Goal: Task Accomplishment & Management: Manage account settings

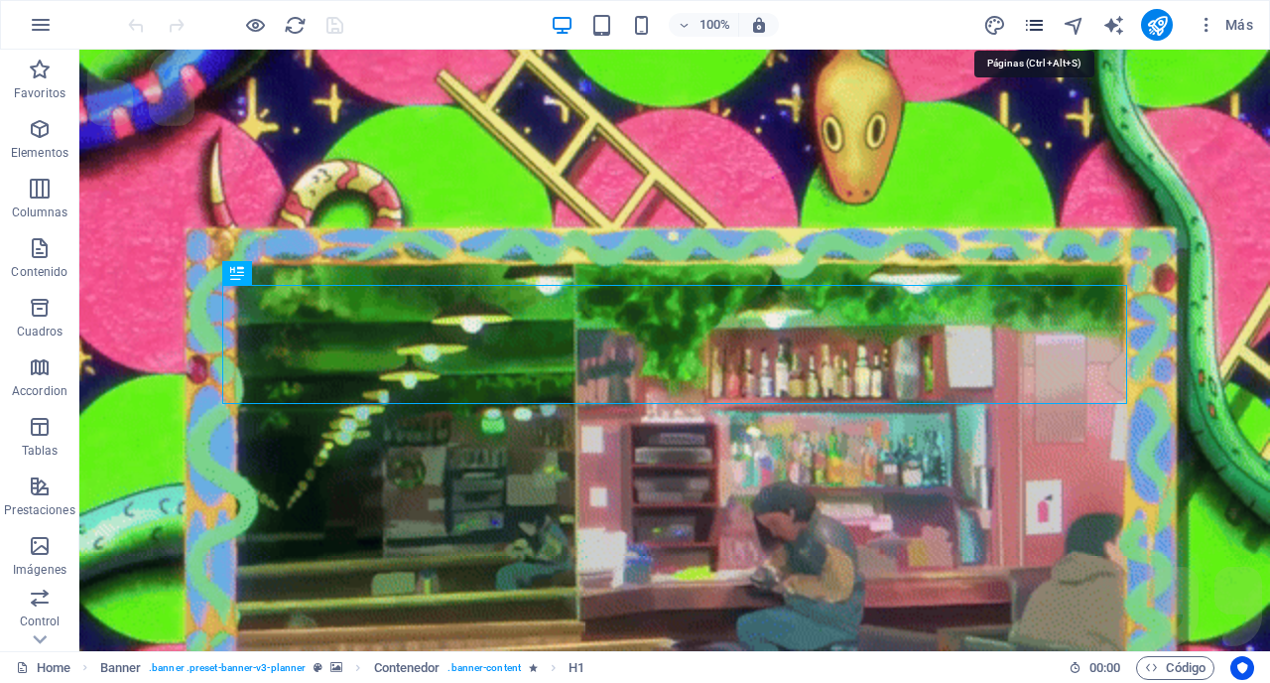
click at [1032, 32] on icon "pages" at bounding box center [1034, 25] width 23 height 23
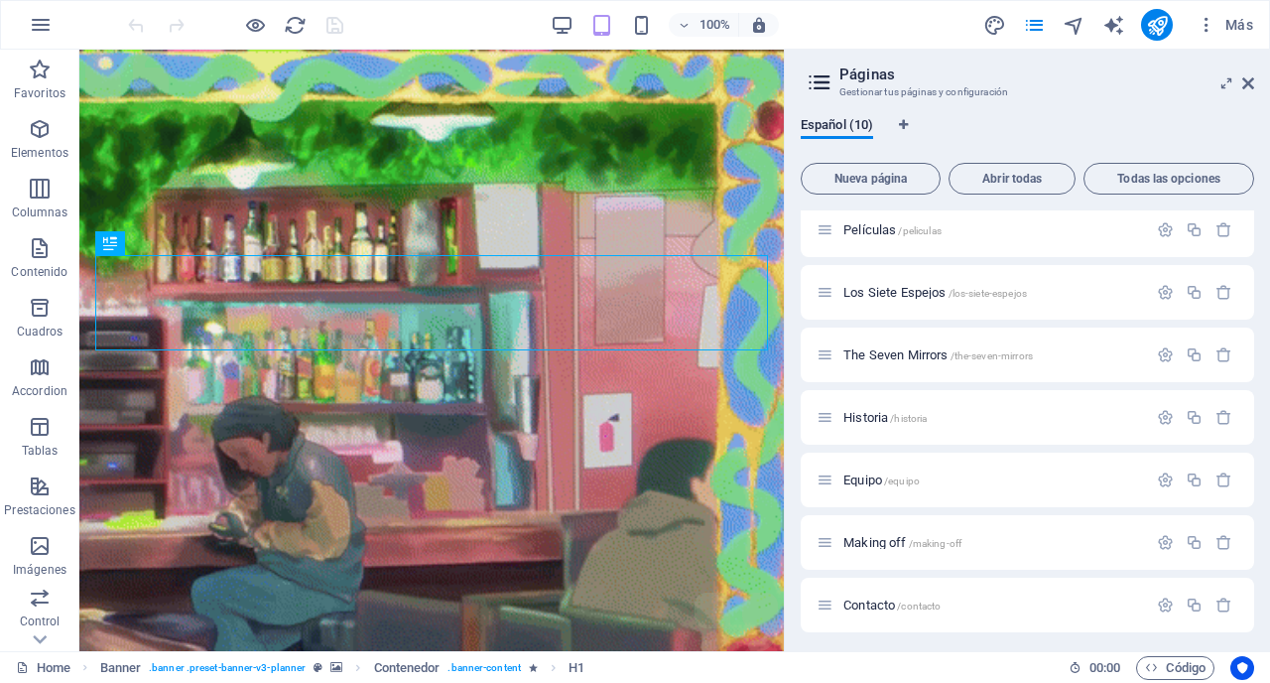
scroll to position [10, 0]
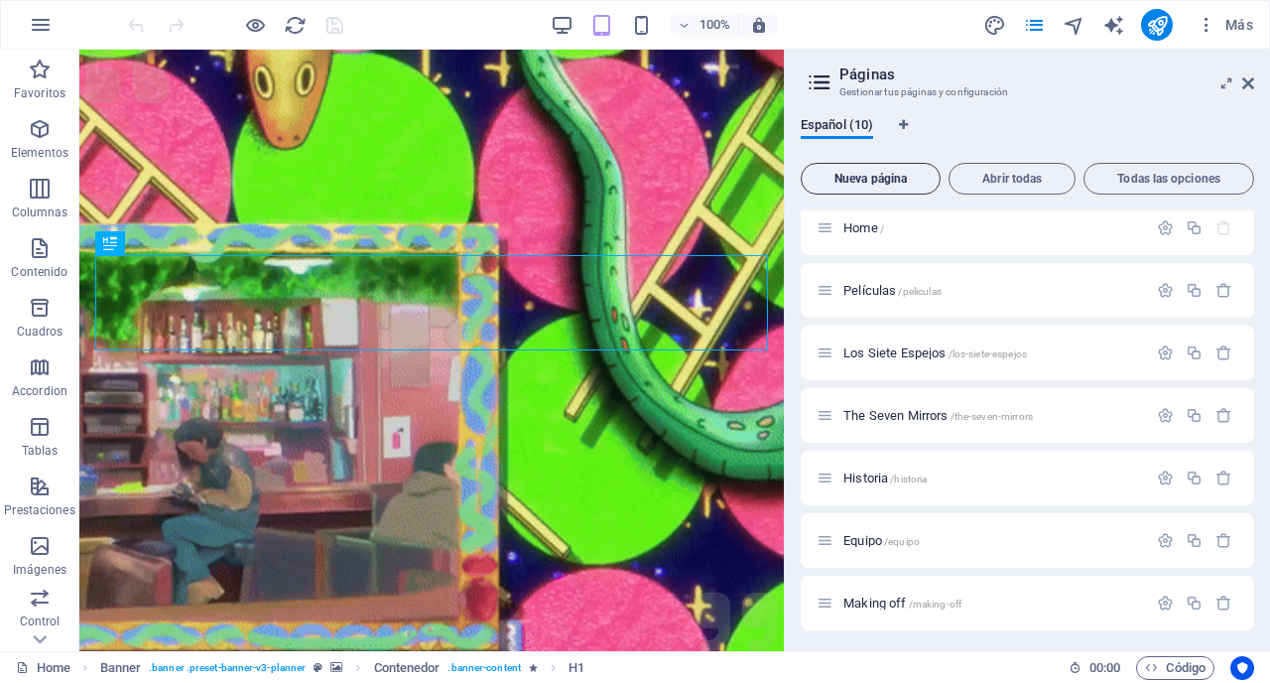
click at [873, 184] on span "Nueva página" at bounding box center [871, 179] width 122 height 12
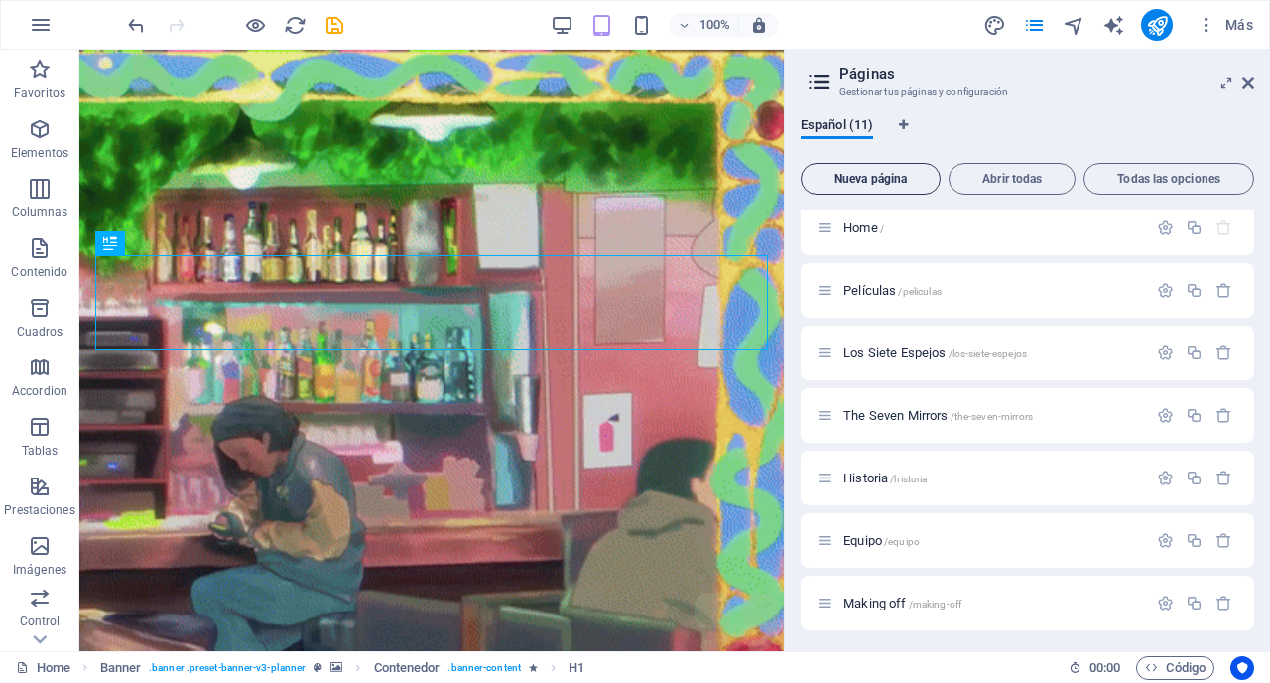
scroll to position [319, 0]
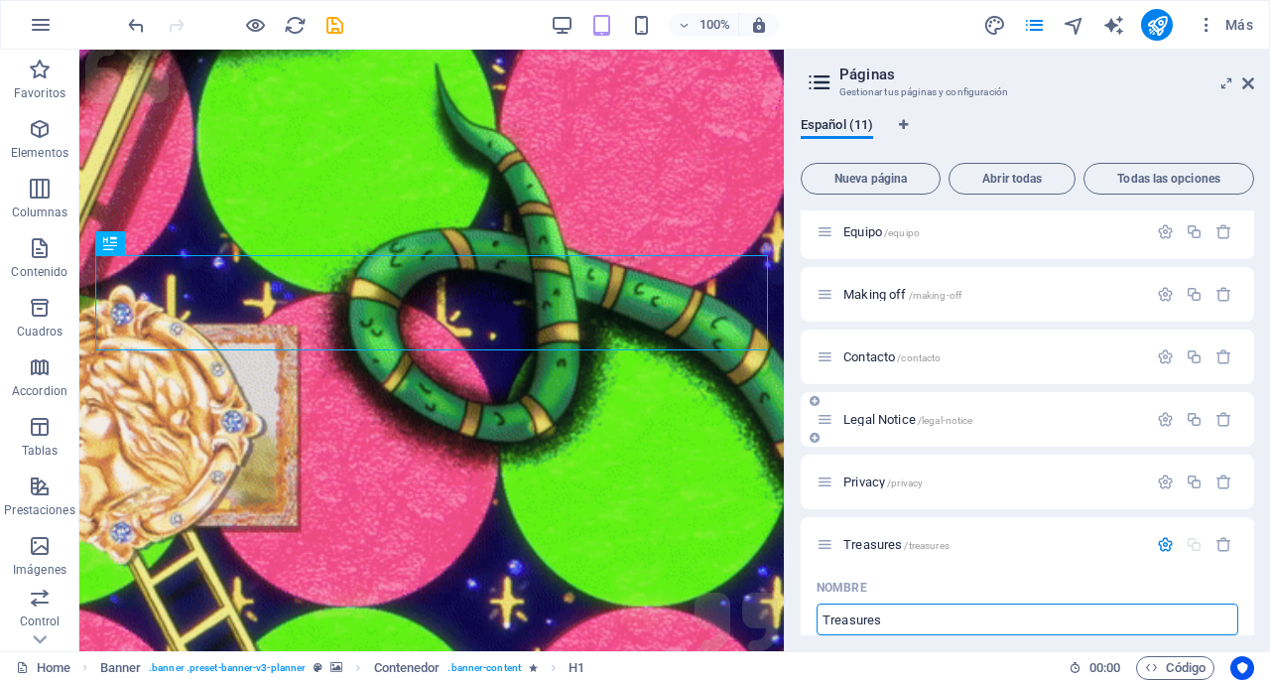
type input "Treasures"
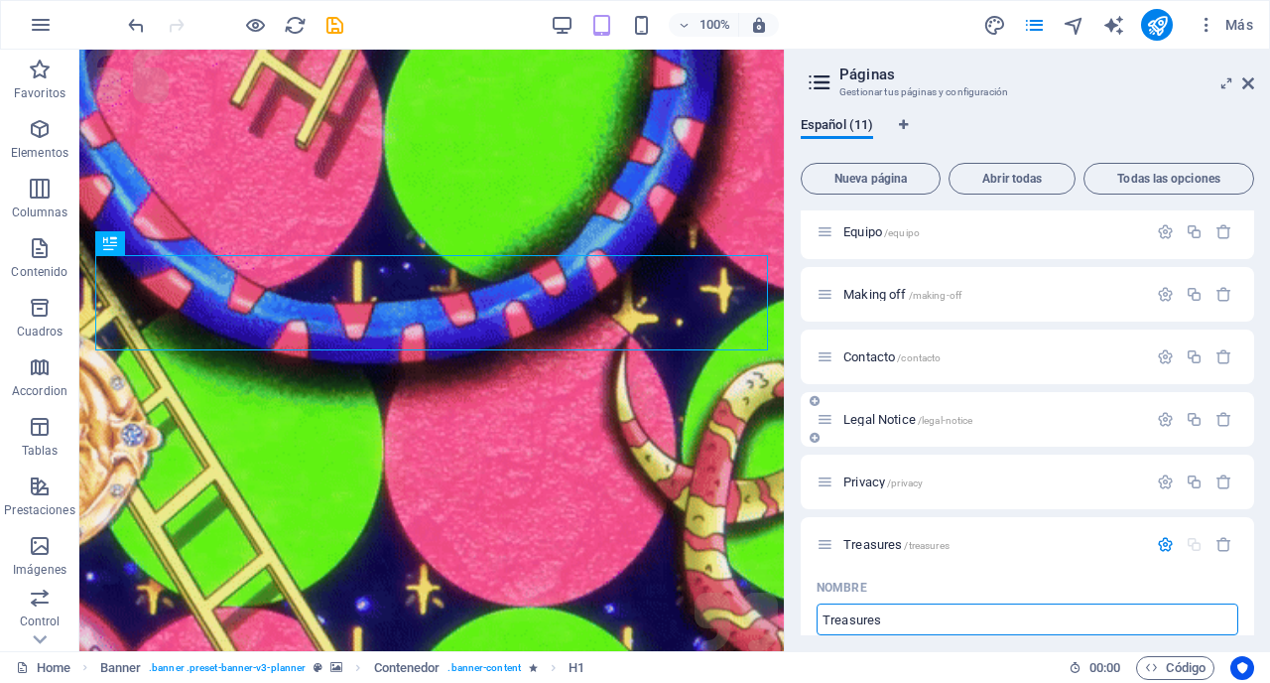
type input "/treasures"
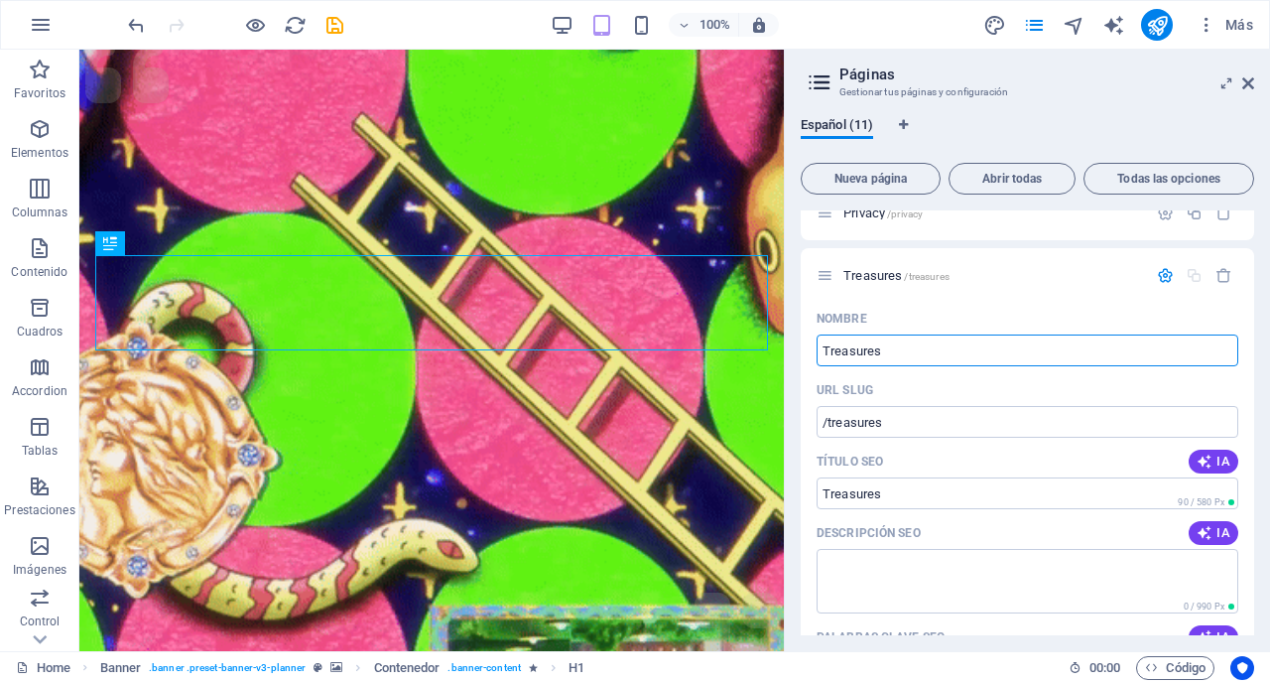
scroll to position [582, 0]
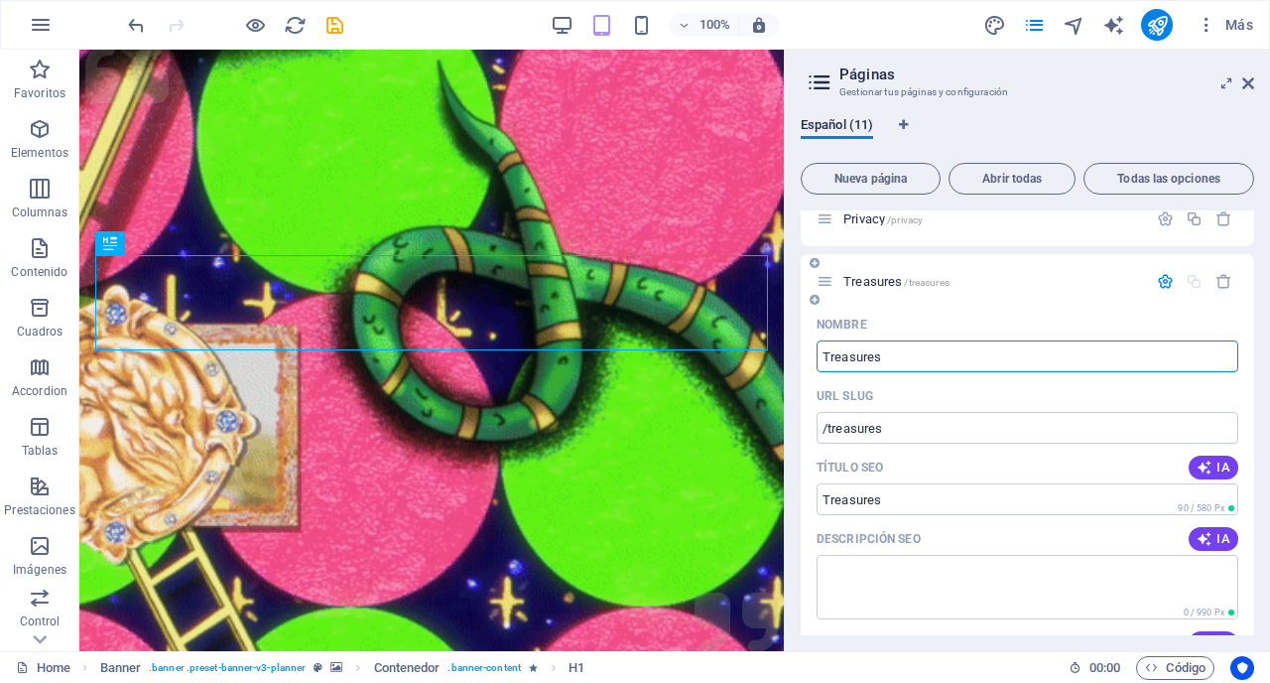
click at [873, 276] on span "Treasures /treasures" at bounding box center [897, 281] width 106 height 15
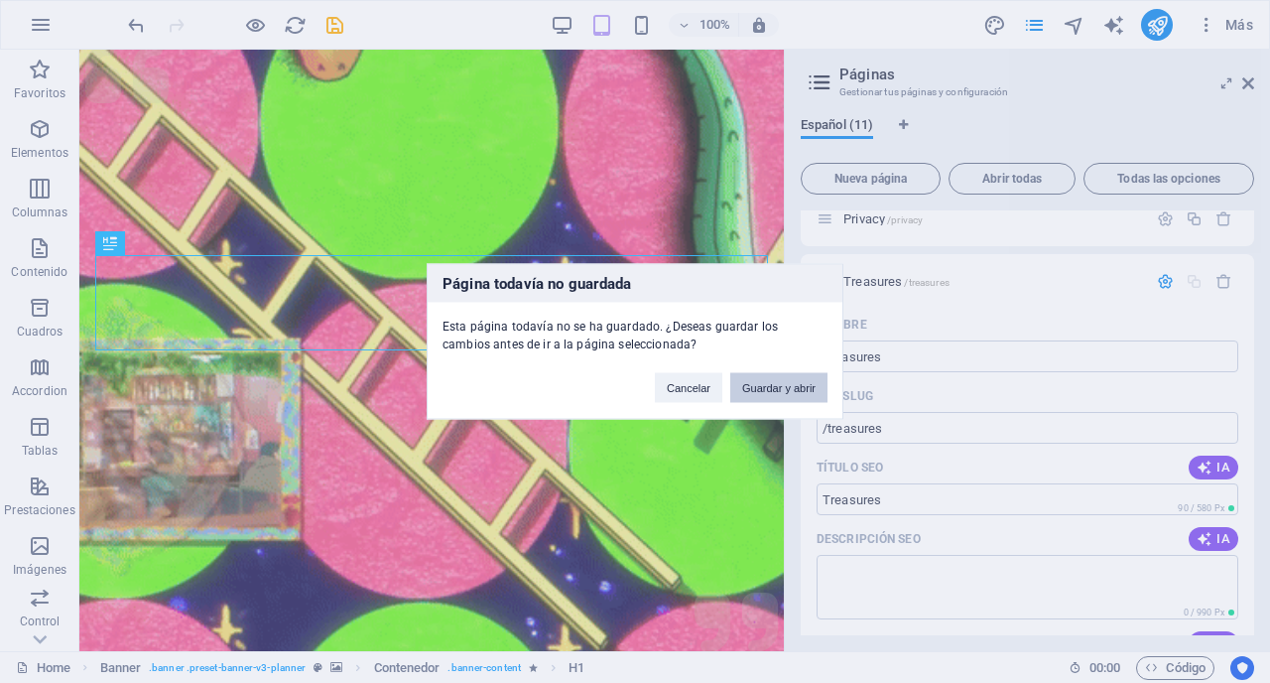
click at [778, 386] on button "Guardar y abrir" at bounding box center [778, 388] width 97 height 30
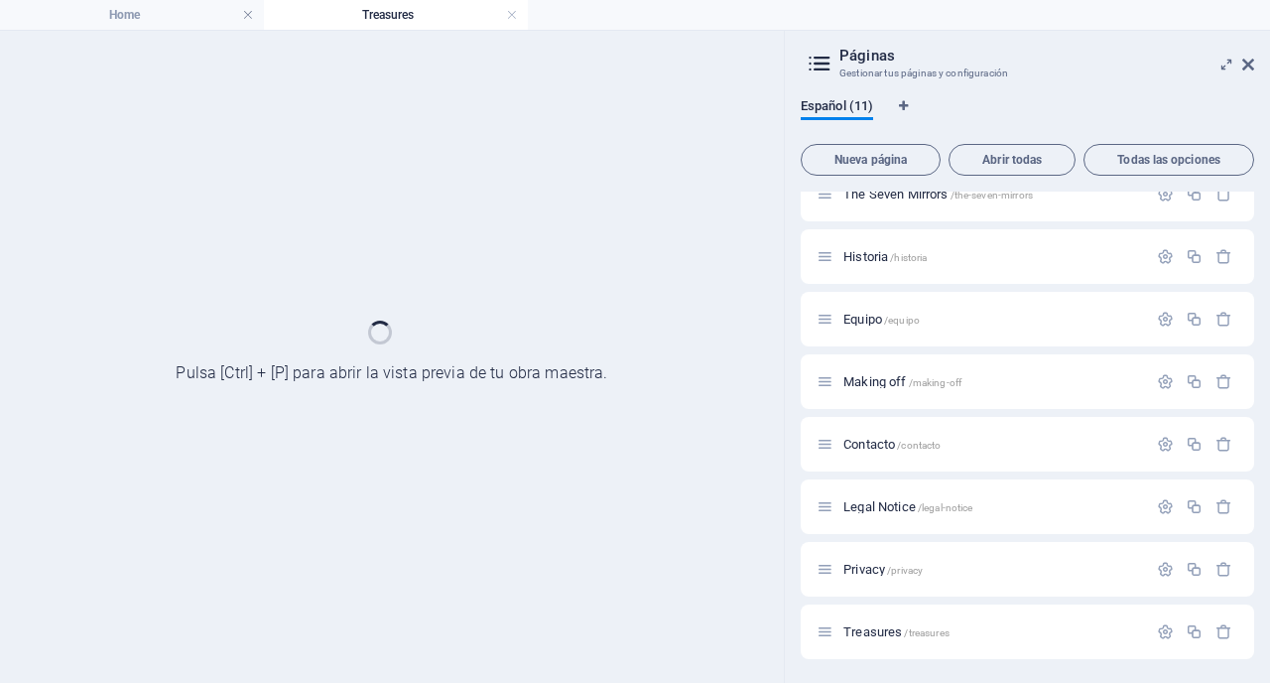
scroll to position [212, 0]
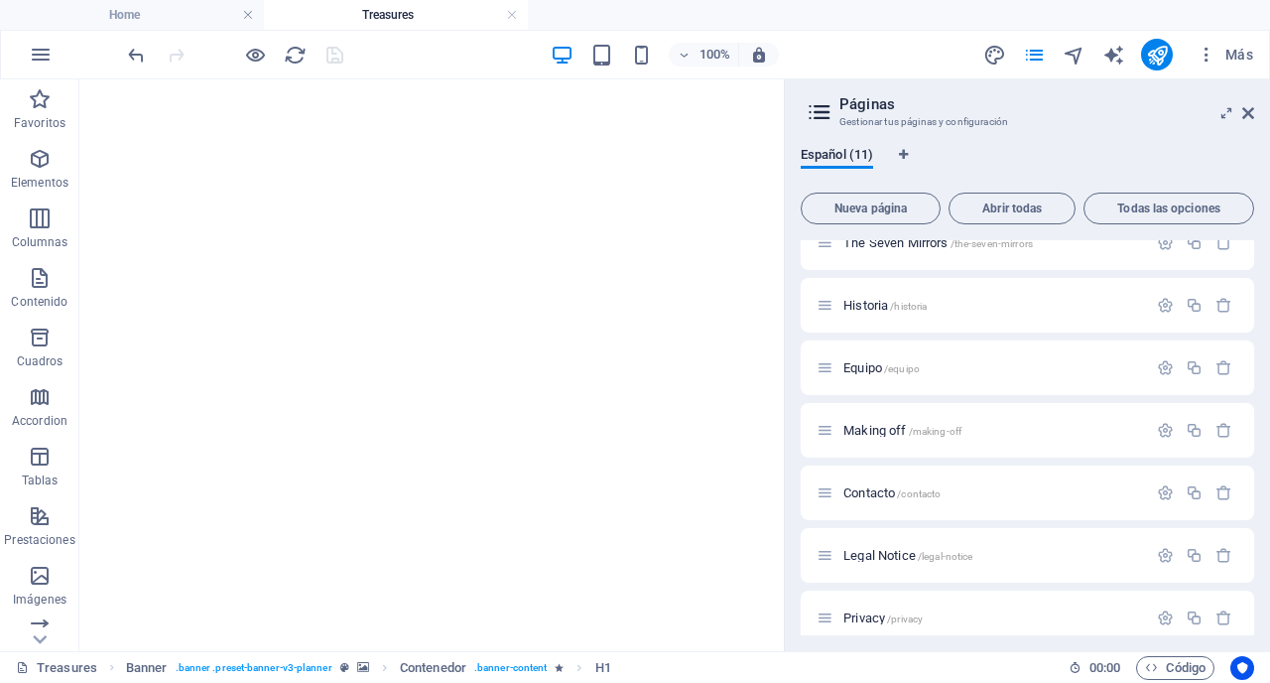
click at [1249, 68] on button "Más" at bounding box center [1225, 55] width 72 height 32
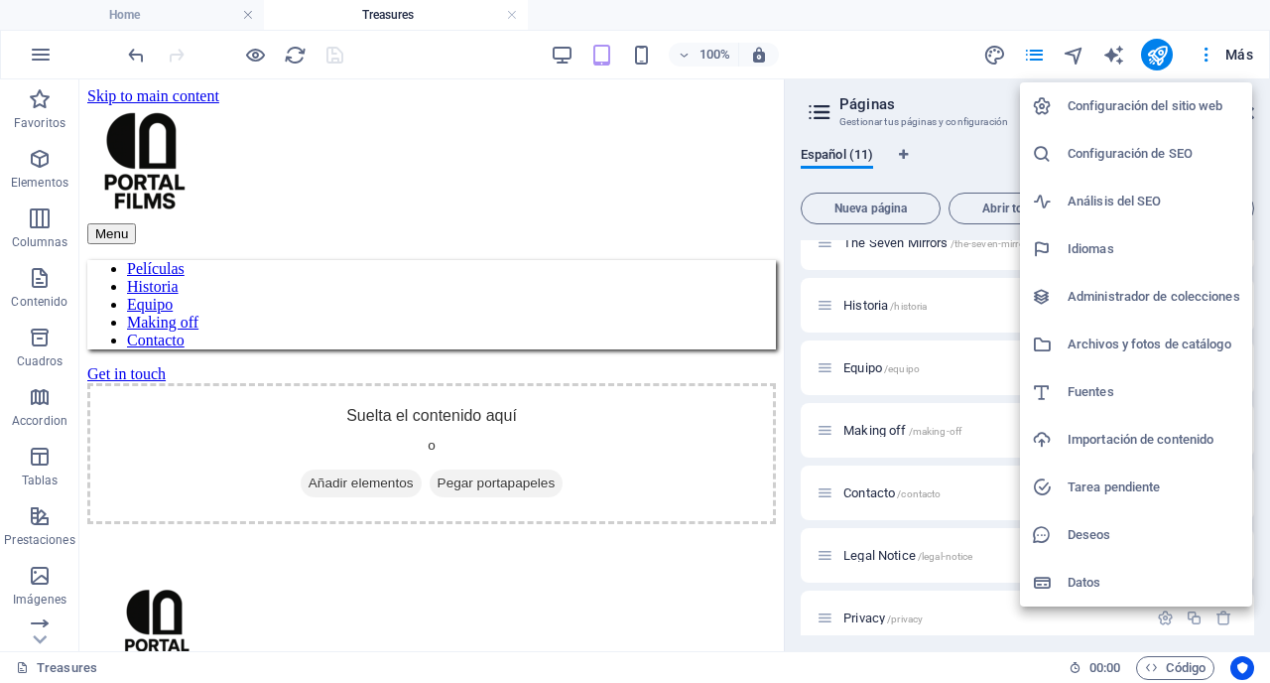
scroll to position [0, 0]
click at [1264, 176] on div at bounding box center [635, 341] width 1270 height 683
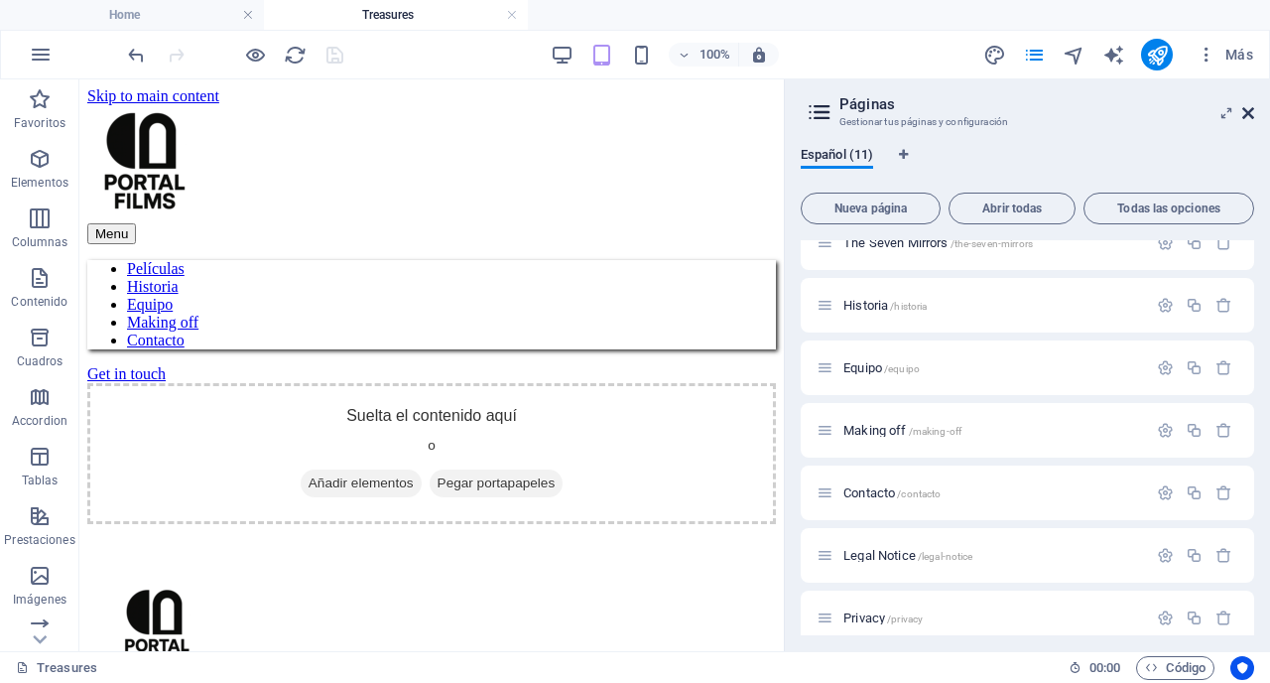
click at [1249, 106] on icon at bounding box center [1248, 113] width 12 height 16
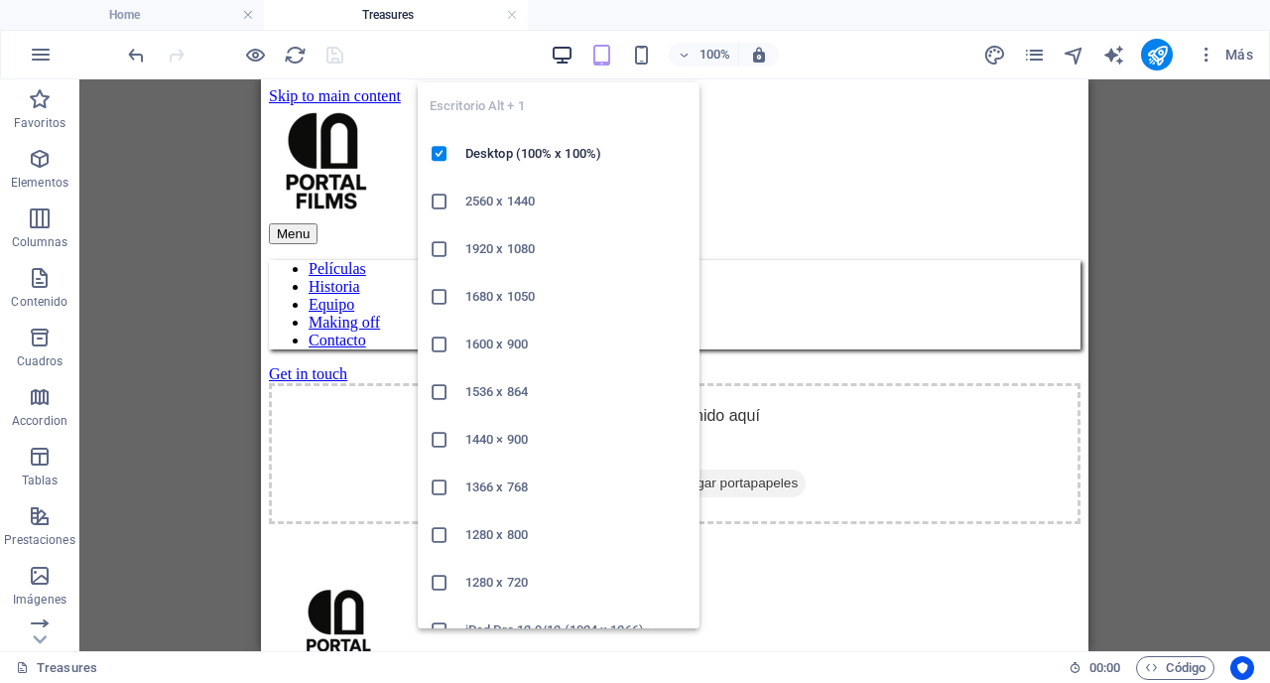
click at [557, 58] on icon "button" at bounding box center [562, 55] width 23 height 23
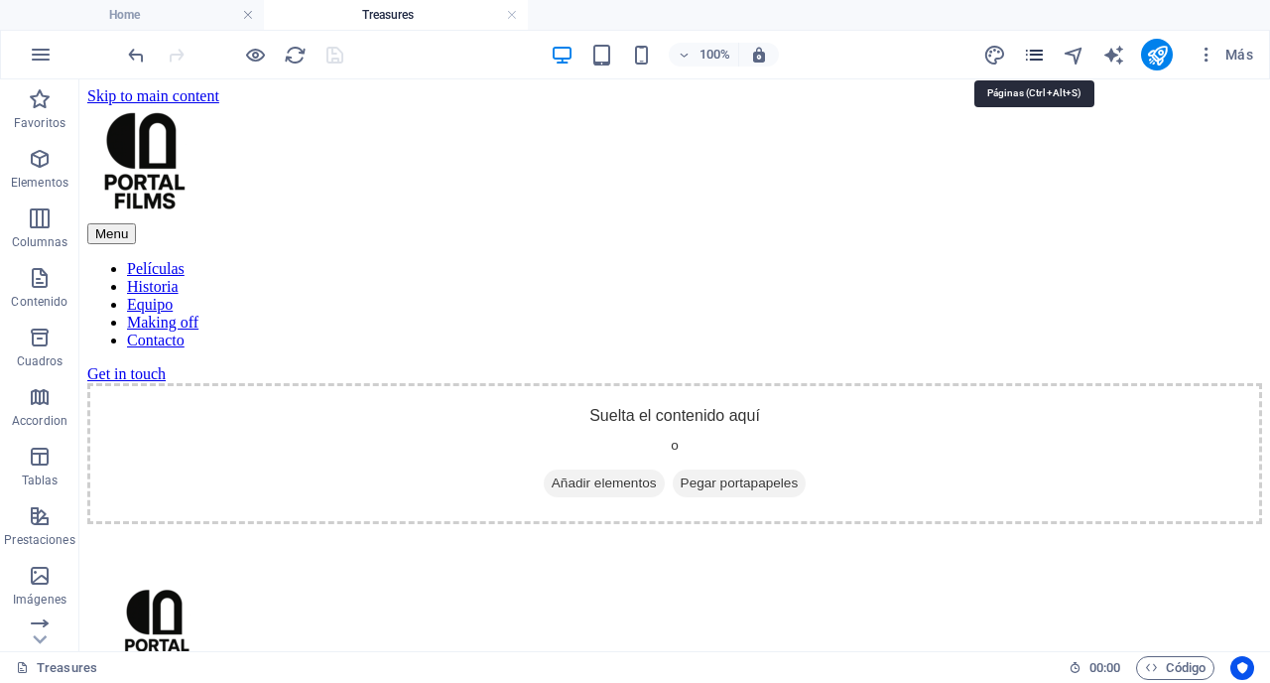
click at [1037, 53] on icon "pages" at bounding box center [1034, 55] width 23 height 23
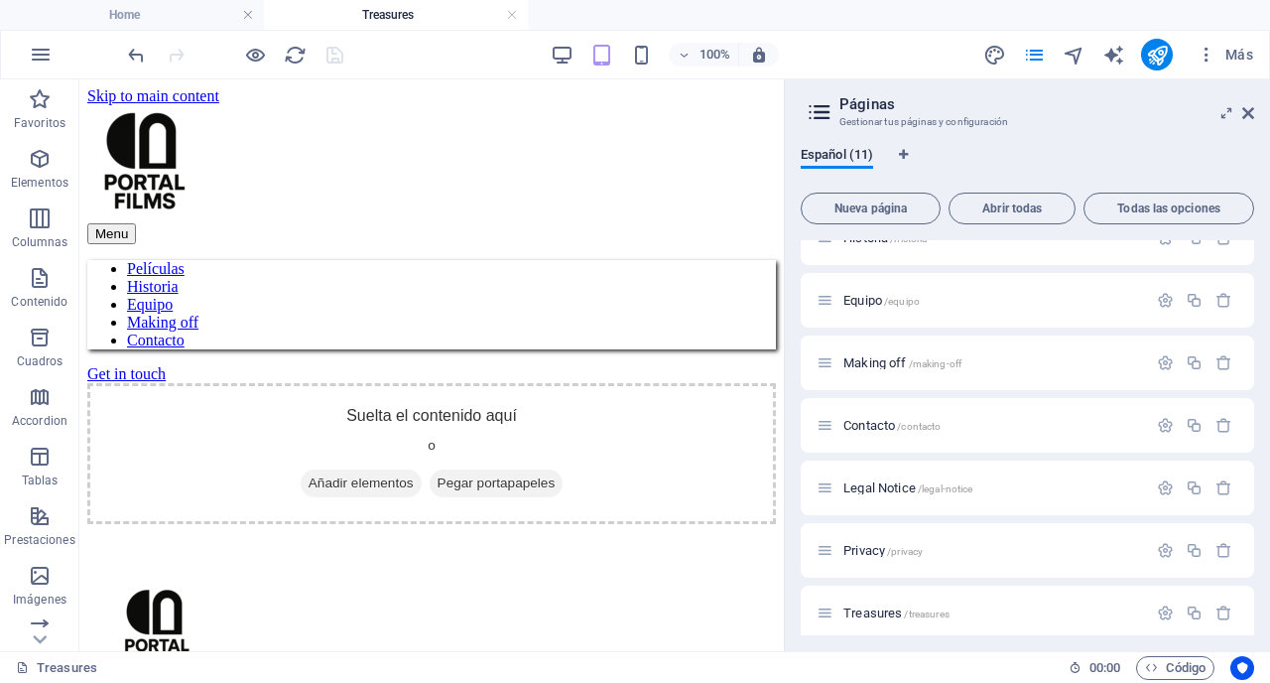
scroll to position [293, 0]
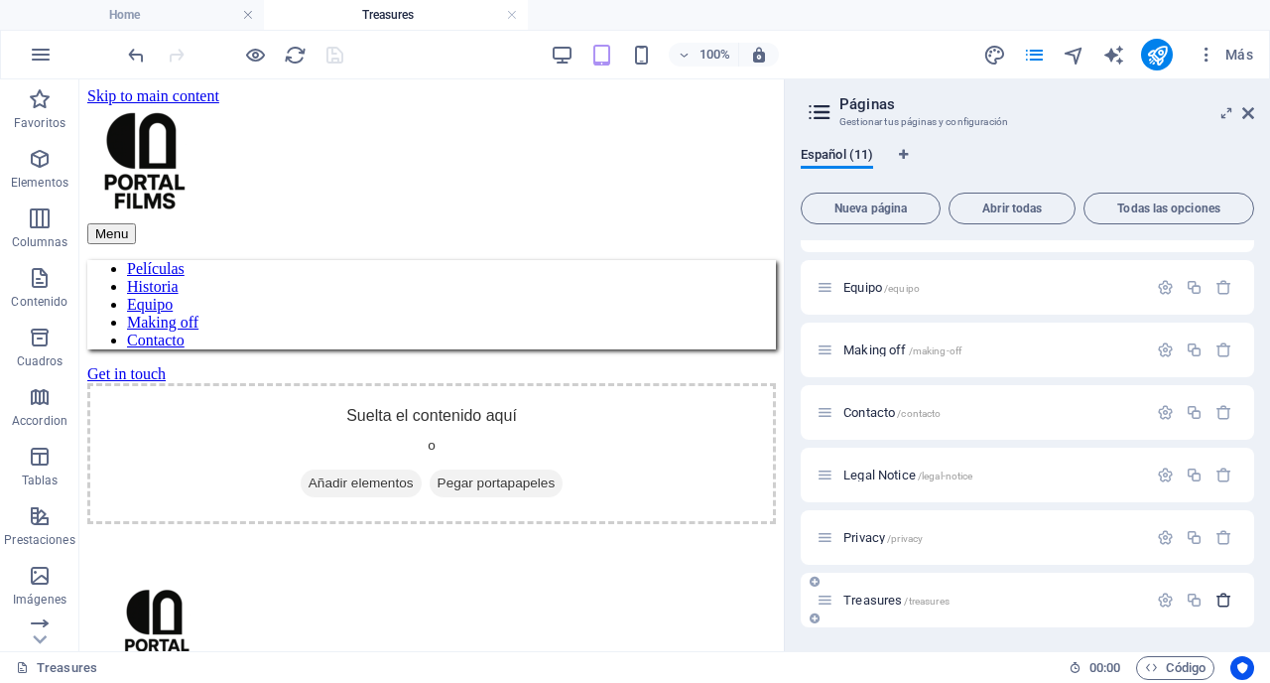
click at [1230, 597] on icon "button" at bounding box center [1224, 599] width 17 height 17
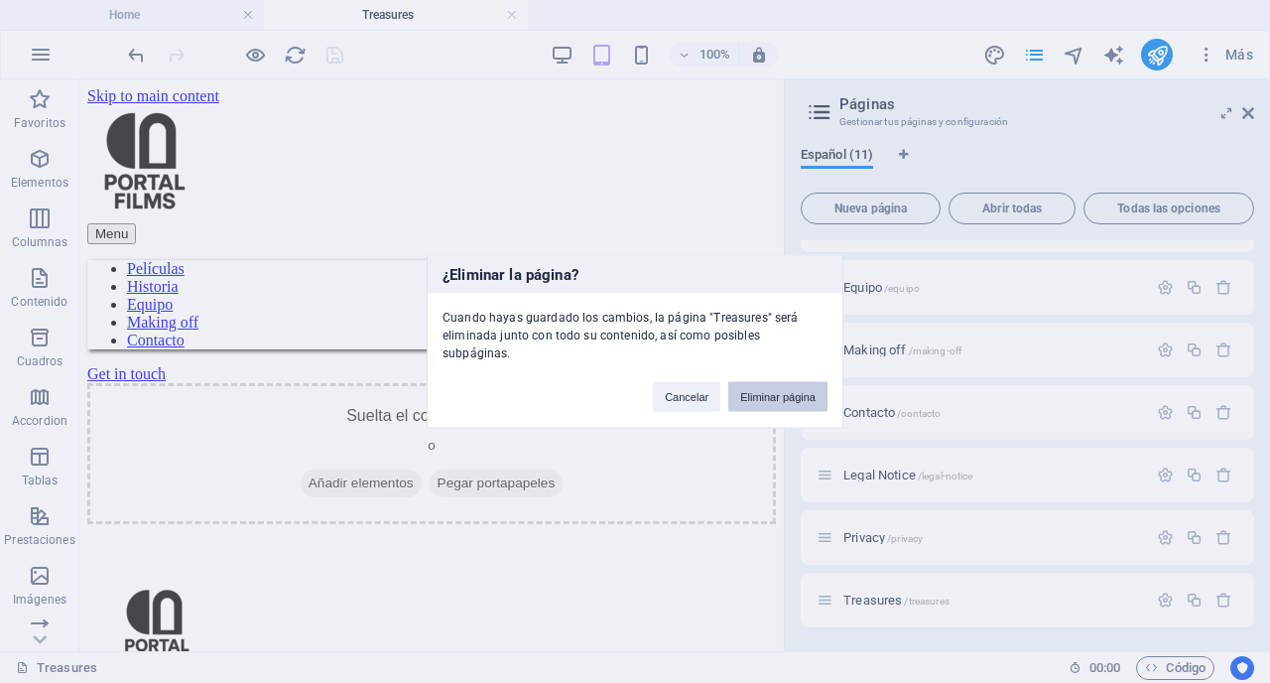
click at [761, 389] on button "Eliminar página" at bounding box center [777, 397] width 99 height 30
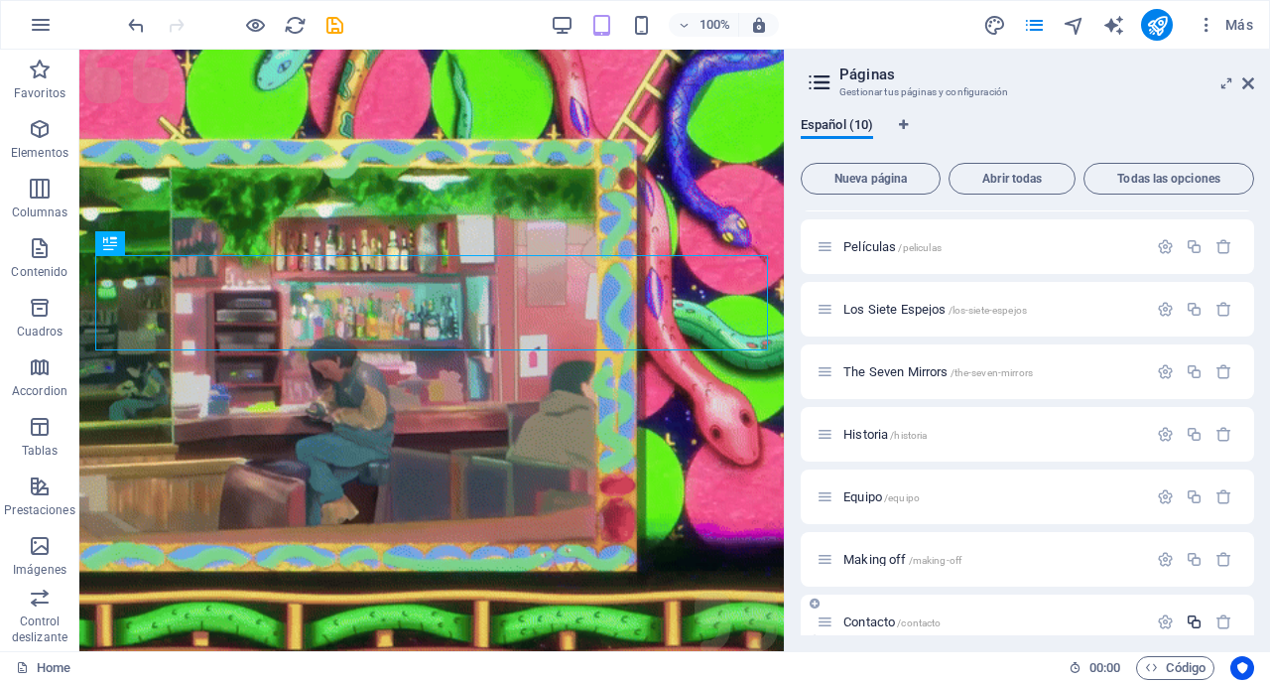
scroll to position [45, 0]
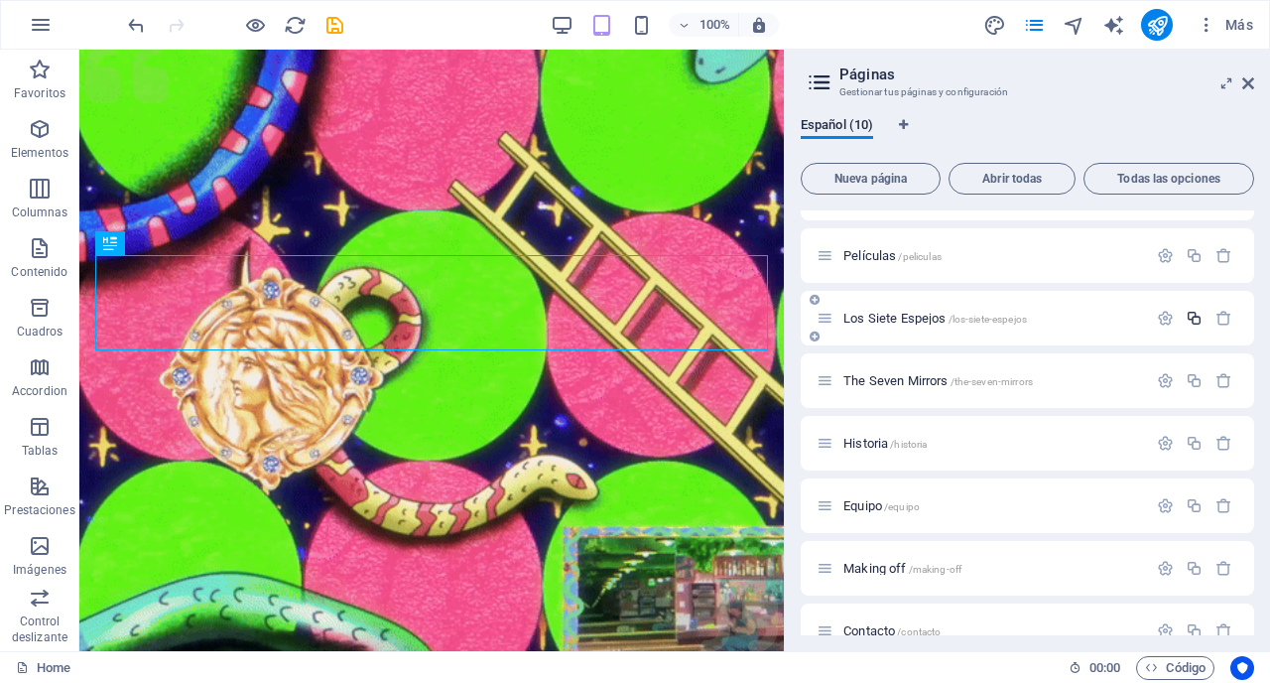
click at [1198, 319] on icon "button" at bounding box center [1194, 318] width 17 height 17
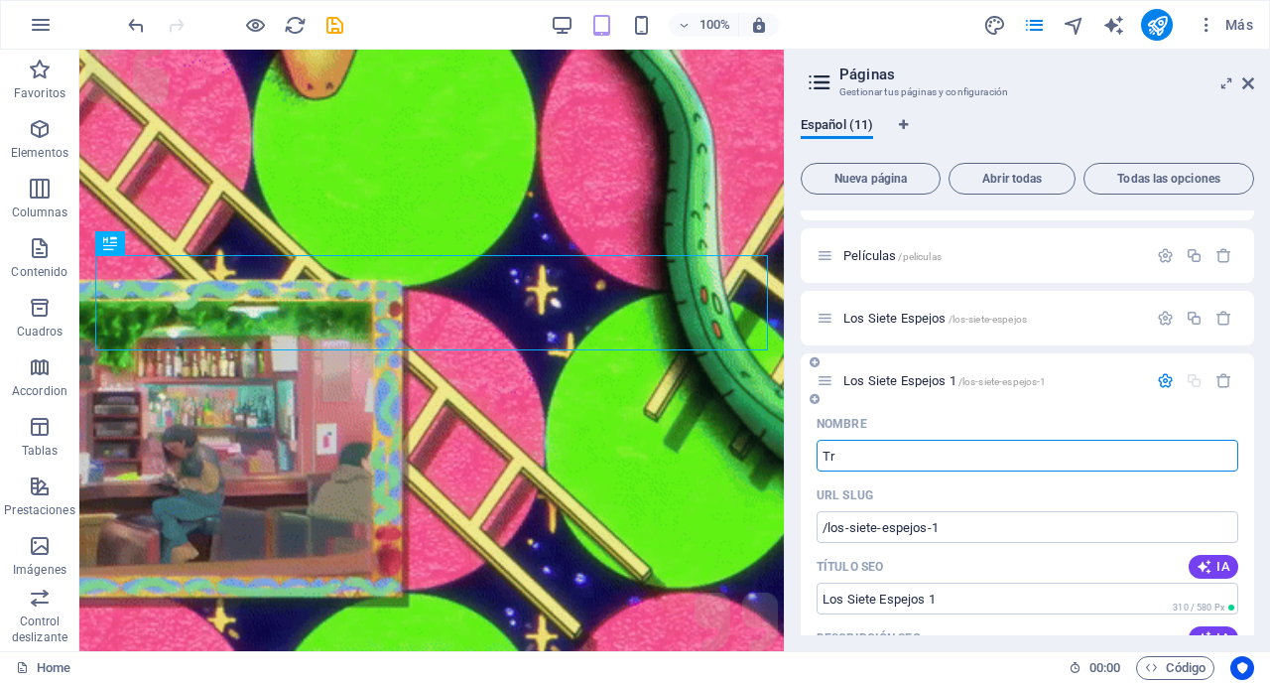
type input "Tre"
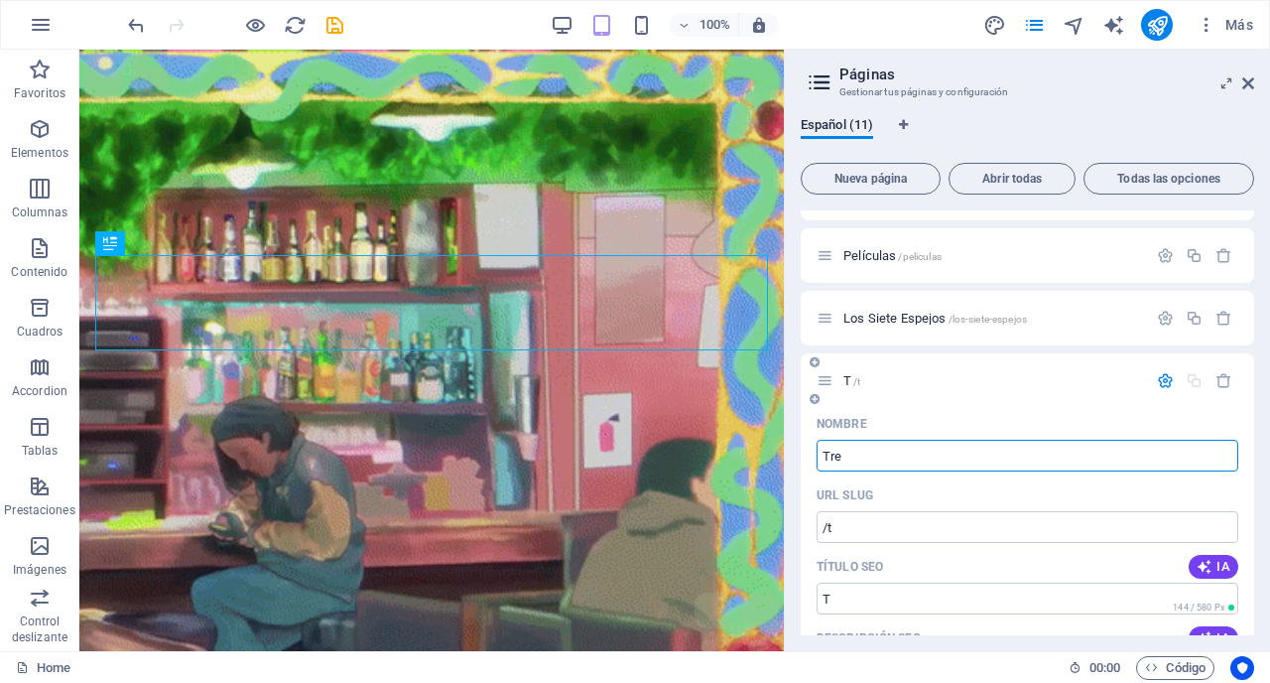
type input "/t"
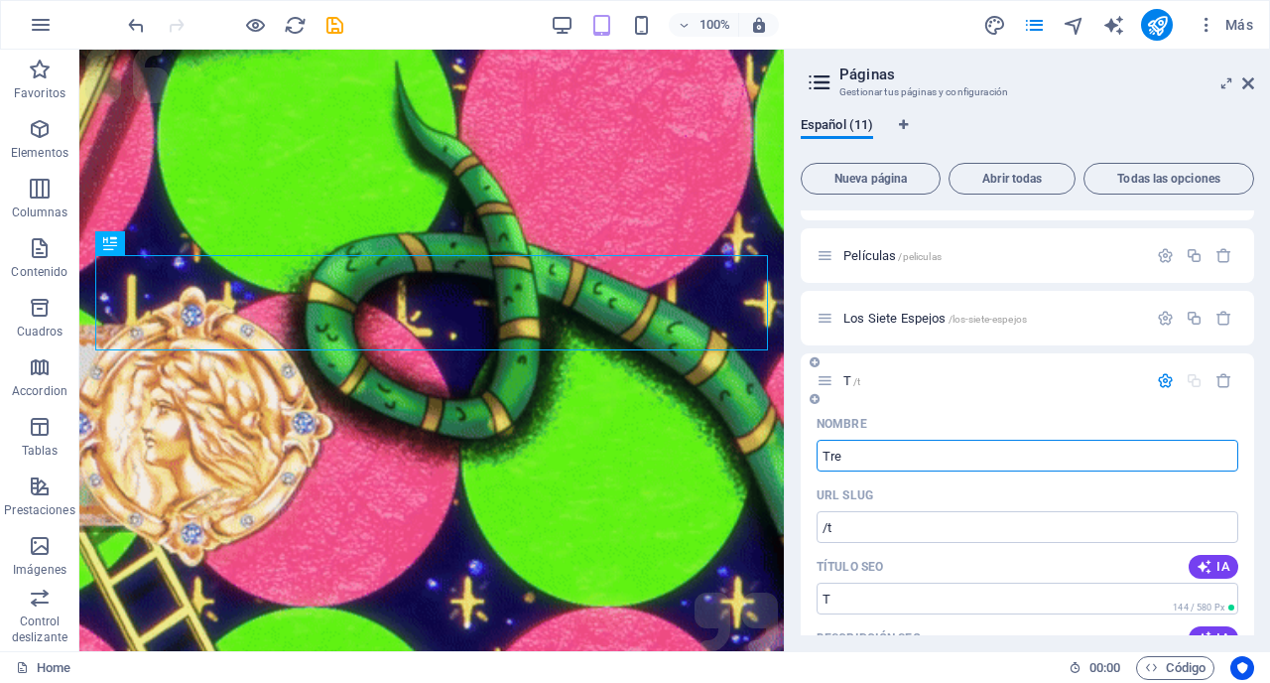
type input "T"
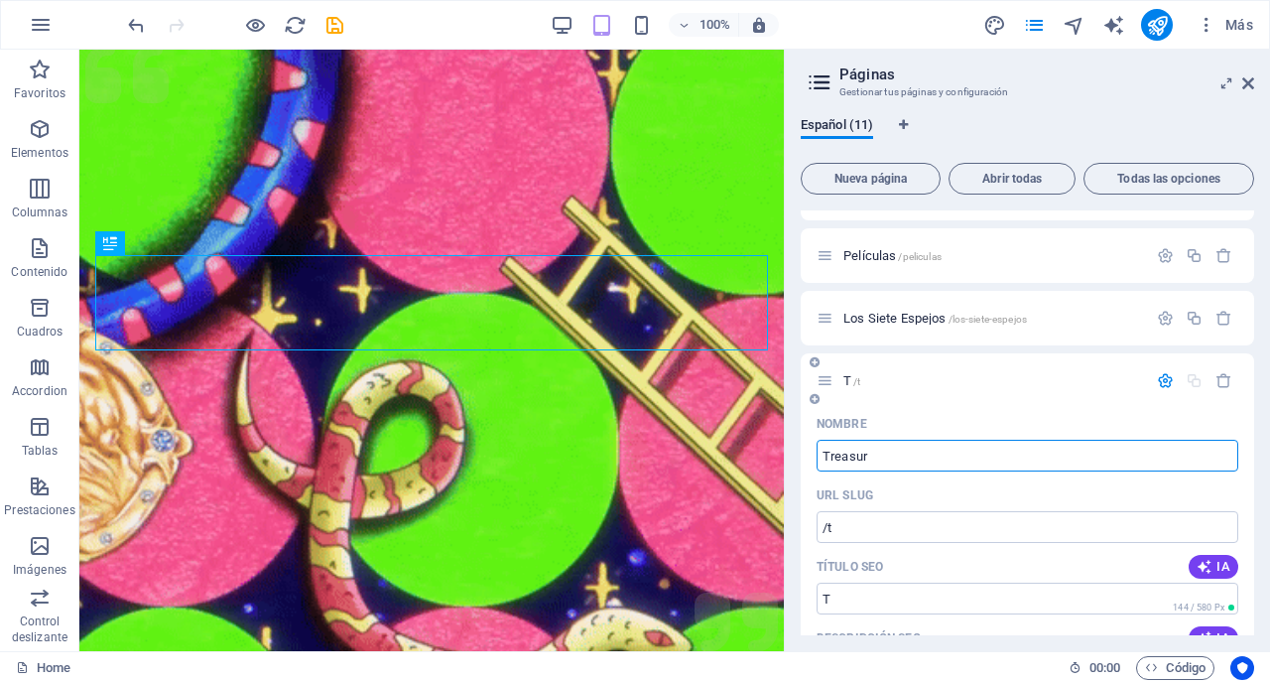
type input "Treasure"
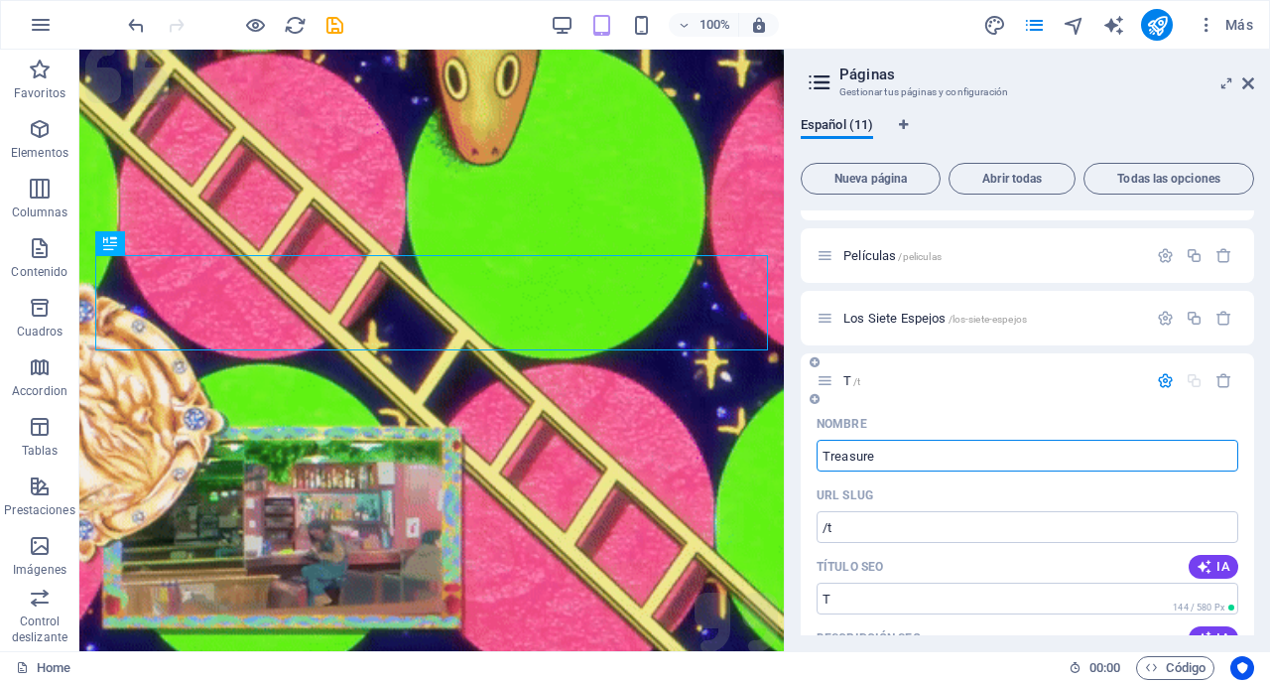
type input "/treas"
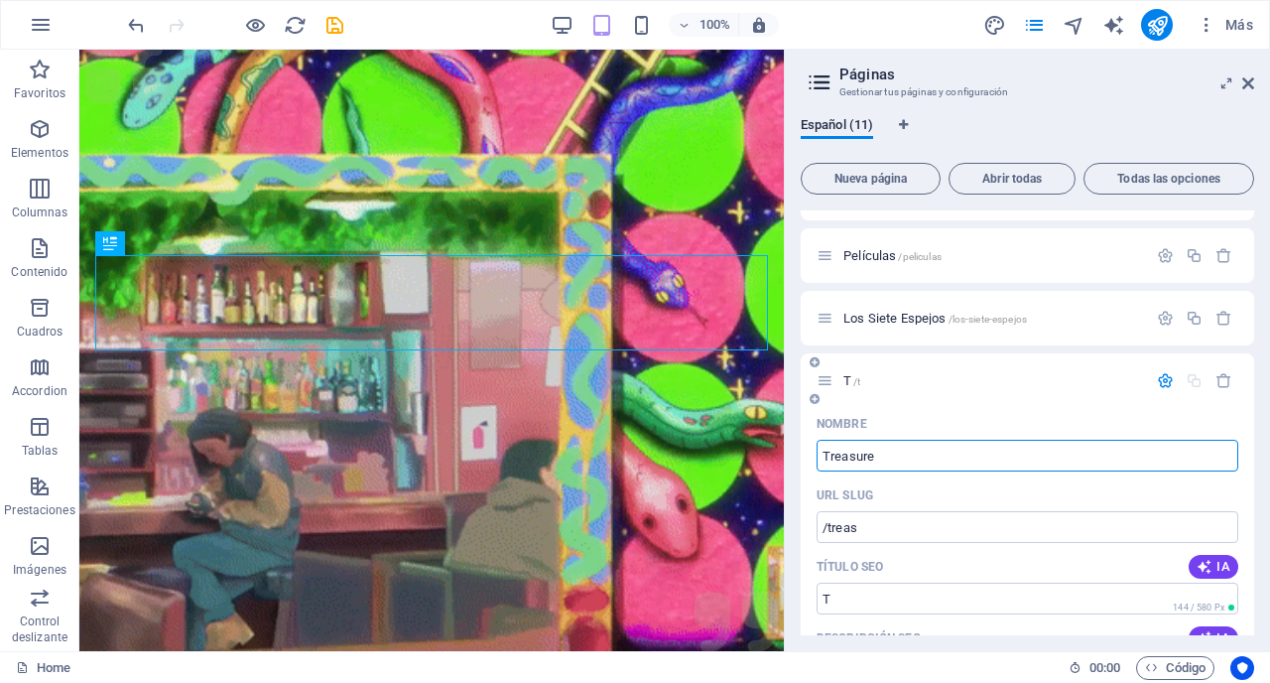
type input "Treas"
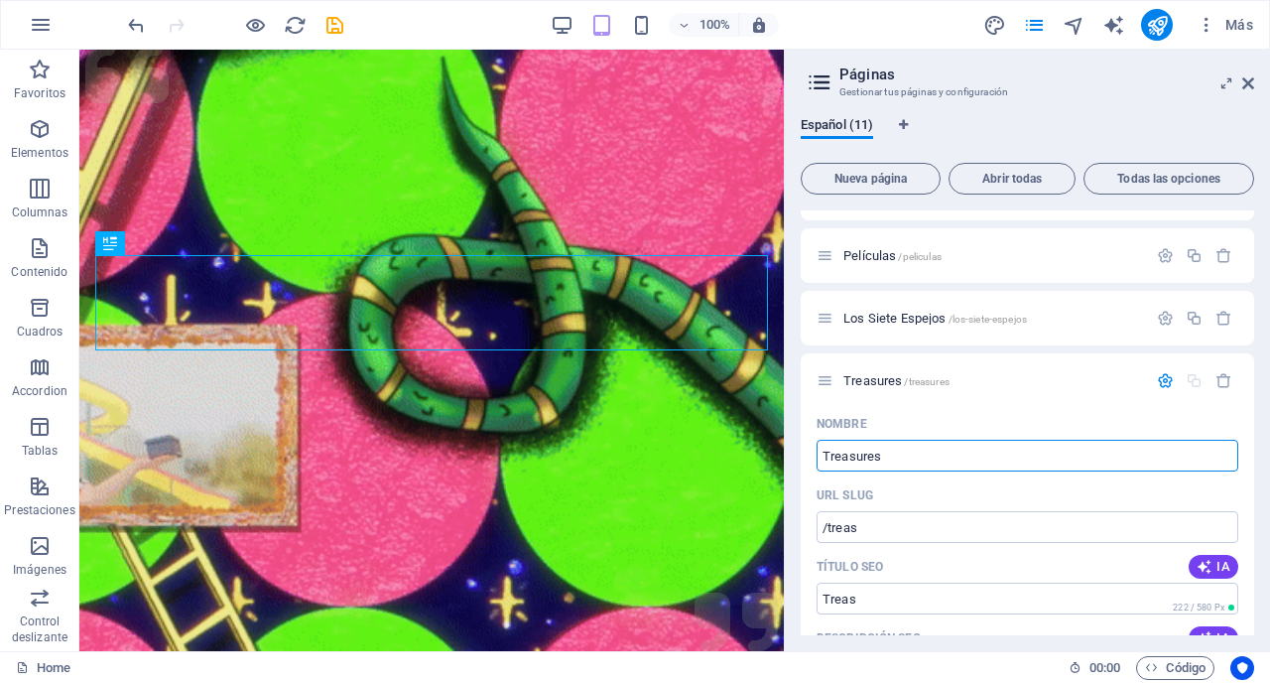
type input "Treasures"
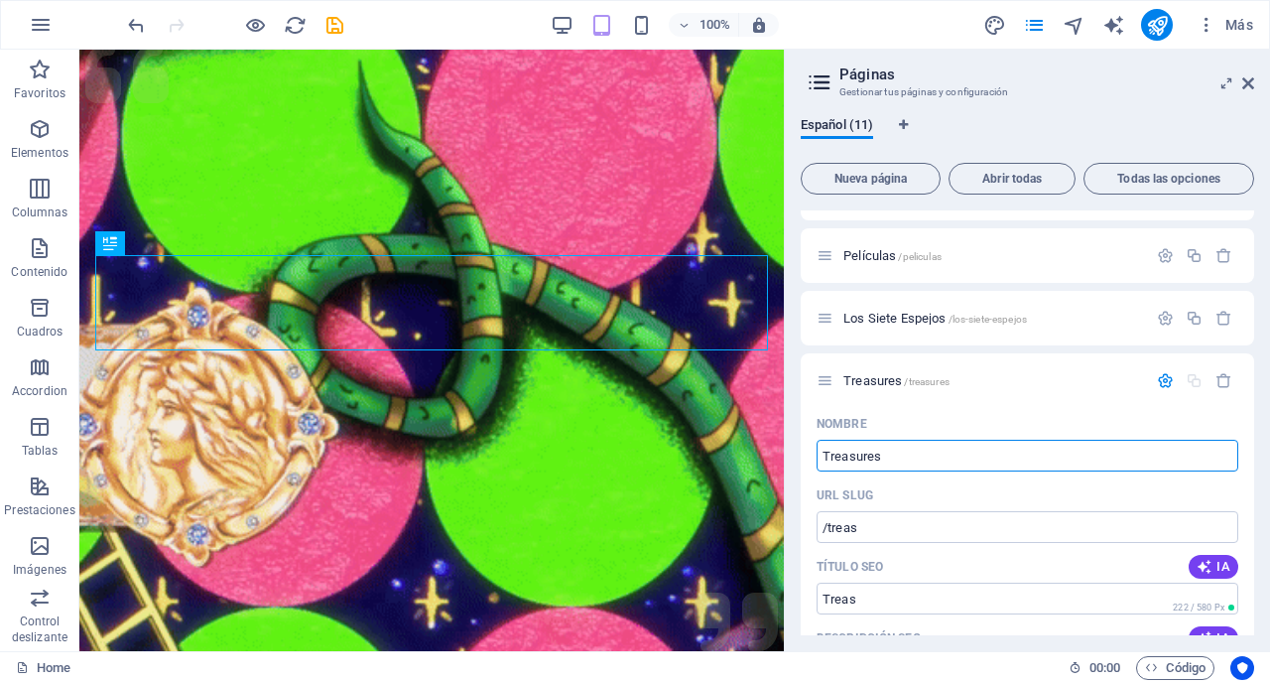
type input "/treasures"
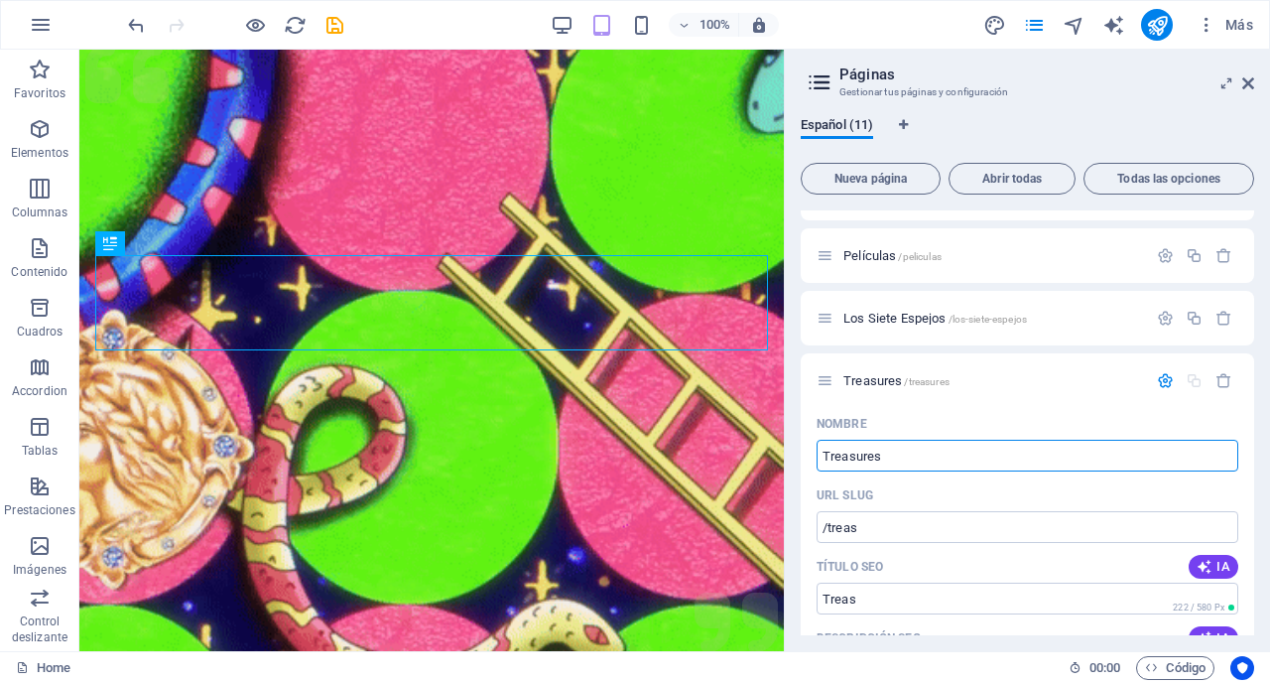
type input "Treasures"
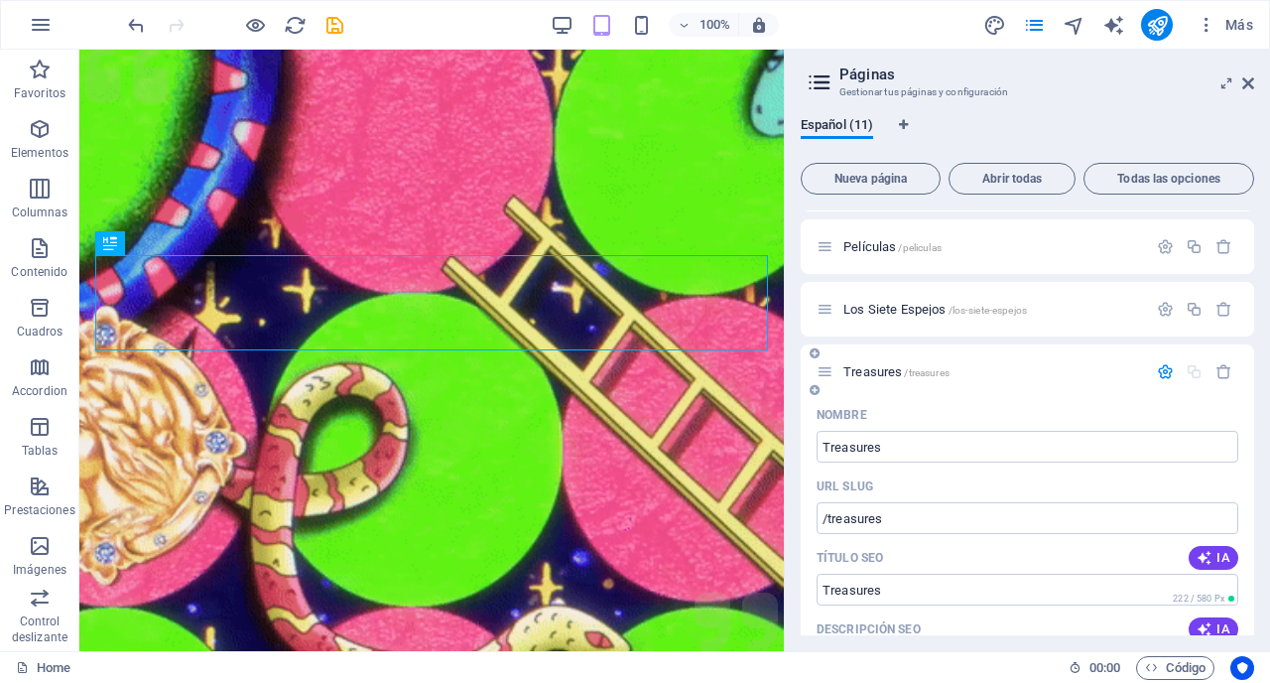
scroll to position [51, 0]
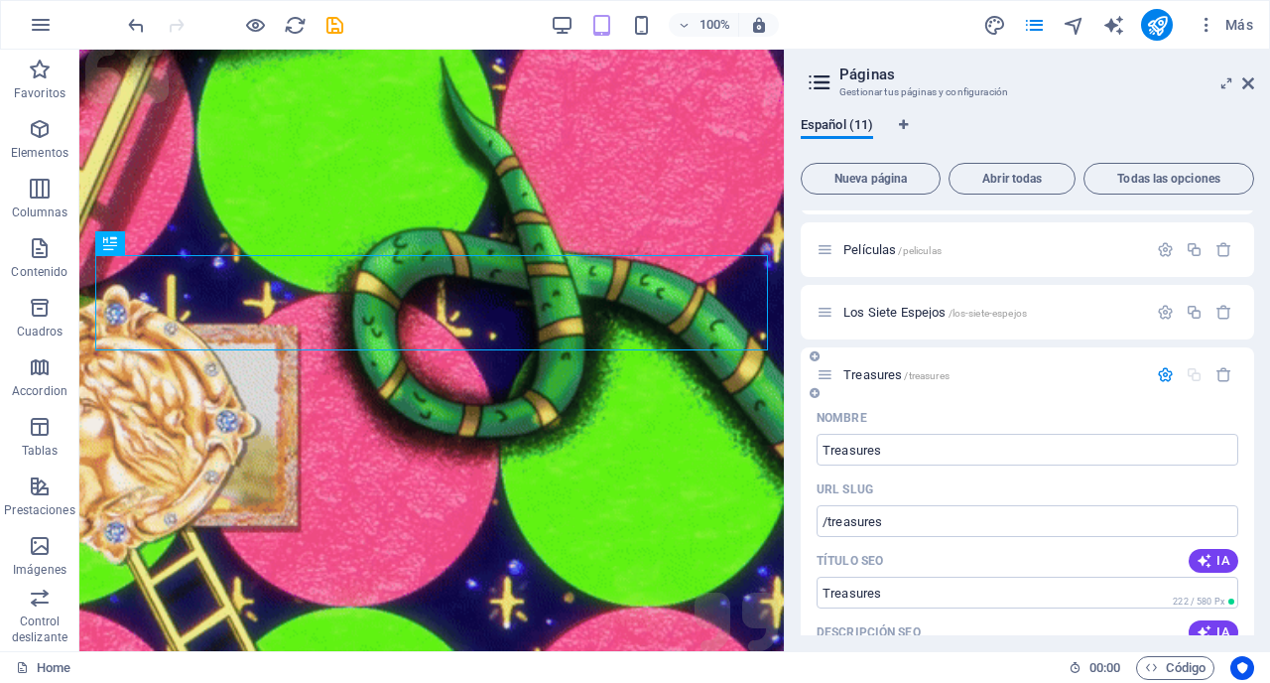
click at [884, 372] on span "Treasures /treasures" at bounding box center [897, 374] width 106 height 15
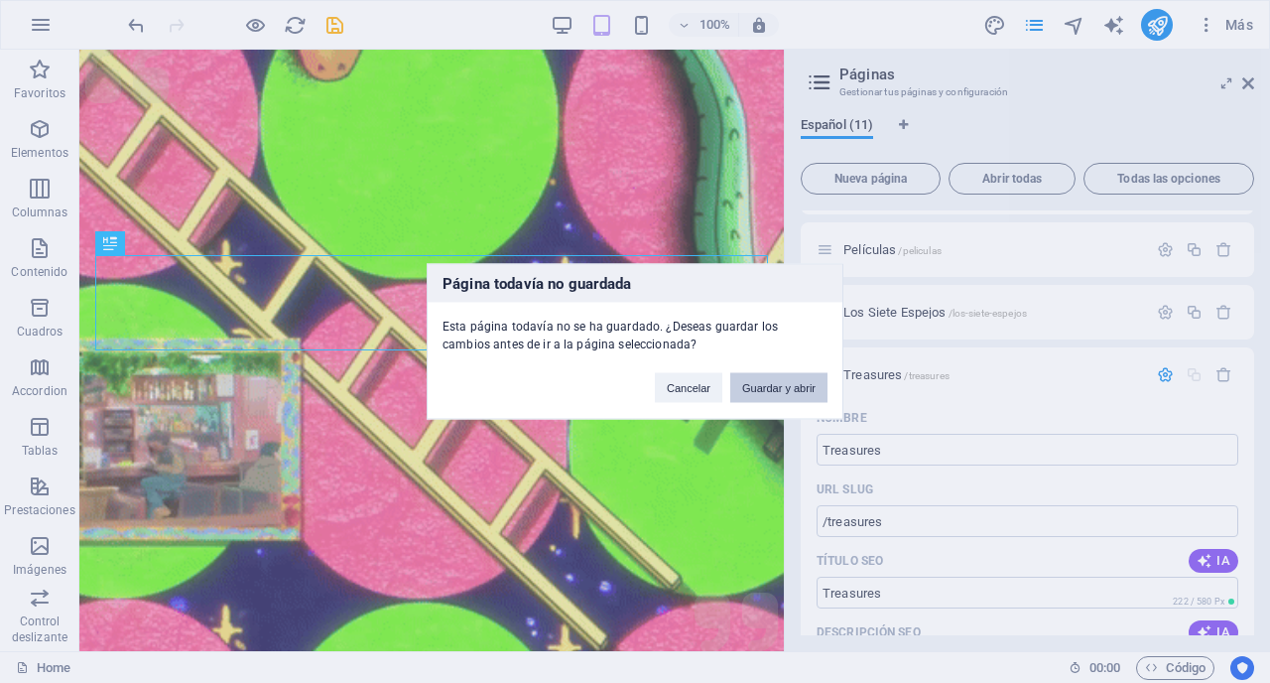
click at [757, 383] on button "Guardar y abrir" at bounding box center [778, 388] width 97 height 30
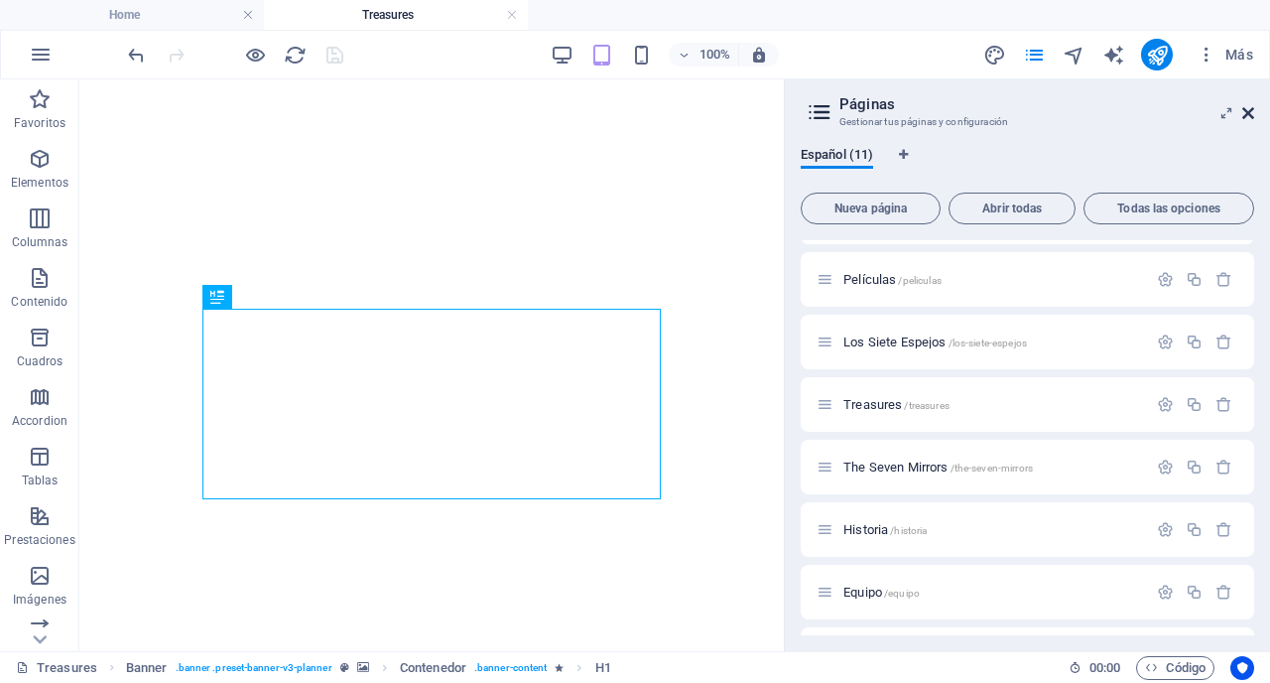
click at [1247, 113] on icon at bounding box center [1248, 113] width 12 height 16
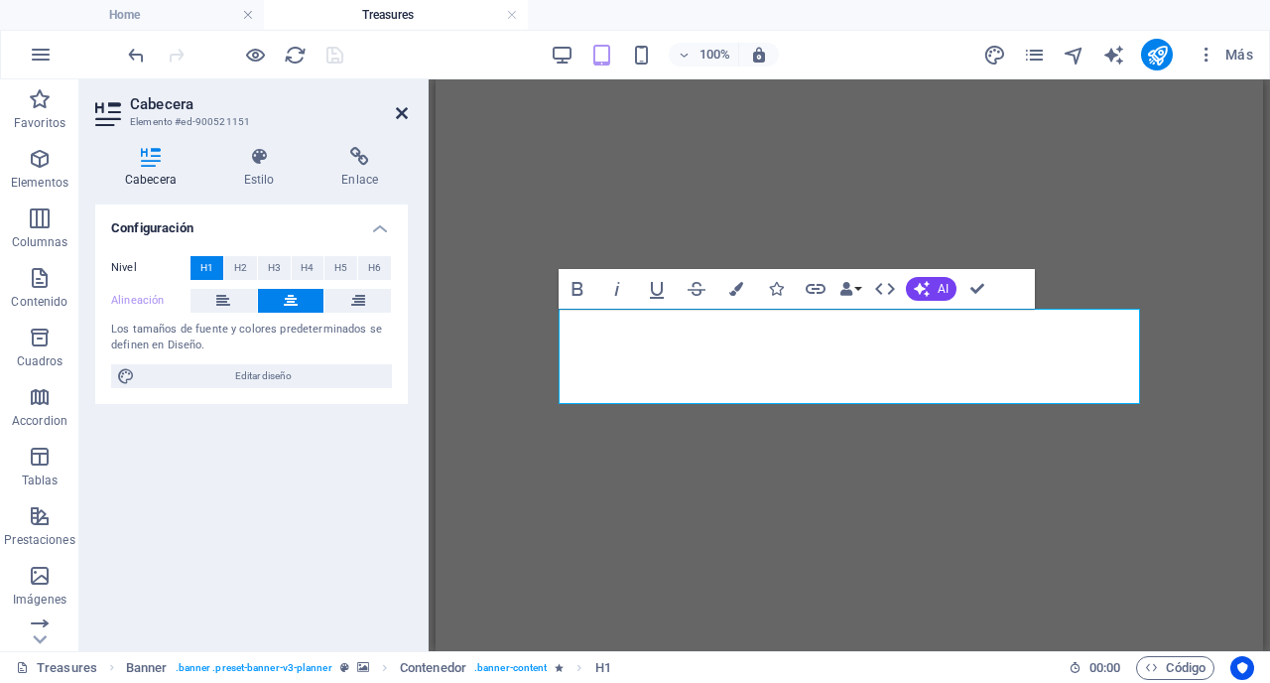
click at [403, 110] on icon at bounding box center [402, 113] width 12 height 16
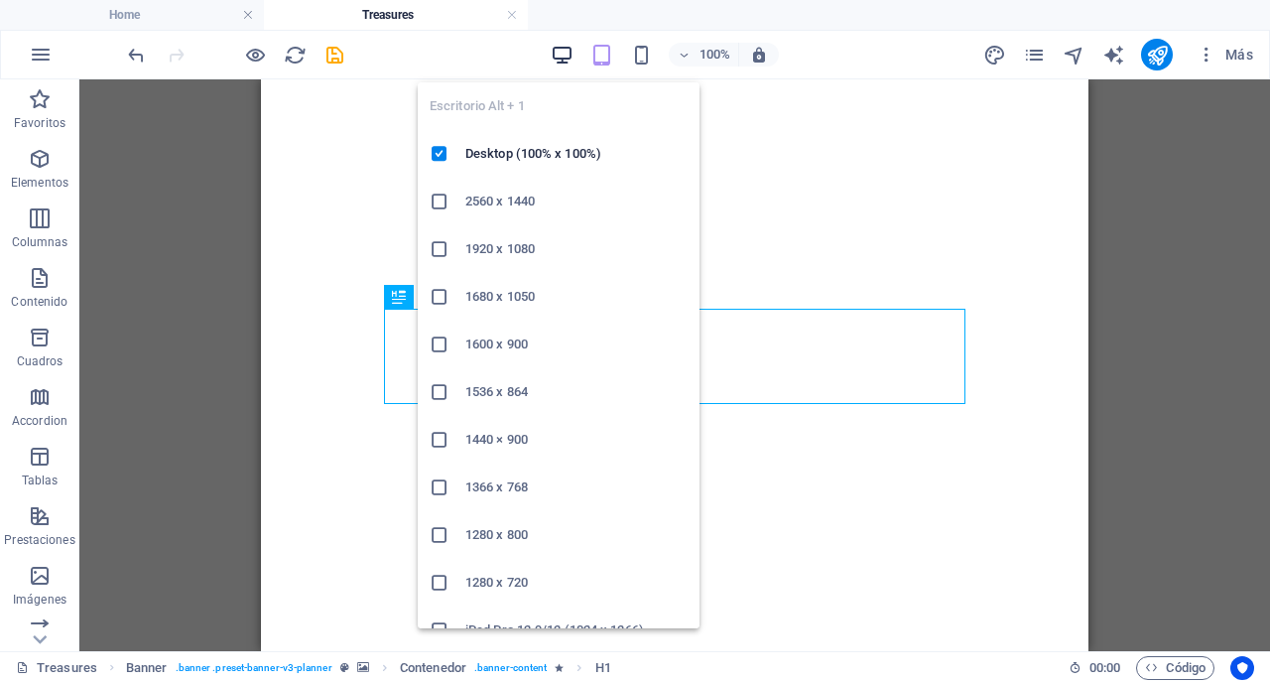
click at [564, 54] on icon "button" at bounding box center [562, 55] width 23 height 23
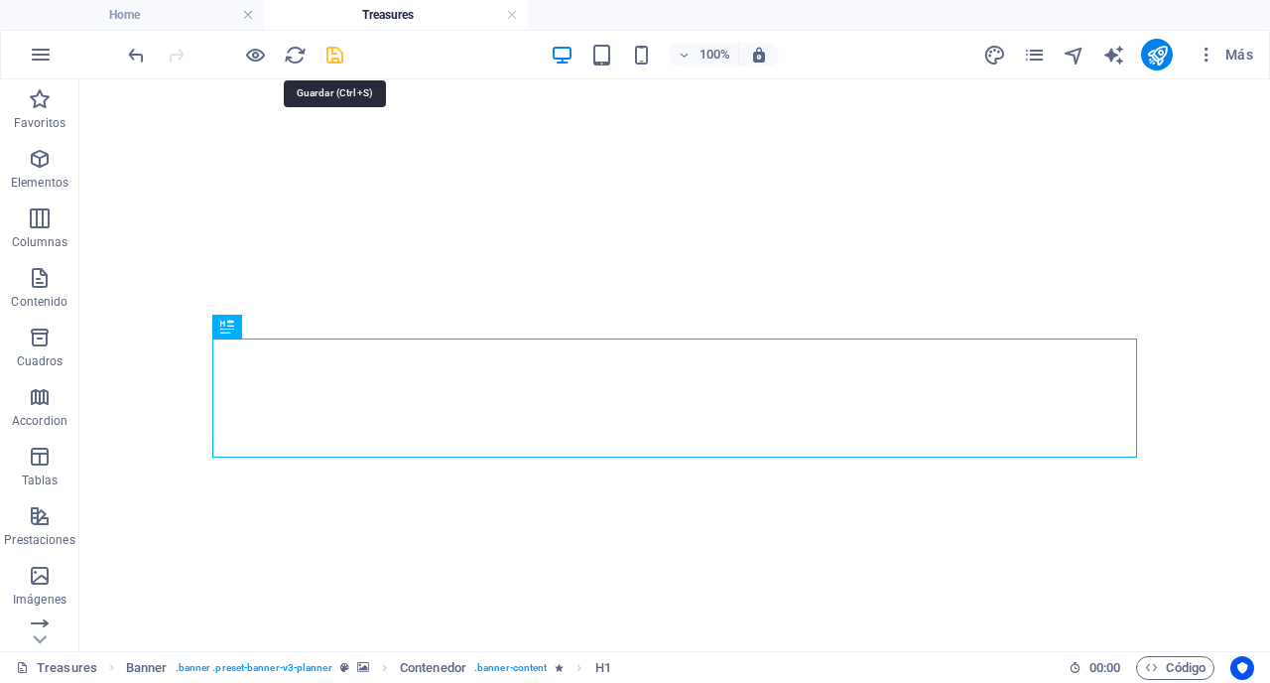
click at [336, 54] on icon "save" at bounding box center [335, 55] width 23 height 23
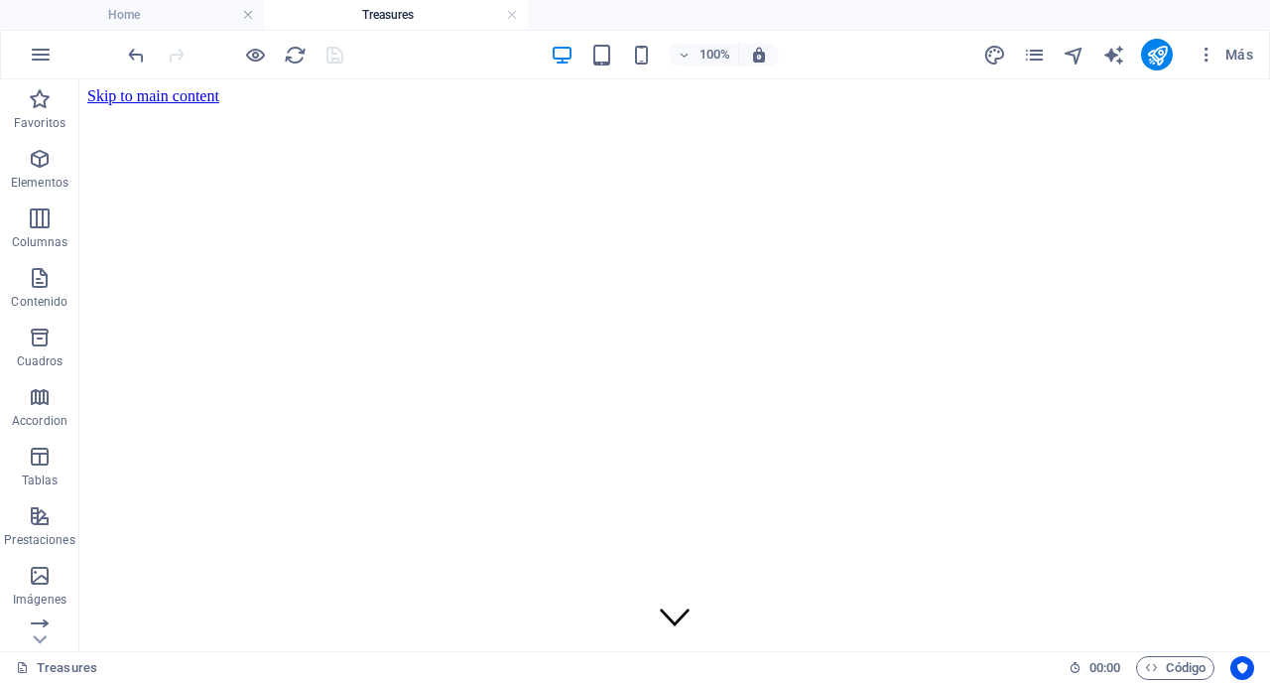
scroll to position [0, 0]
click at [1163, 55] on icon "publish" at bounding box center [1157, 55] width 23 height 23
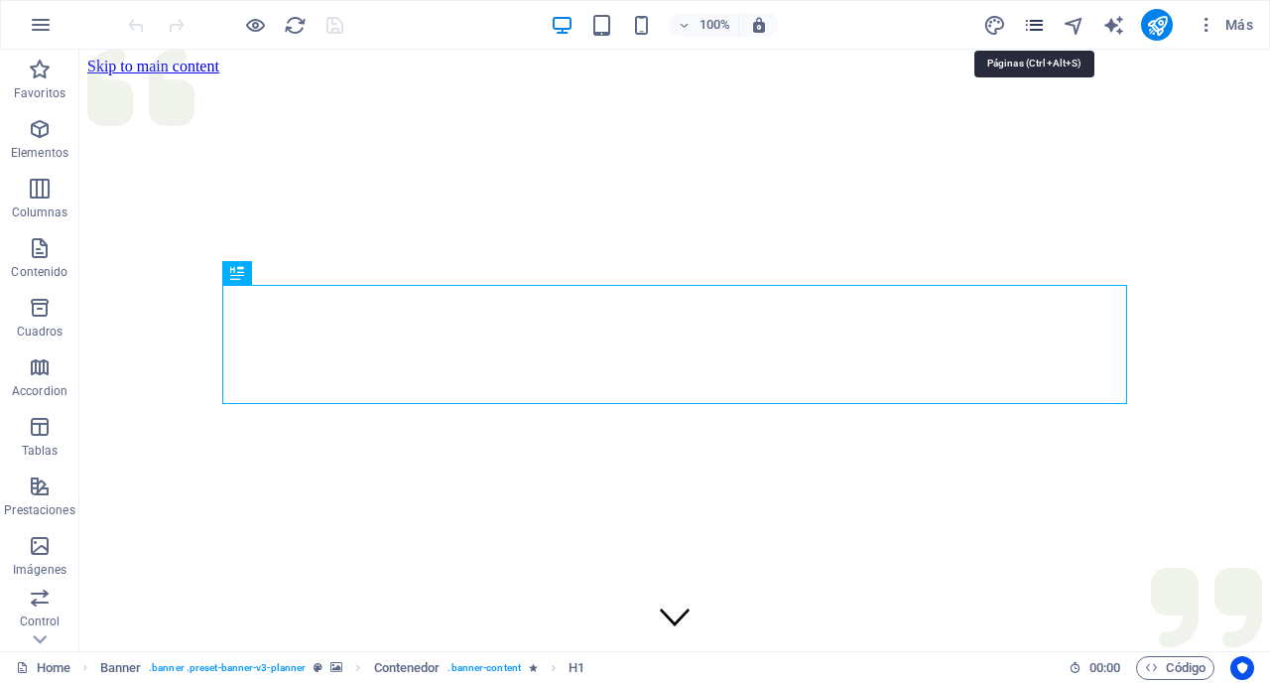
click at [1033, 24] on icon "pages" at bounding box center [1034, 25] width 23 height 23
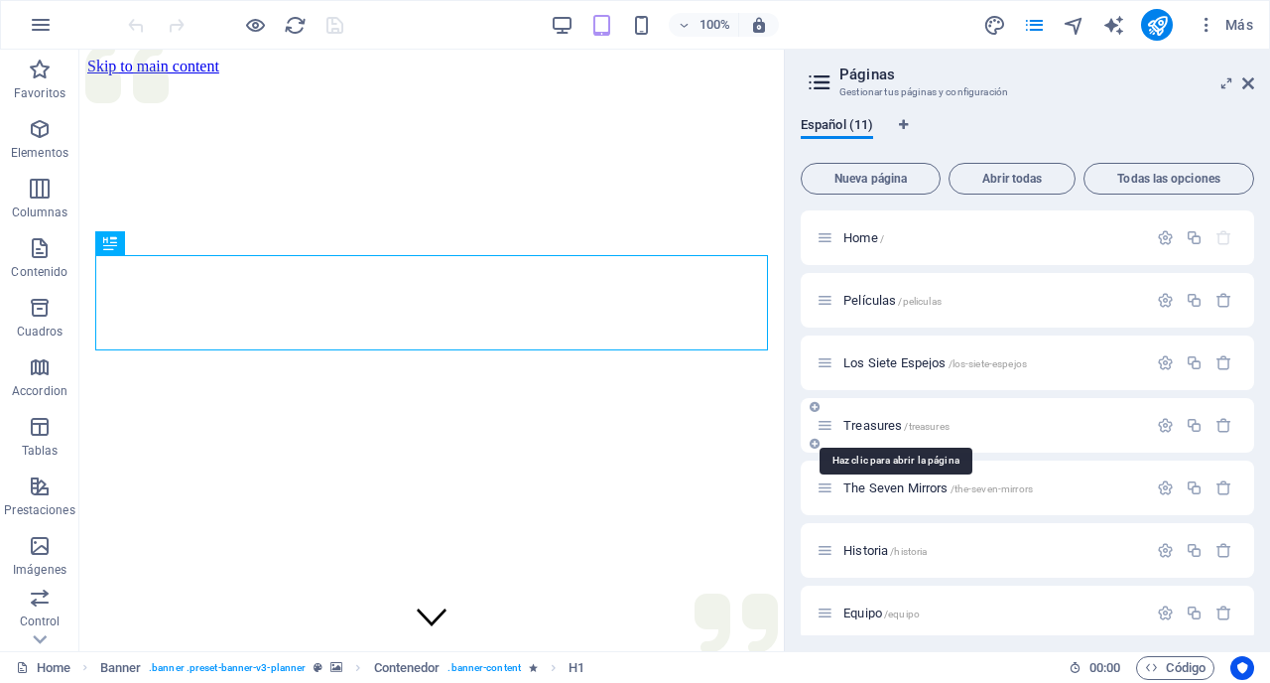
click at [903, 427] on span "Treasures /treasures" at bounding box center [897, 425] width 106 height 15
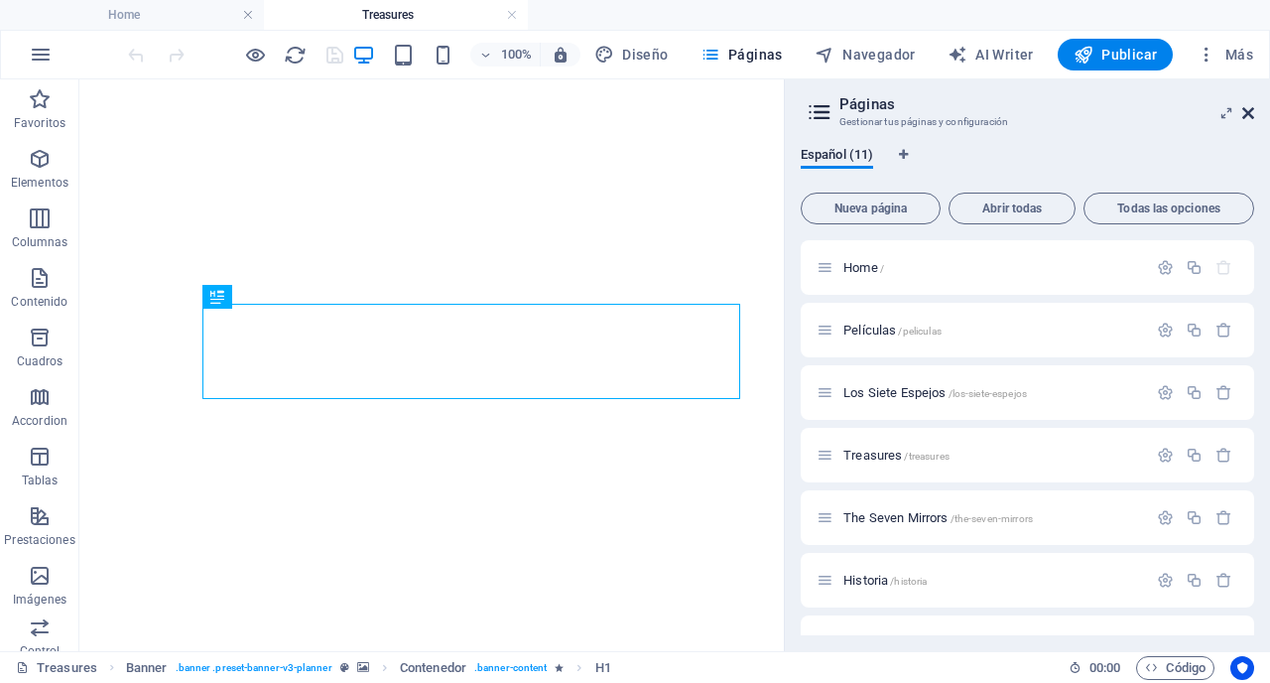
click at [1249, 65] on button "Más" at bounding box center [1225, 55] width 72 height 32
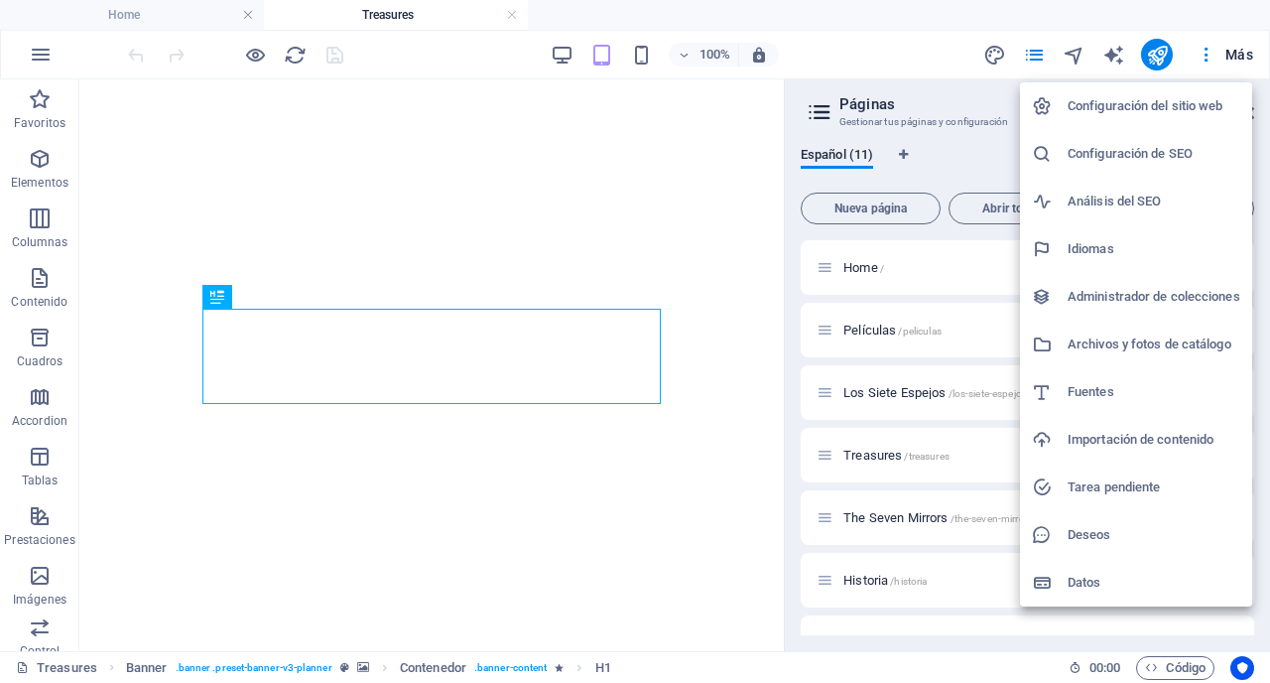
click at [1262, 127] on div at bounding box center [635, 341] width 1270 height 683
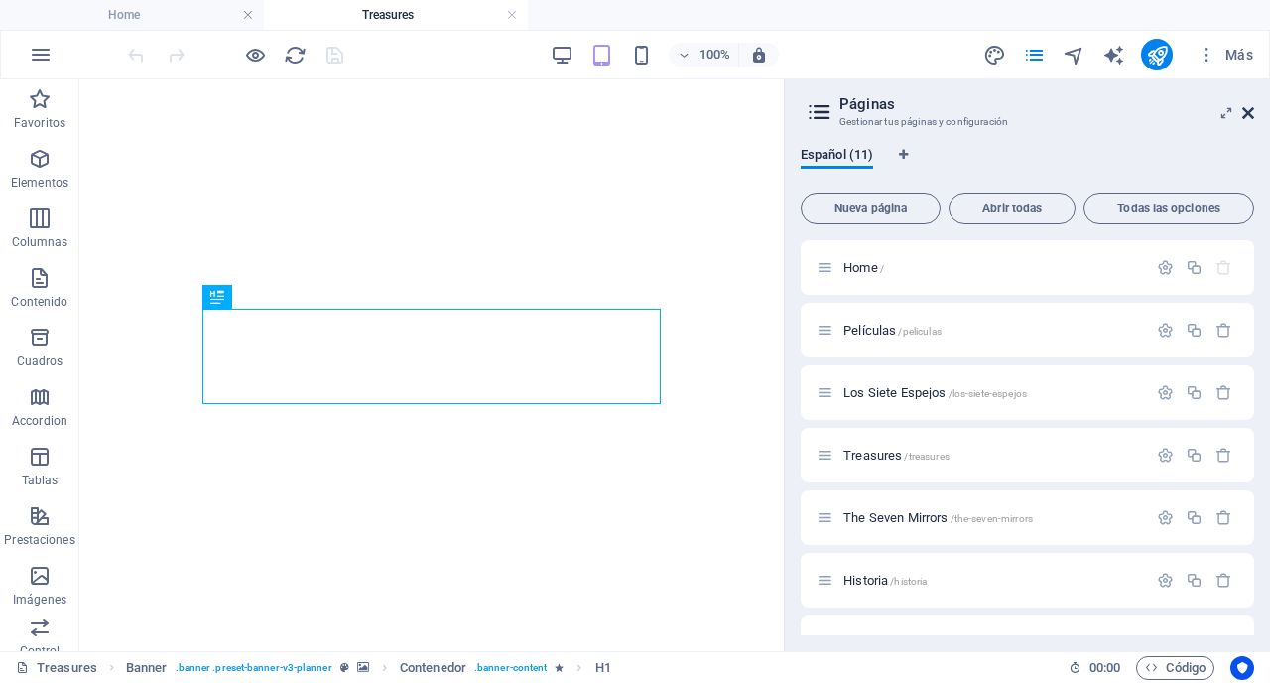
click at [1247, 114] on icon at bounding box center [1248, 113] width 12 height 16
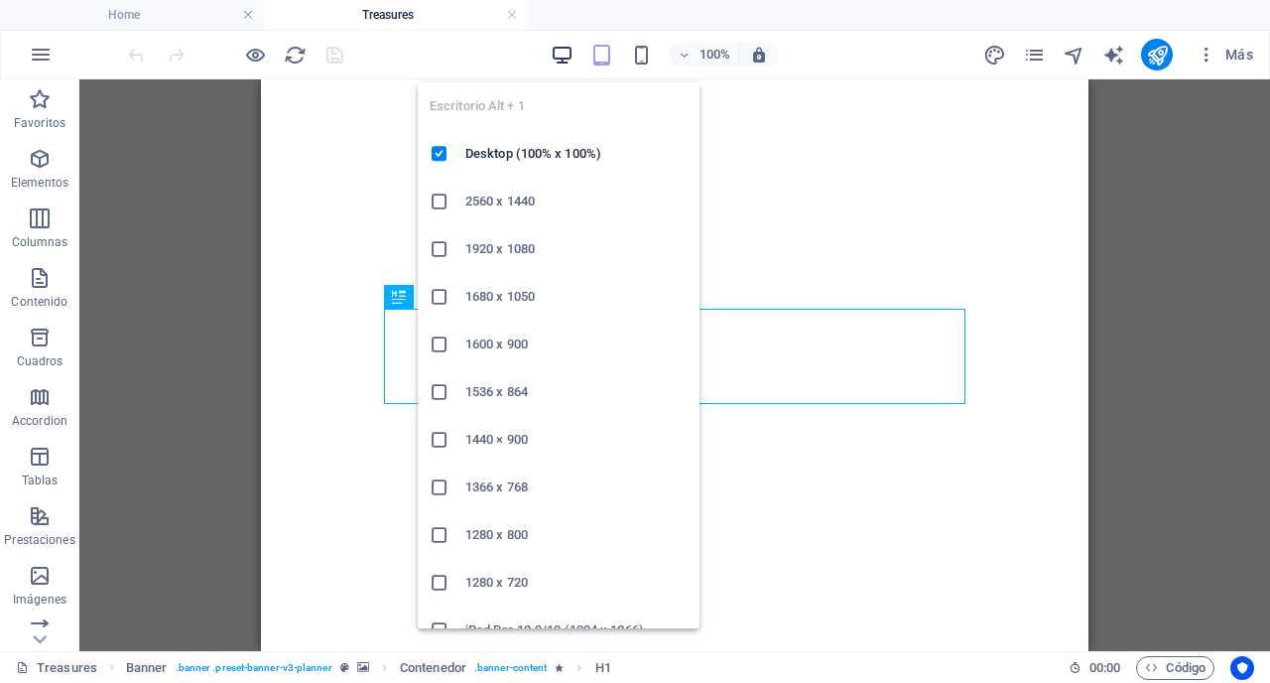
click at [561, 53] on icon "button" at bounding box center [562, 55] width 23 height 23
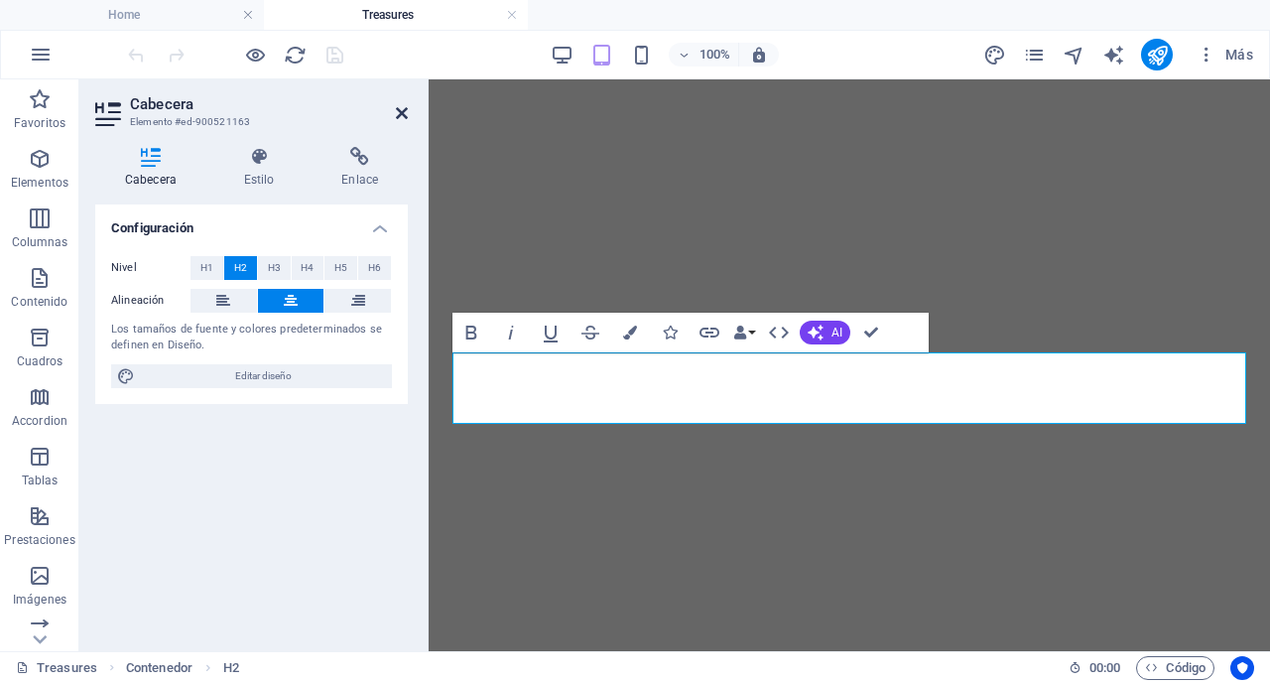
click at [404, 110] on icon at bounding box center [402, 113] width 12 height 16
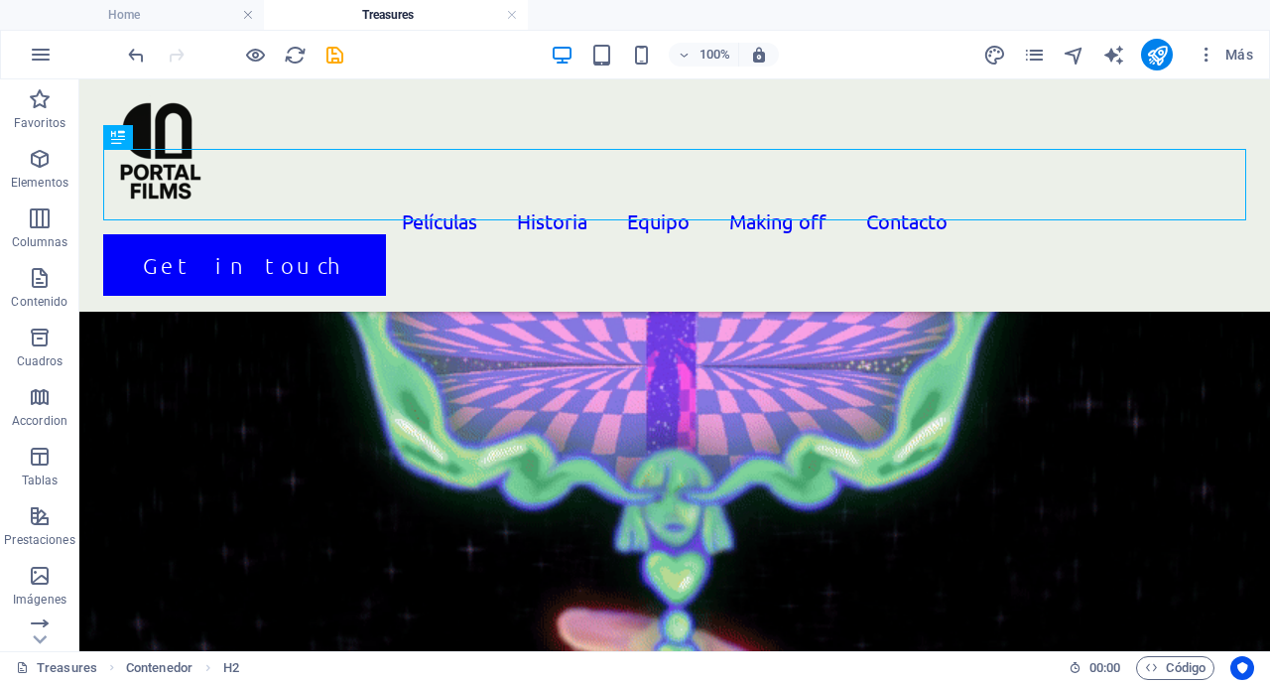
scroll to position [1472, 0]
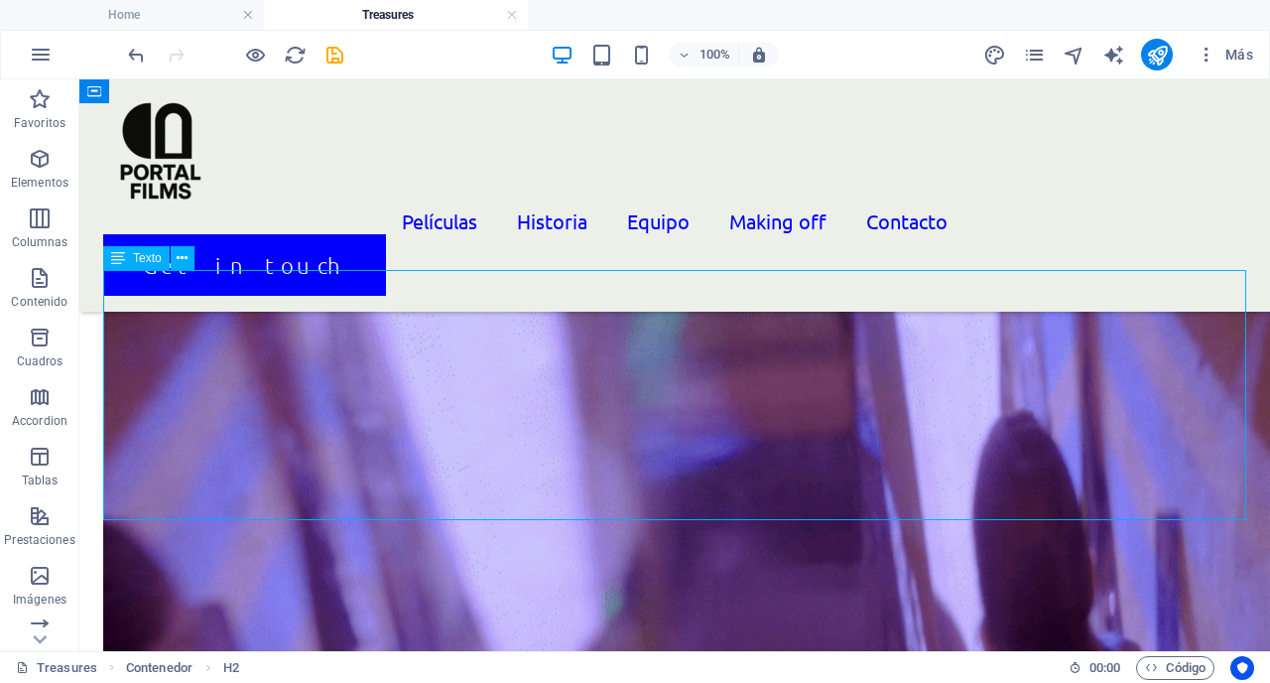
click at [425, 445] on div "H1 Banner Contenedor Separador Referencia Separador 2 columnas Contenedor Image…" at bounding box center [674, 365] width 1191 height 572
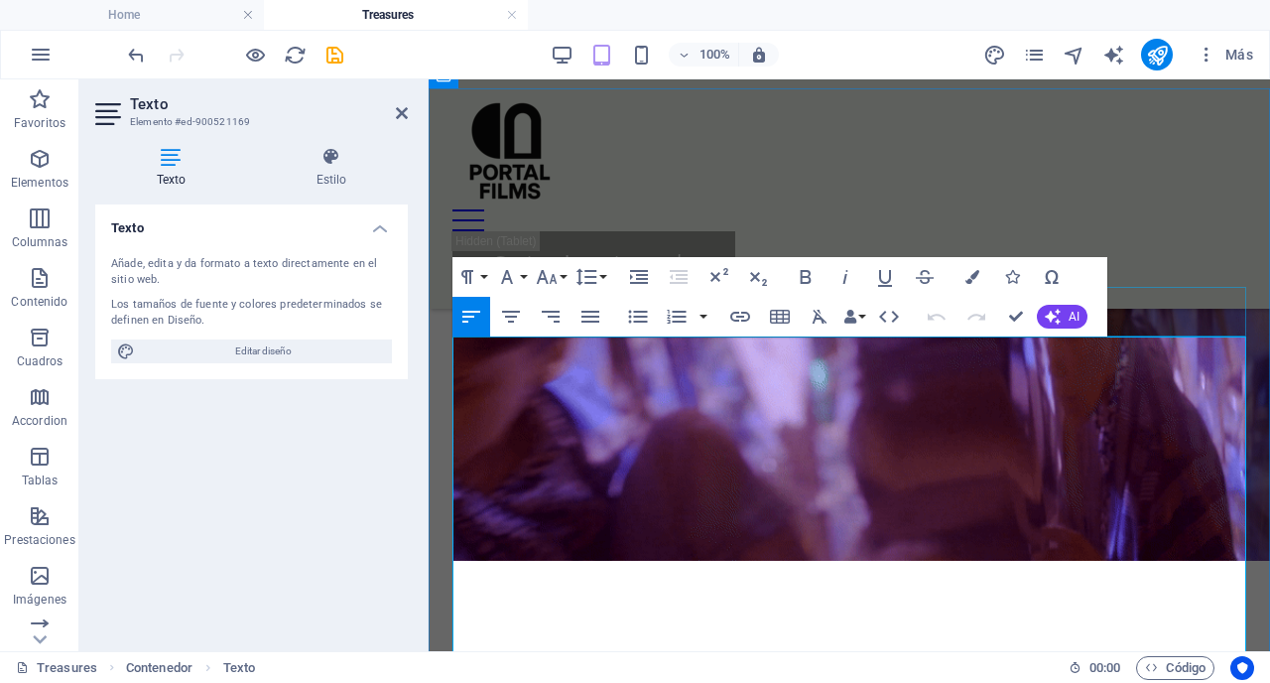
scroll to position [1283, 0]
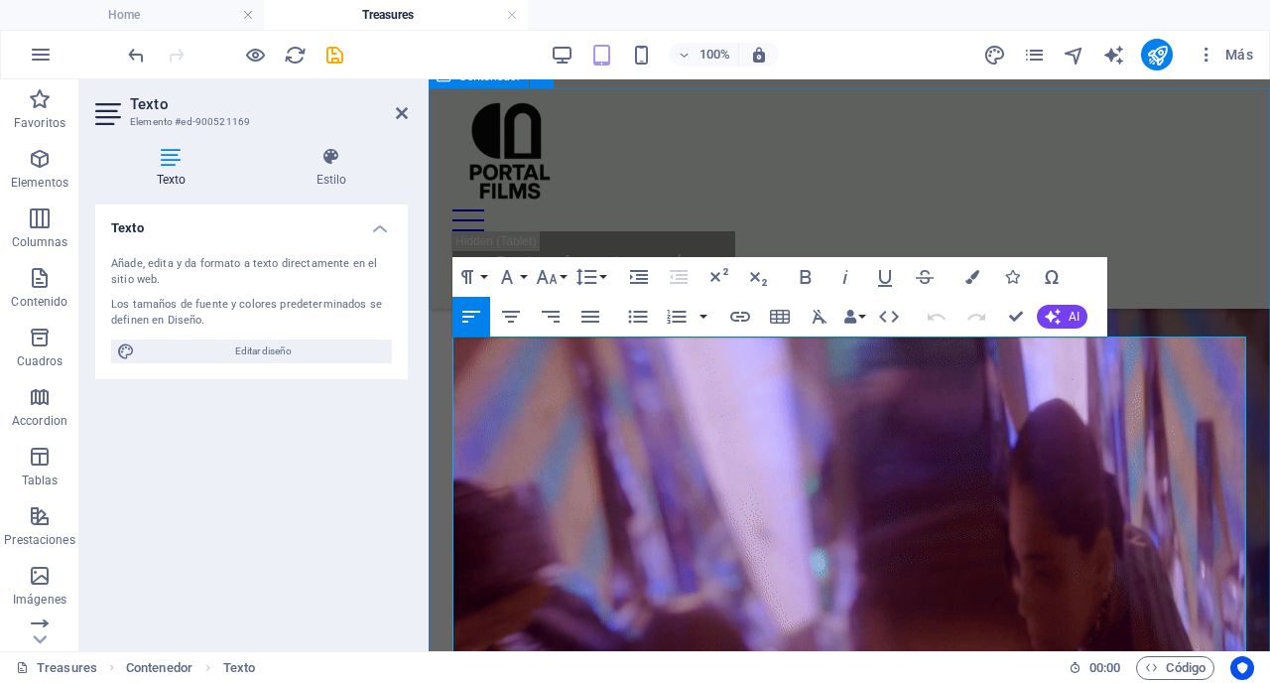
drag, startPoint x: 693, startPoint y: 463, endPoint x: 452, endPoint y: 366, distance: 260.0
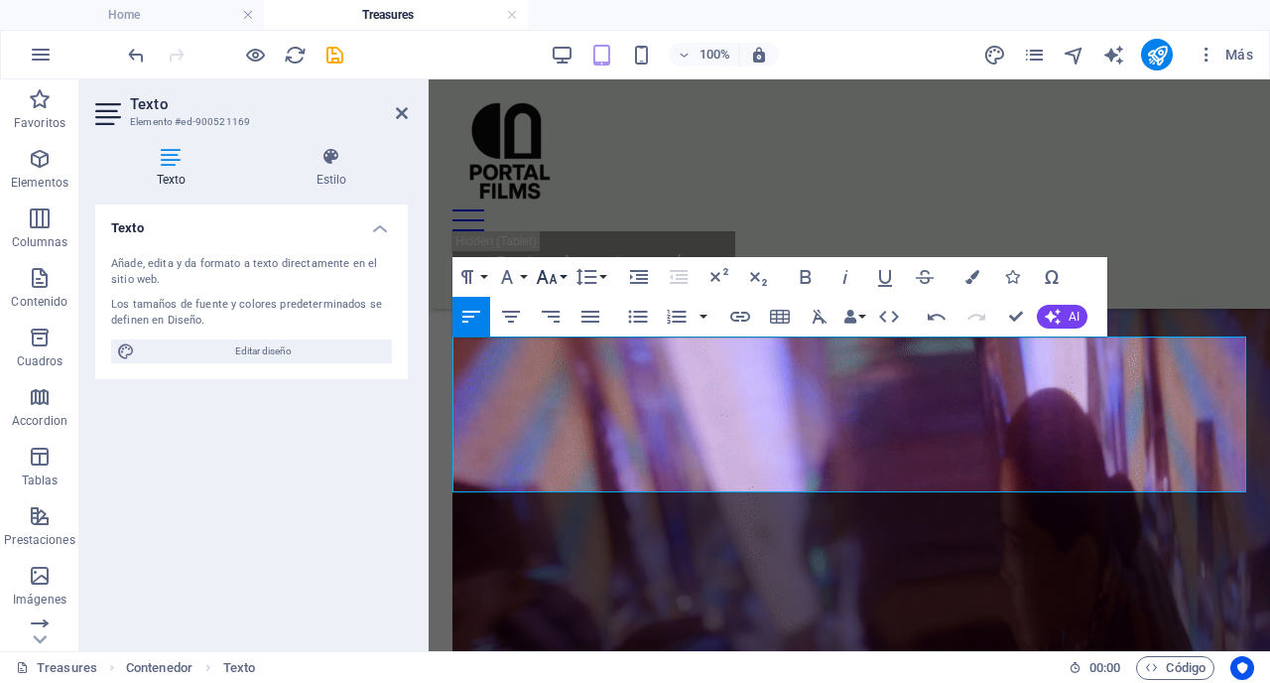
click at [553, 281] on icon "button" at bounding box center [547, 277] width 21 height 14
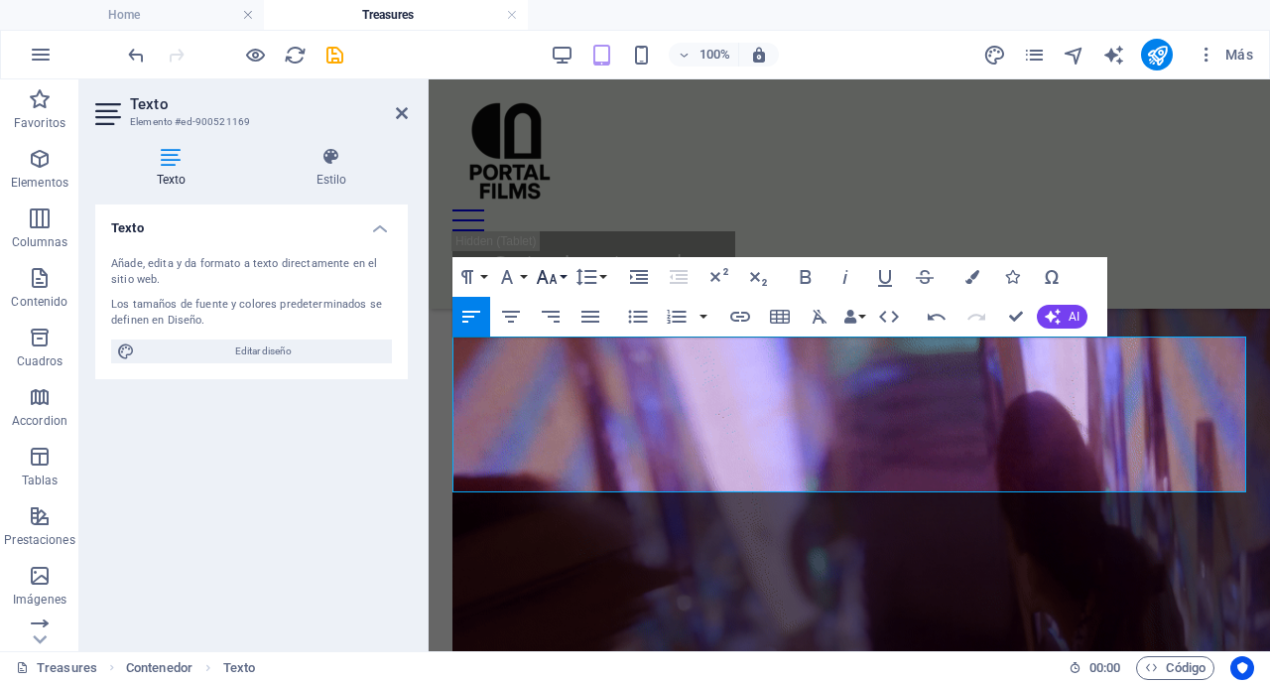
scroll to position [157, 0]
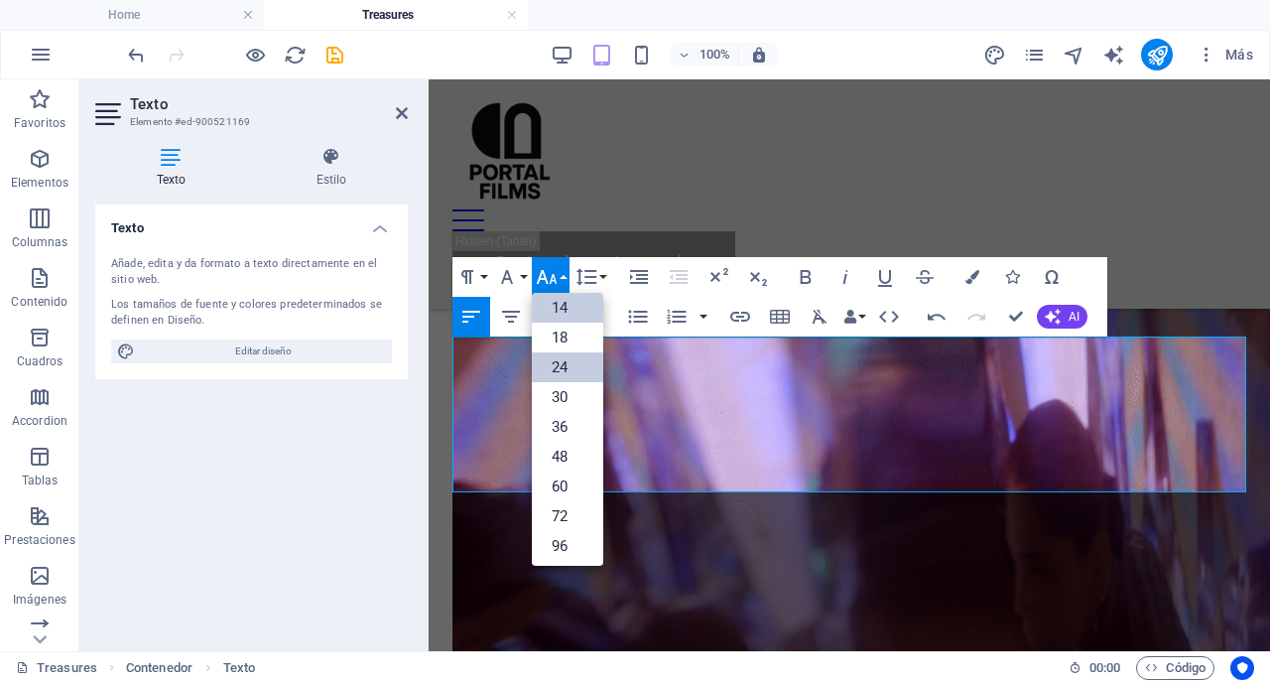
click at [569, 362] on link "24" at bounding box center [567, 367] width 71 height 30
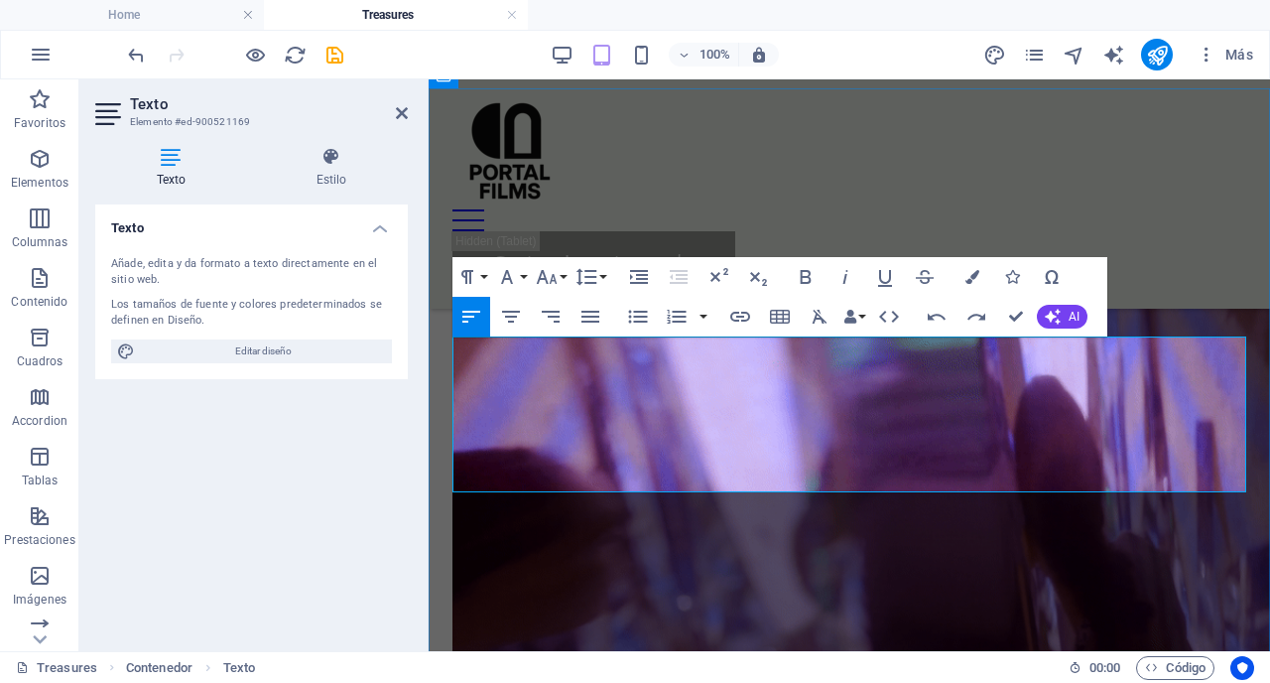
drag, startPoint x: 1196, startPoint y: 486, endPoint x: 454, endPoint y: 347, distance: 755.2
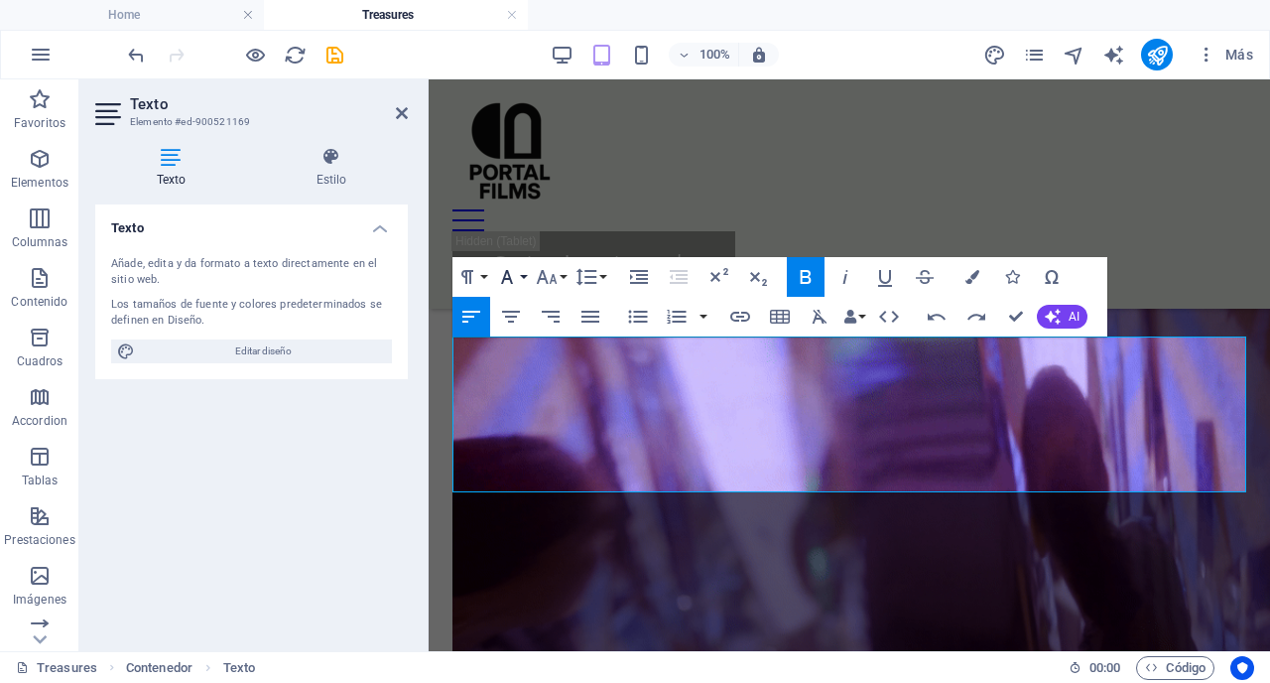
click at [516, 283] on icon "button" at bounding box center [507, 277] width 24 height 24
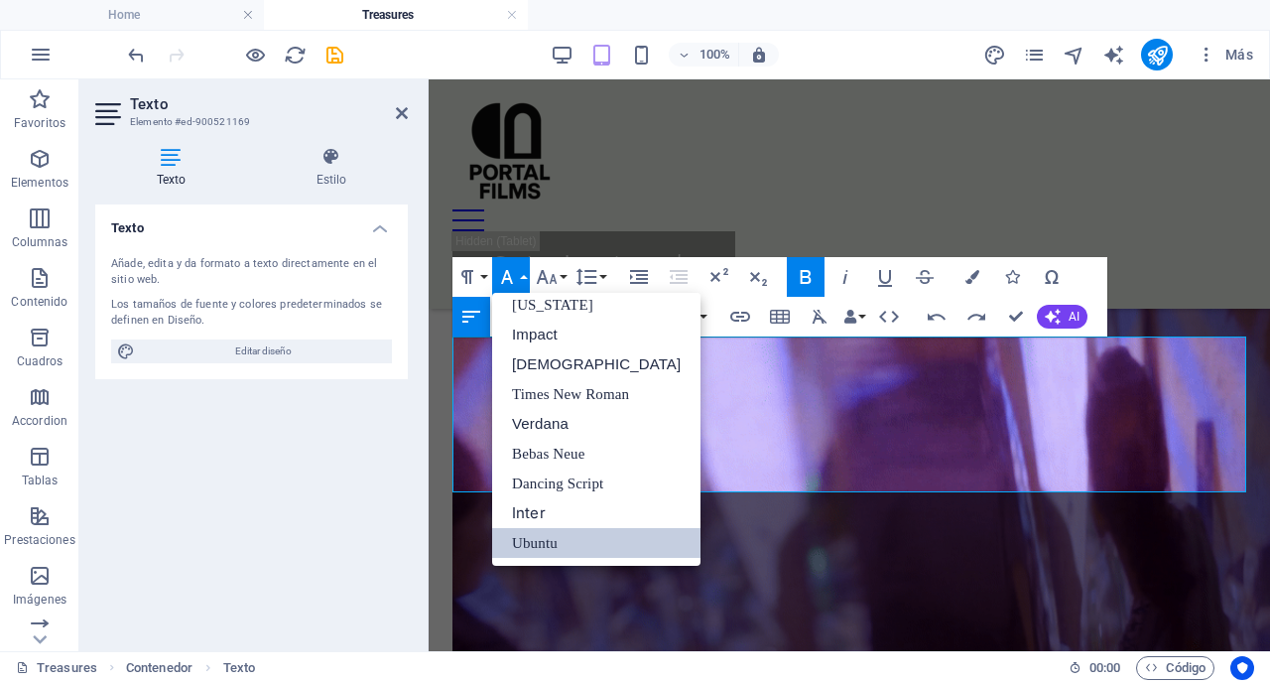
scroll to position [41, 0]
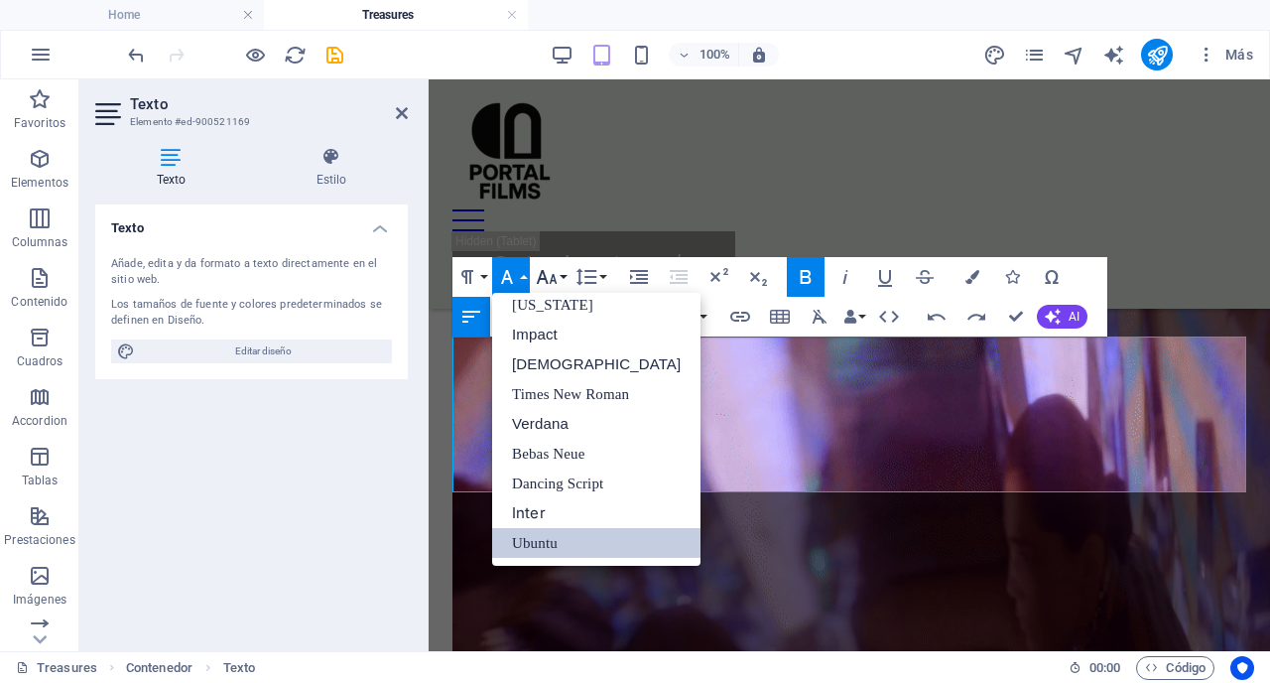
click at [553, 273] on icon "button" at bounding box center [547, 277] width 24 height 24
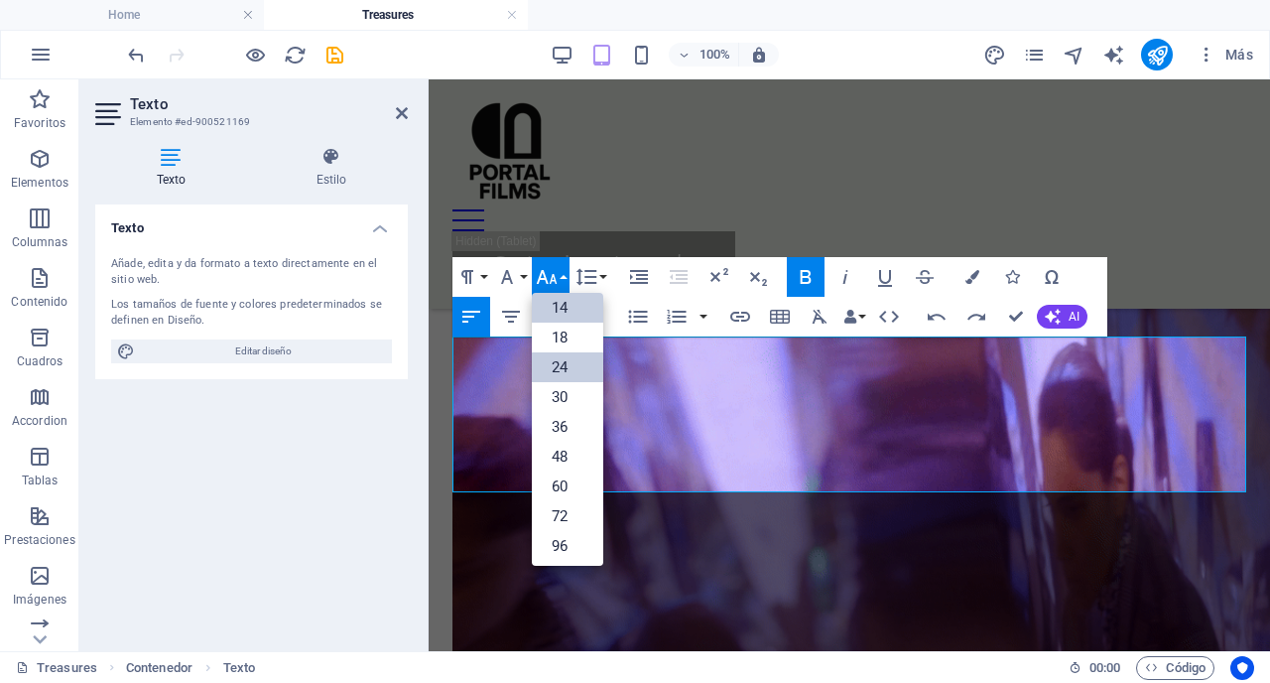
click at [576, 370] on link "24" at bounding box center [567, 367] width 71 height 30
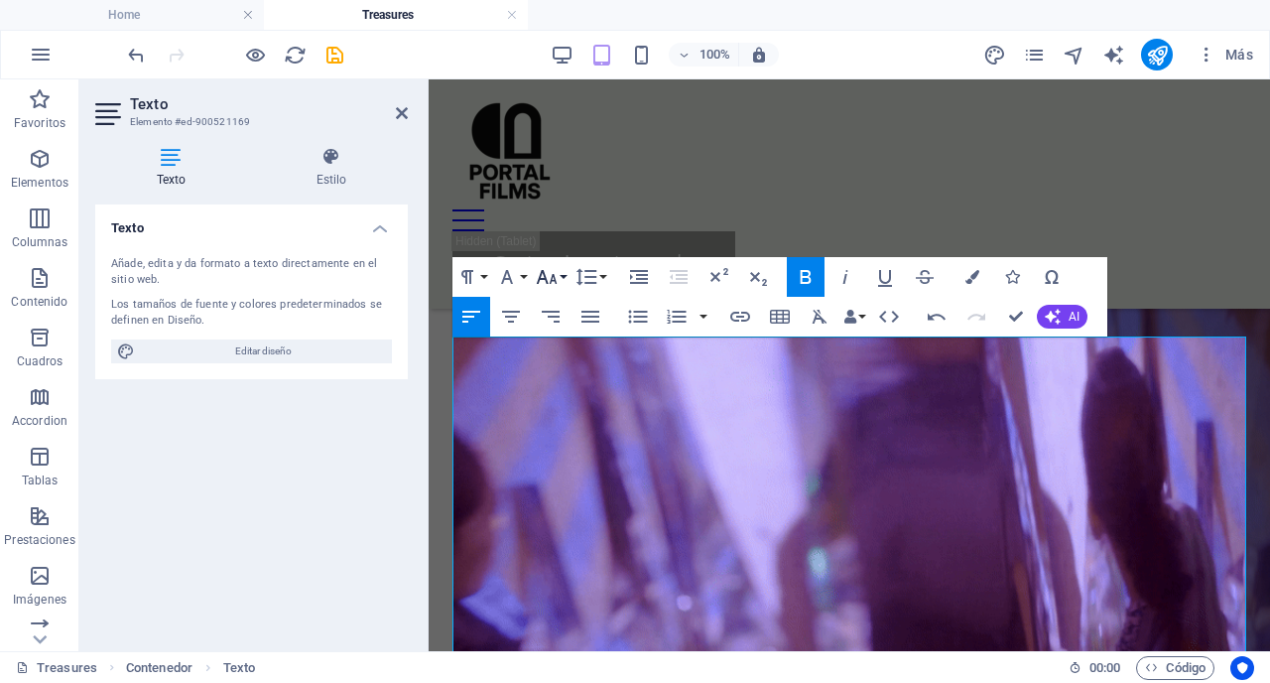
click at [553, 288] on icon "button" at bounding box center [547, 277] width 24 height 24
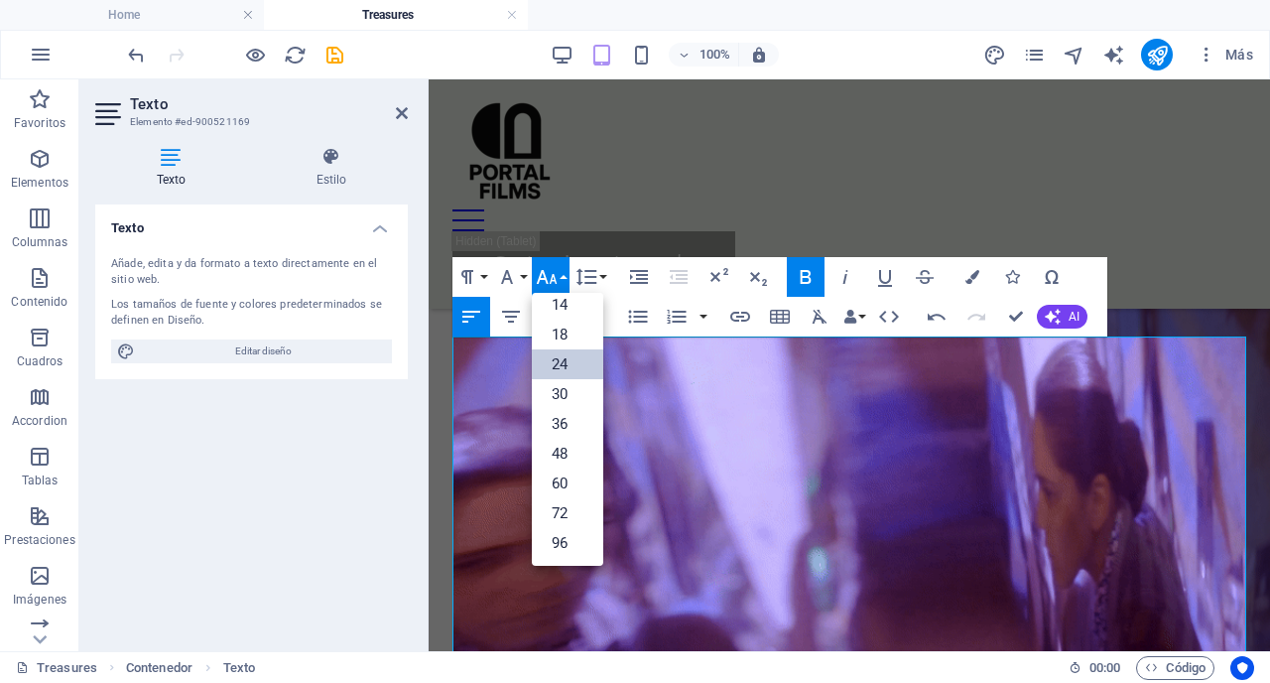
scroll to position [160, 0]
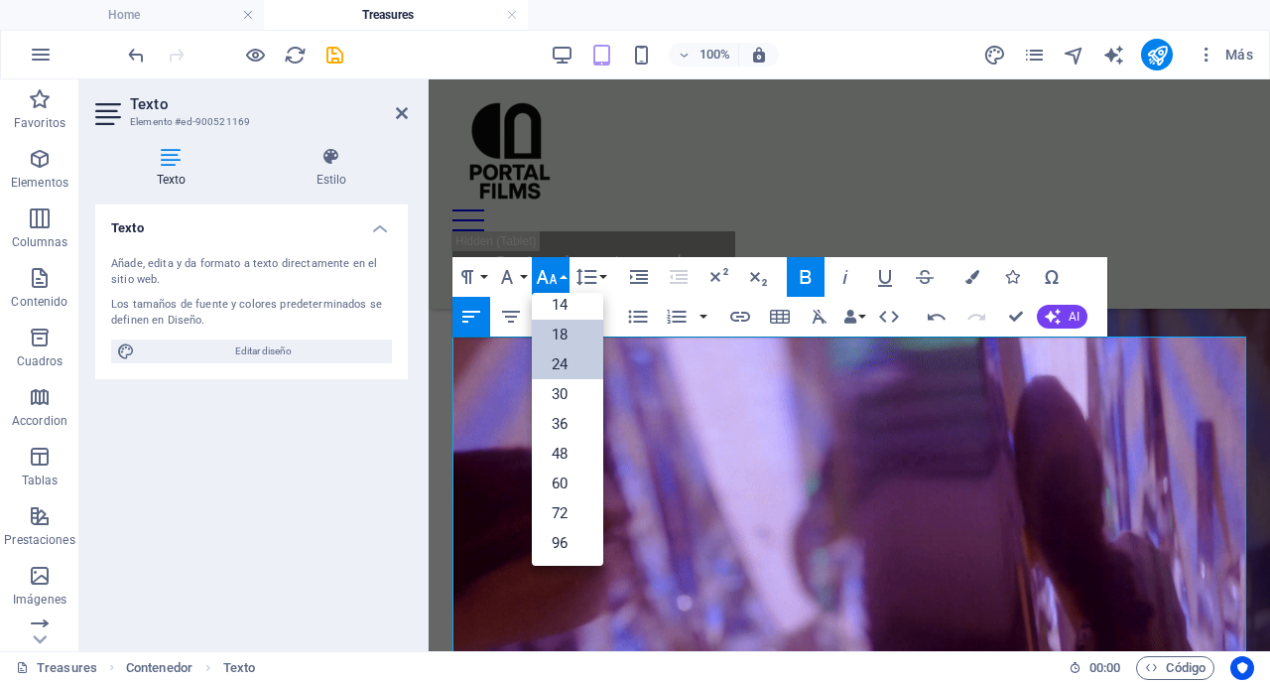
click at [569, 339] on link "18" at bounding box center [567, 335] width 71 height 30
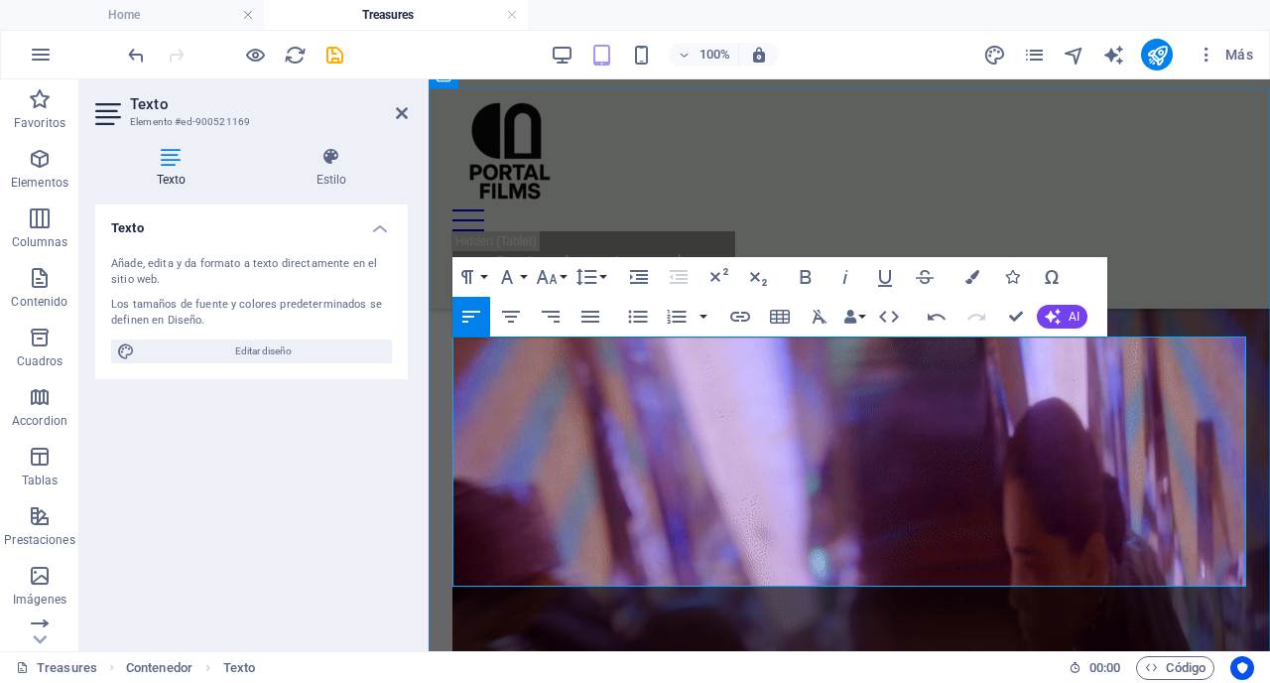
drag, startPoint x: 669, startPoint y: 348, endPoint x: 560, endPoint y: 345, distance: 109.2
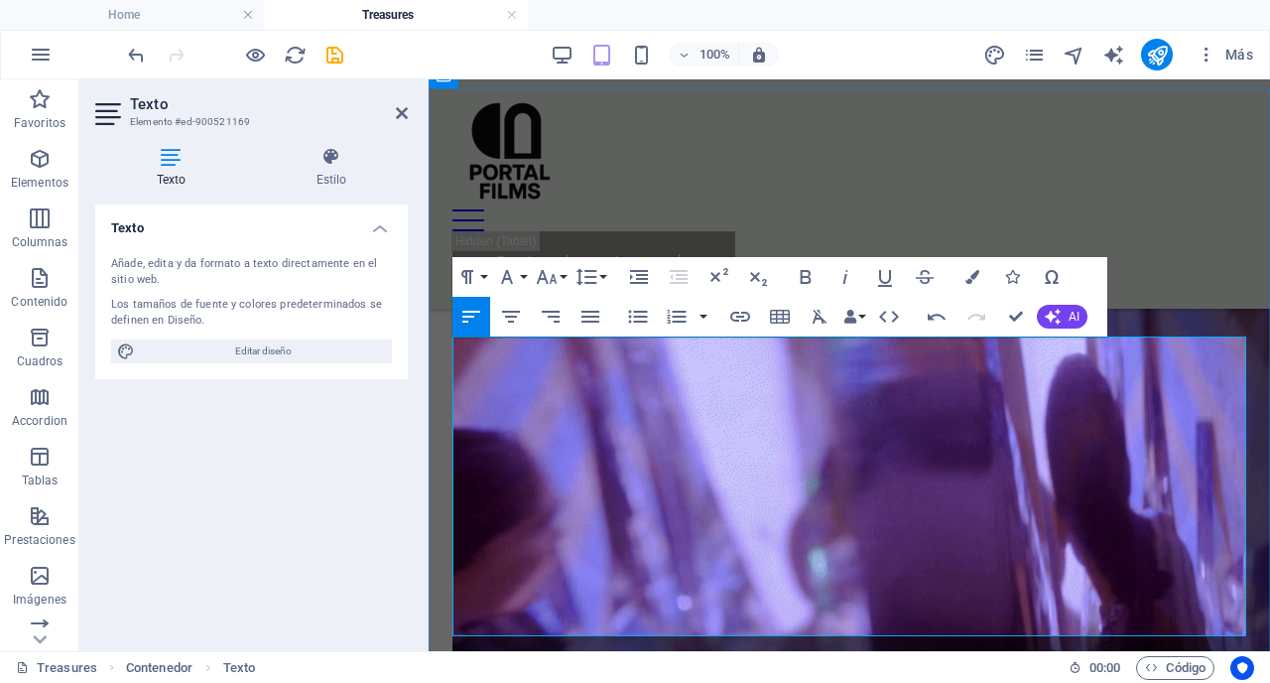
drag, startPoint x: 514, startPoint y: 347, endPoint x: 464, endPoint y: 350, distance: 49.7
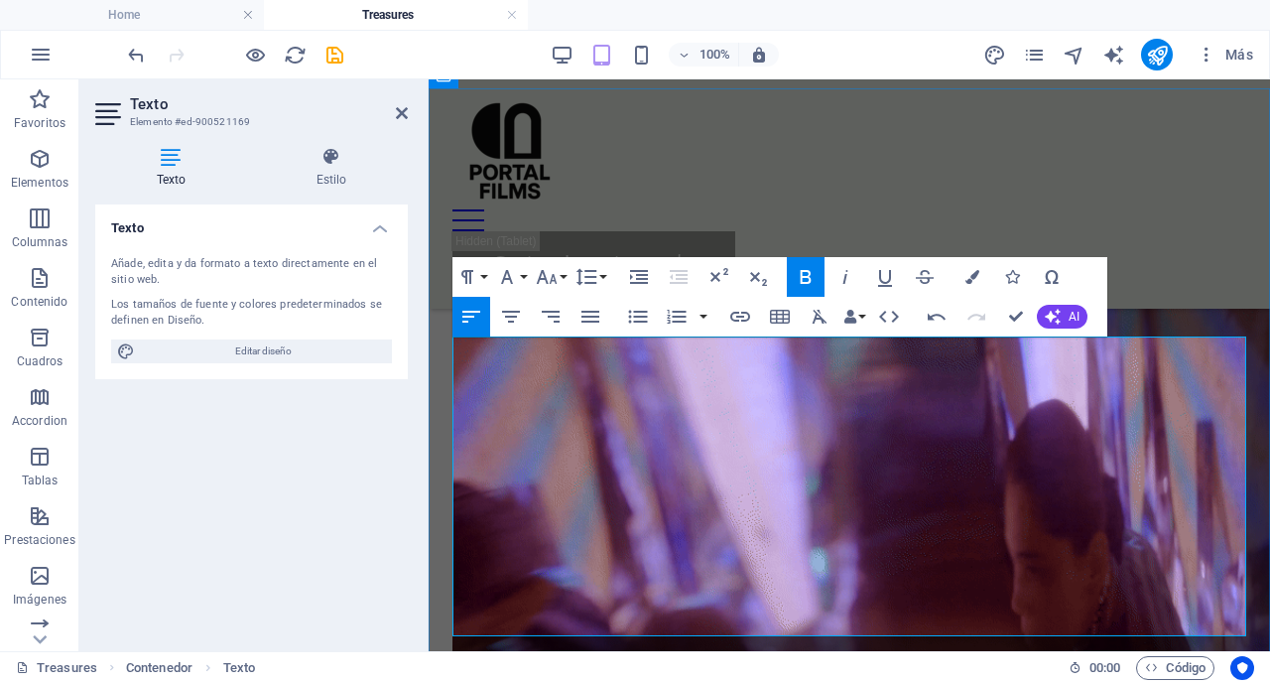
drag, startPoint x: 604, startPoint y: 473, endPoint x: 552, endPoint y: 474, distance: 52.6
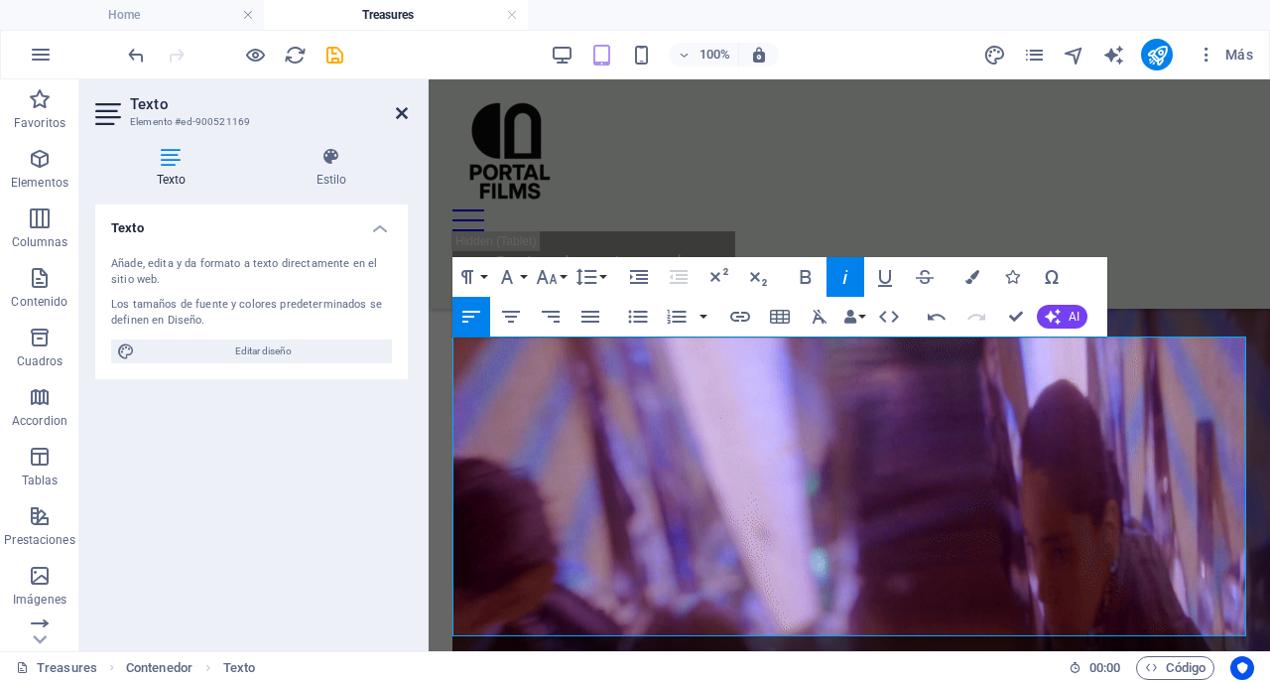
click at [403, 114] on icon at bounding box center [402, 113] width 12 height 16
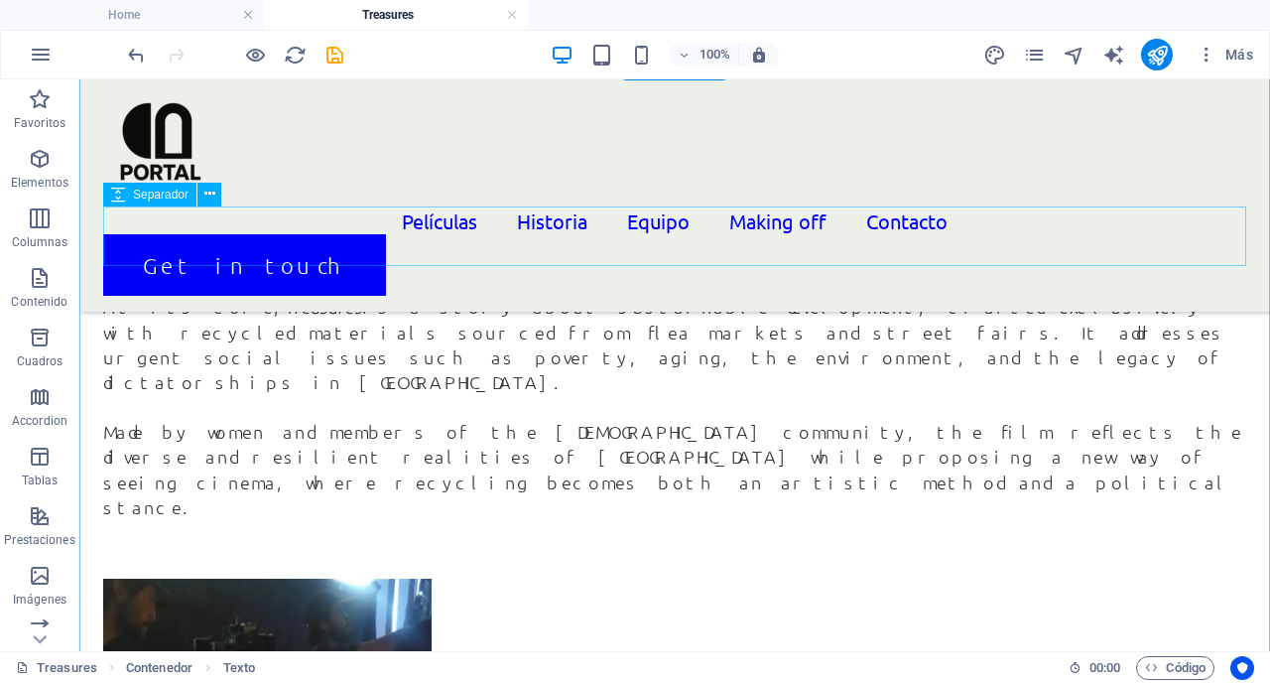
scroll to position [2793, 0]
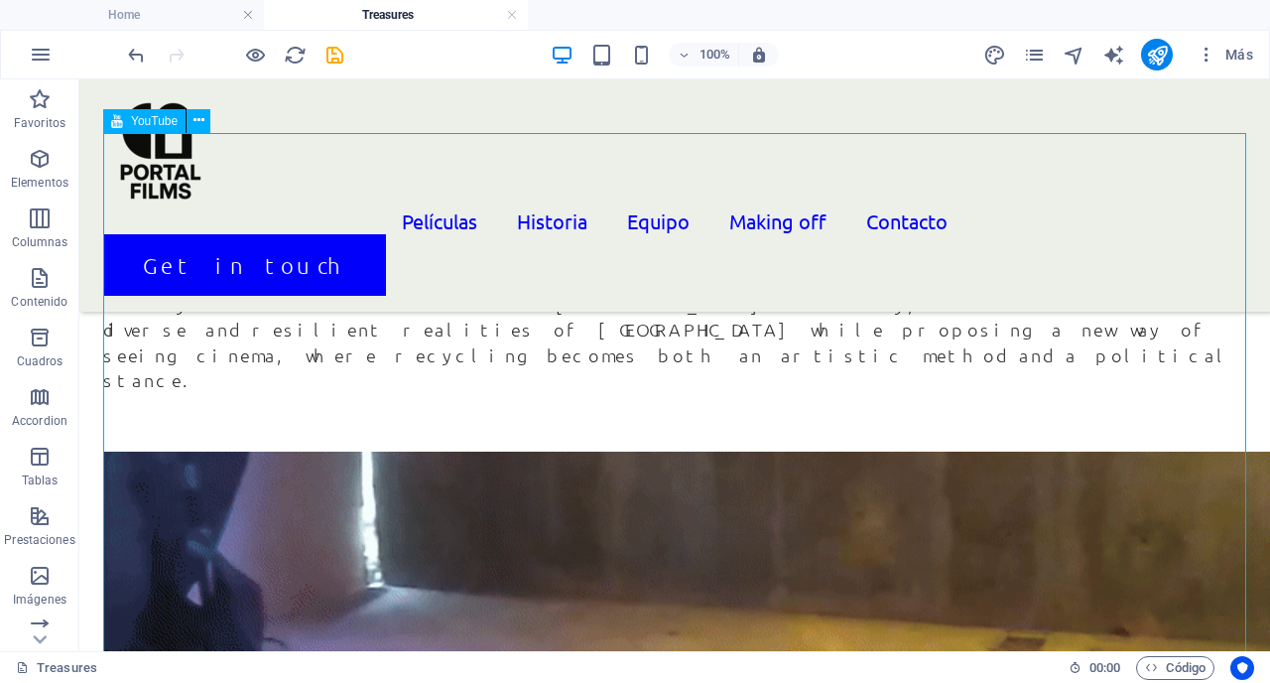
select select "ar16_9"
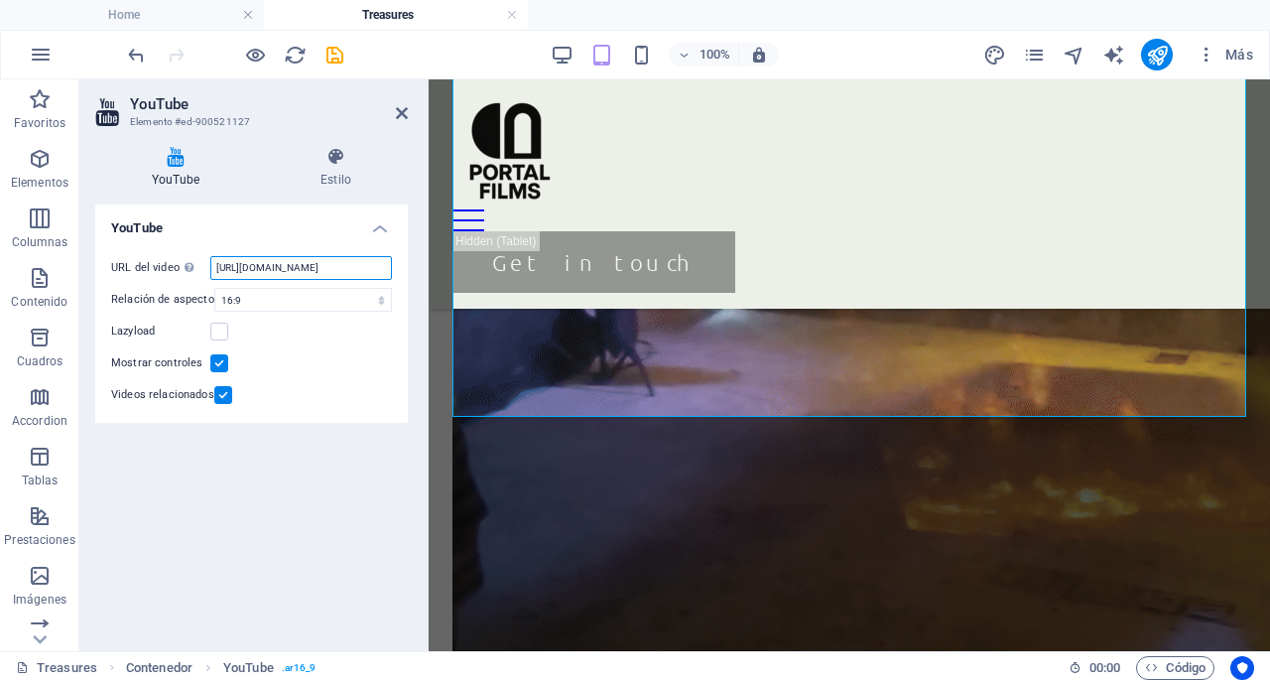
click at [308, 266] on input "[URL][DOMAIN_NAME]" at bounding box center [301, 268] width 182 height 24
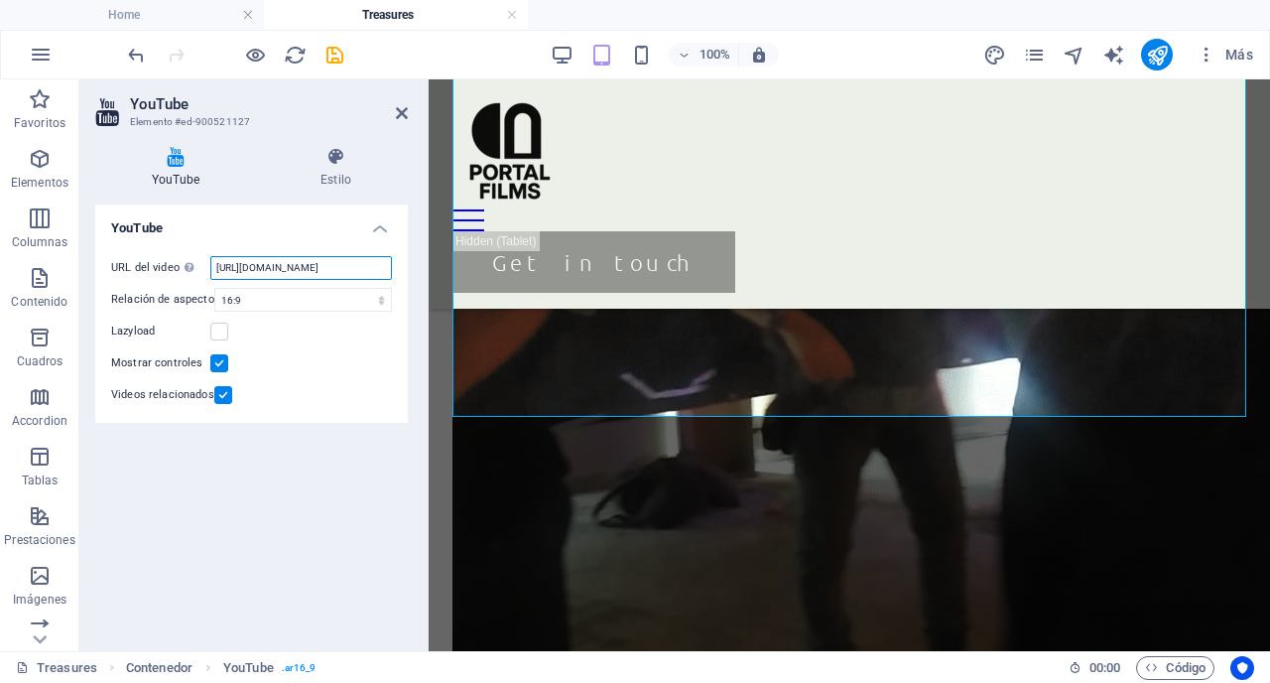
click at [308, 266] on input "[URL][DOMAIN_NAME]" at bounding box center [301, 268] width 182 height 24
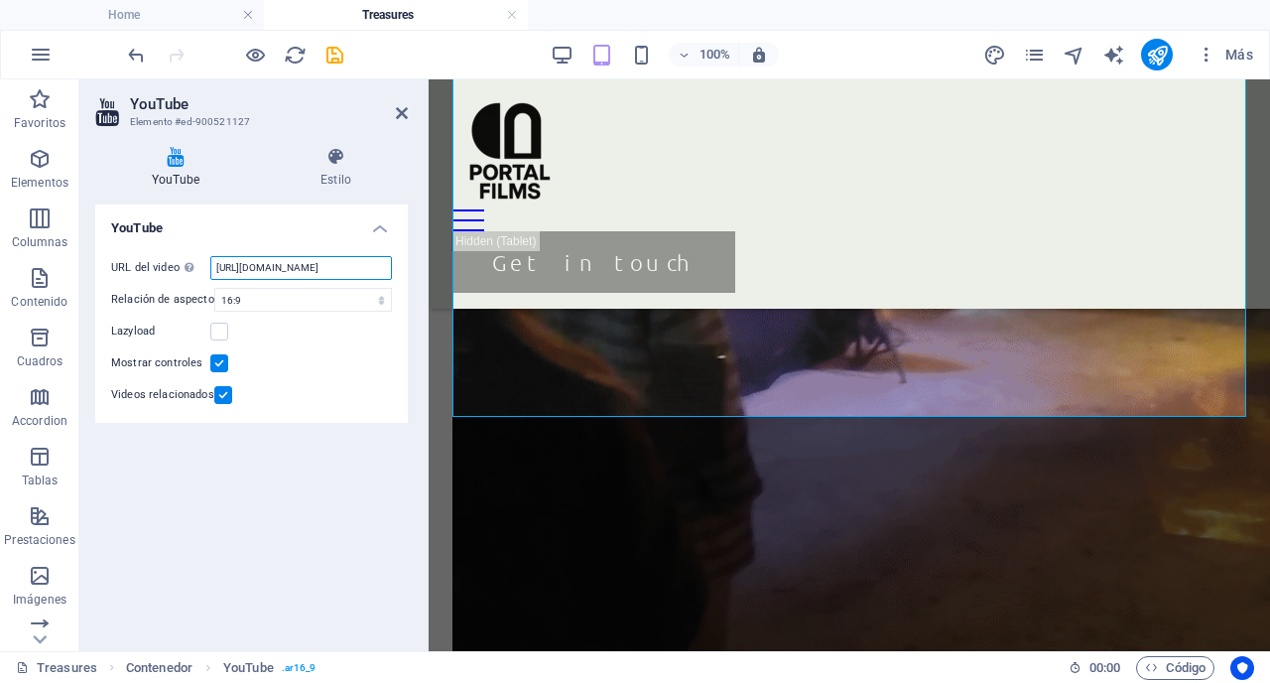
click at [308, 266] on input "[URL][DOMAIN_NAME]" at bounding box center [301, 268] width 182 height 24
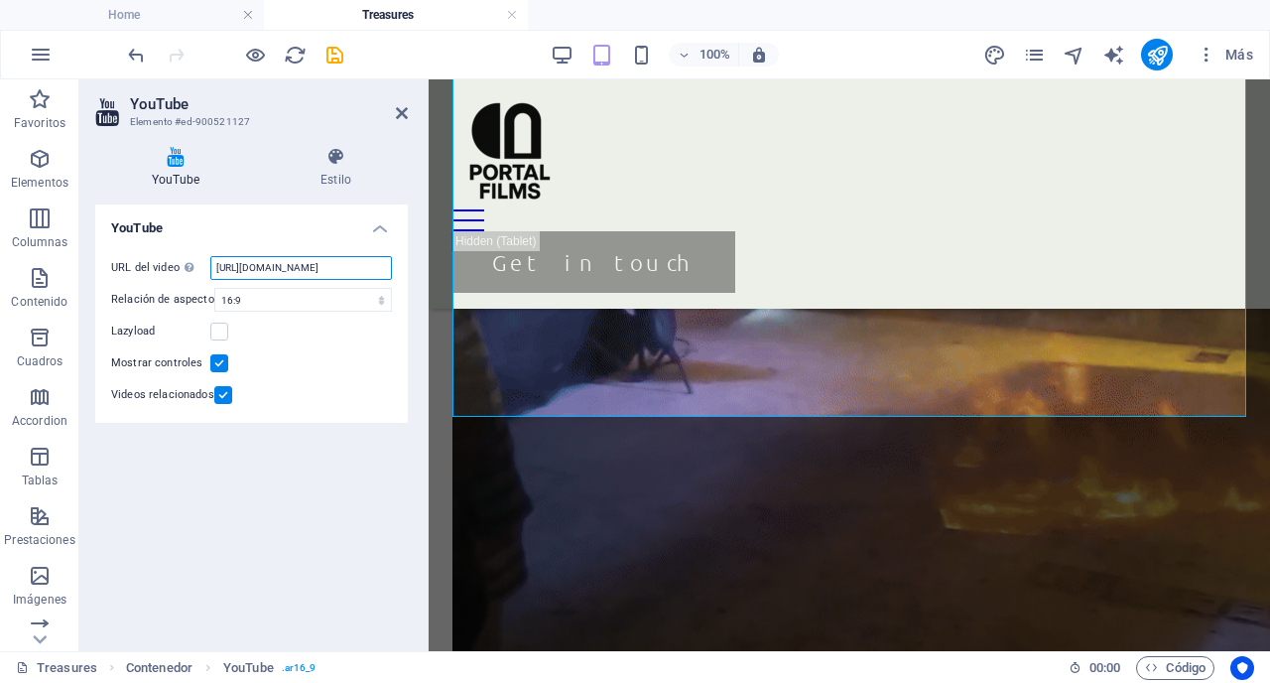
scroll to position [0, 54]
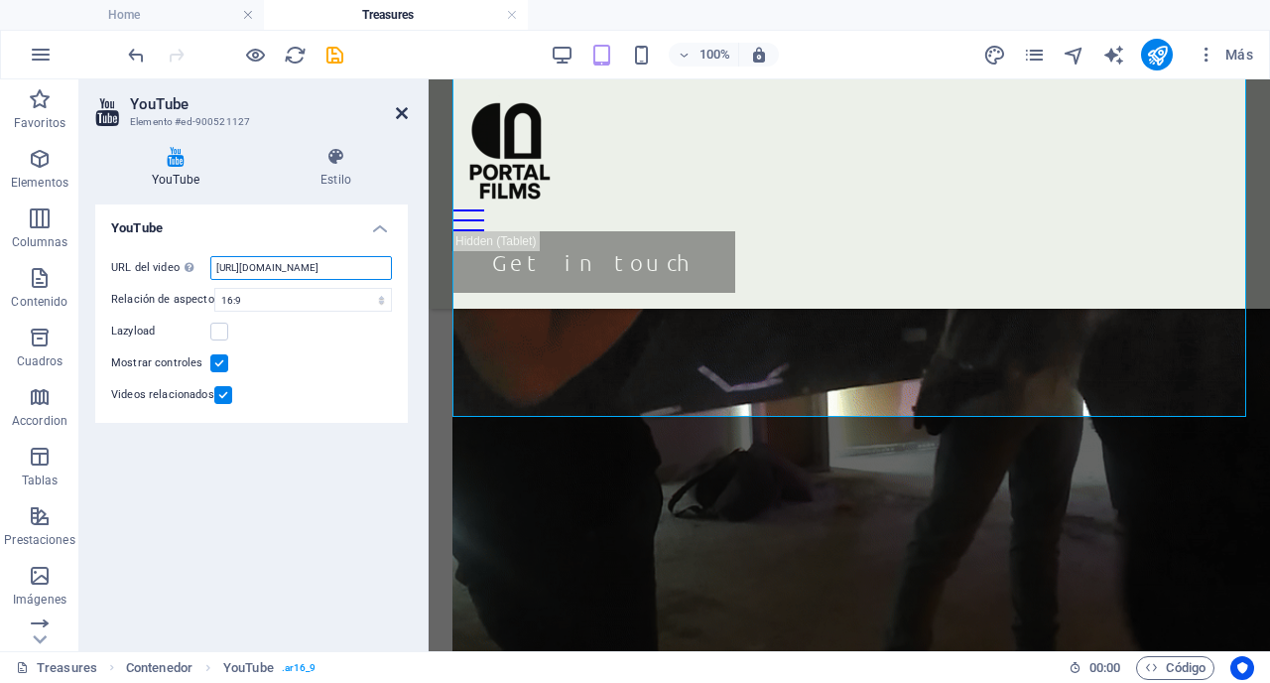
type input "[URL][DOMAIN_NAME]"
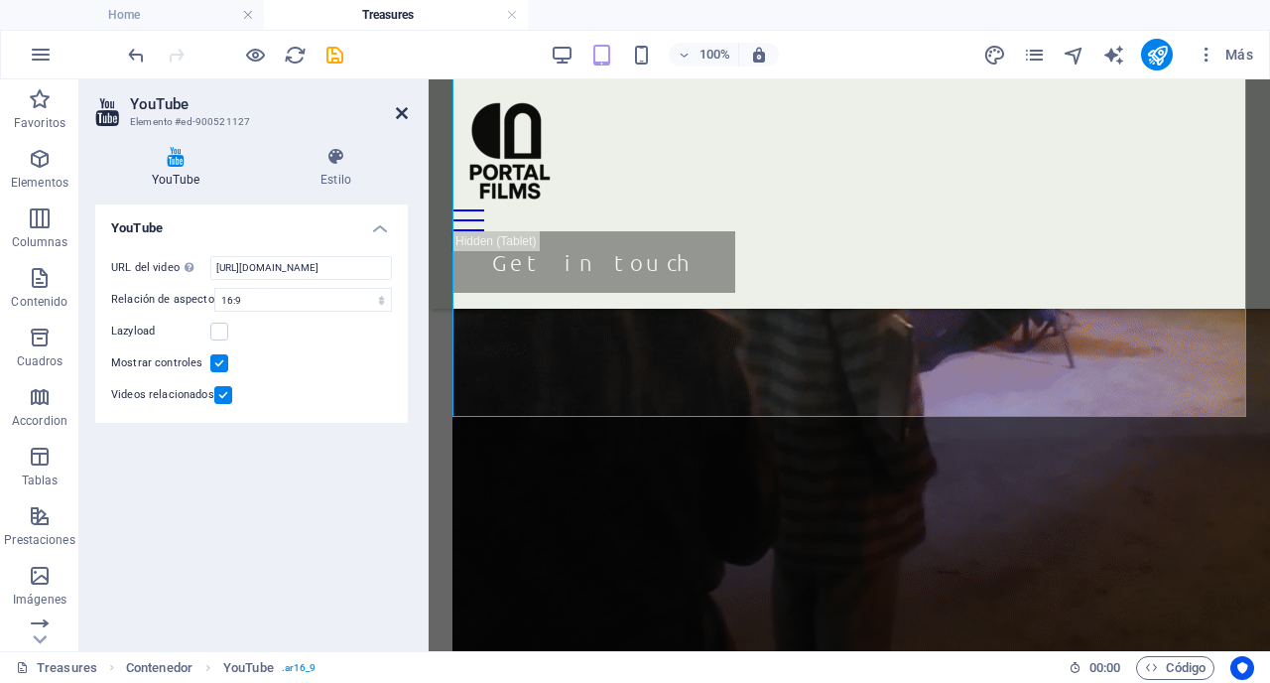
click at [401, 113] on icon at bounding box center [402, 113] width 12 height 16
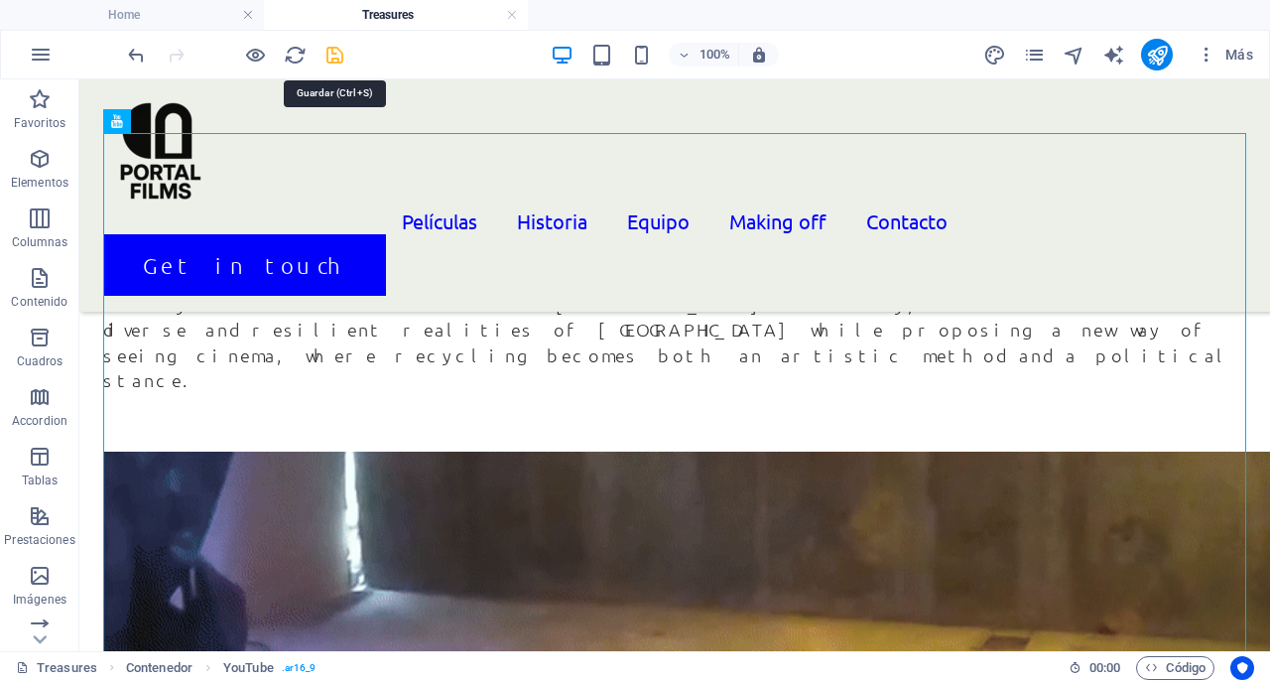
drag, startPoint x: 337, startPoint y: 59, endPoint x: 421, endPoint y: 66, distance: 83.7
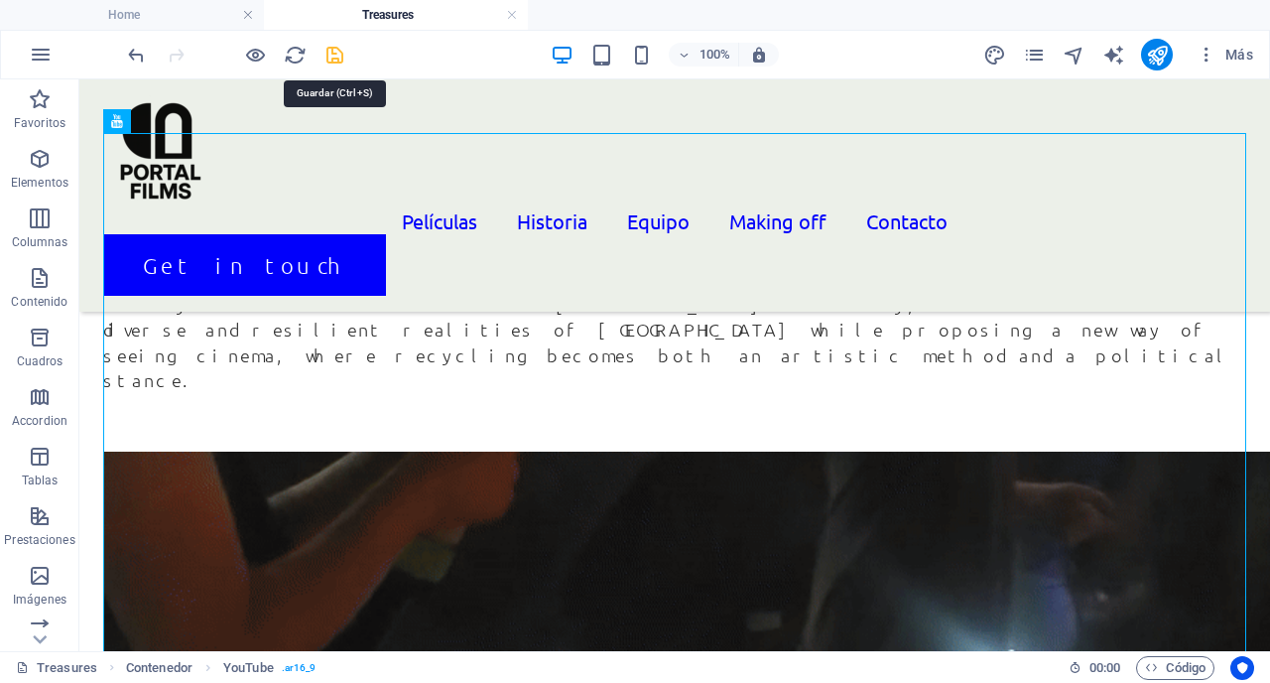
click at [337, 59] on icon "save" at bounding box center [335, 55] width 23 height 23
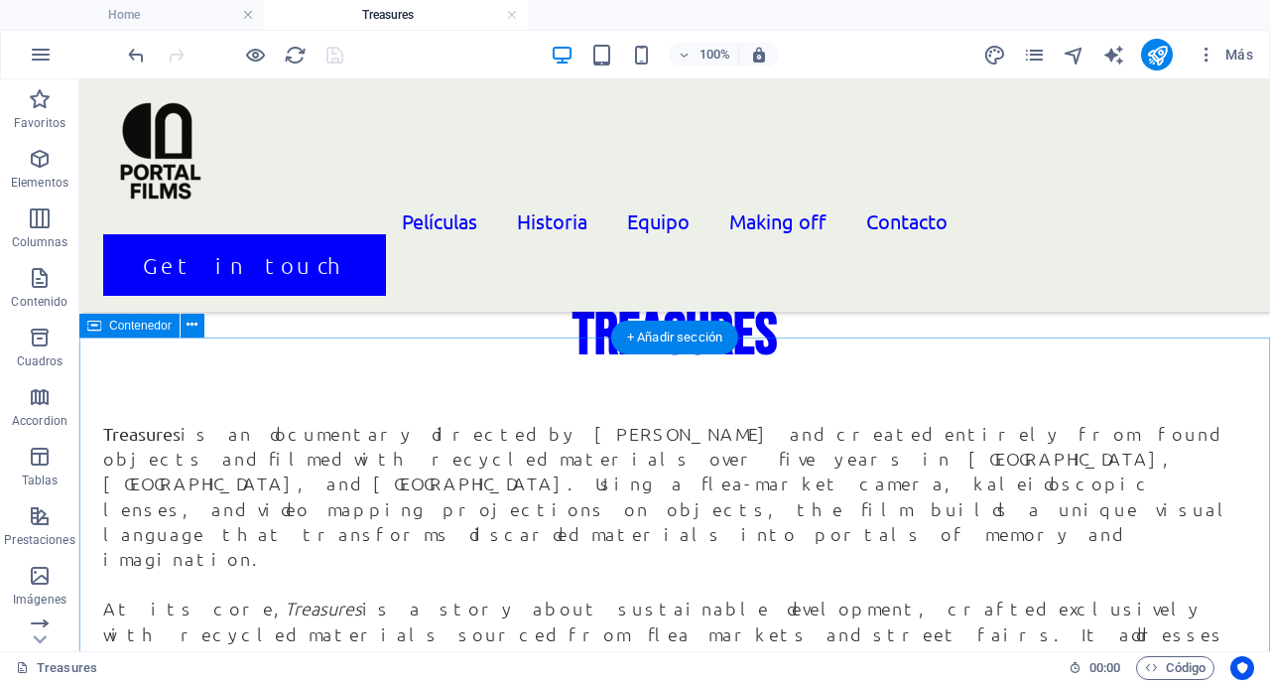
scroll to position [2386, 0]
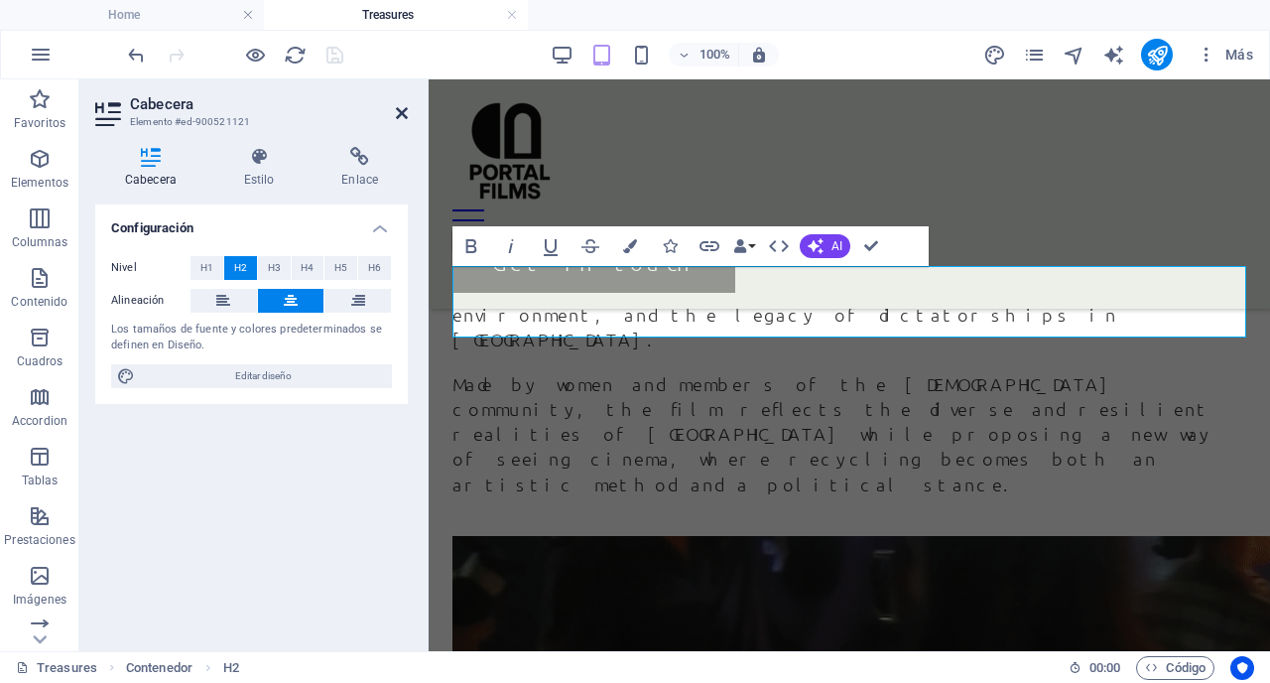
click at [403, 108] on icon at bounding box center [402, 113] width 12 height 16
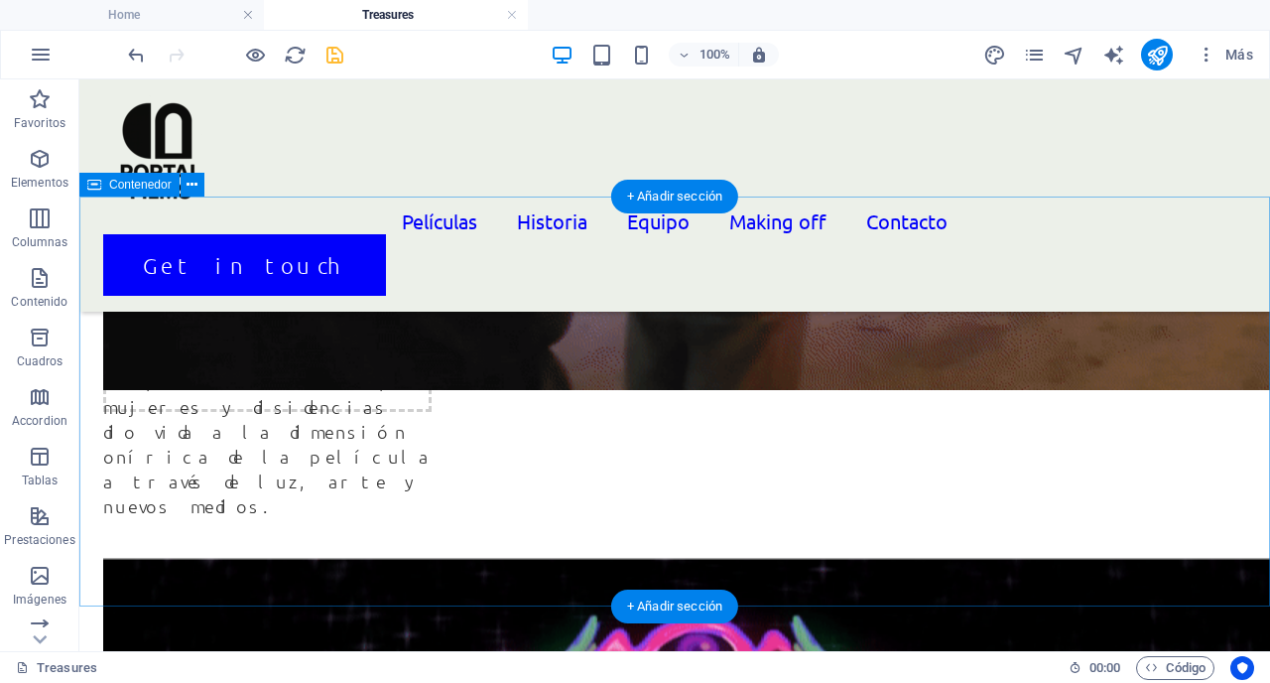
scroll to position [3417, 0]
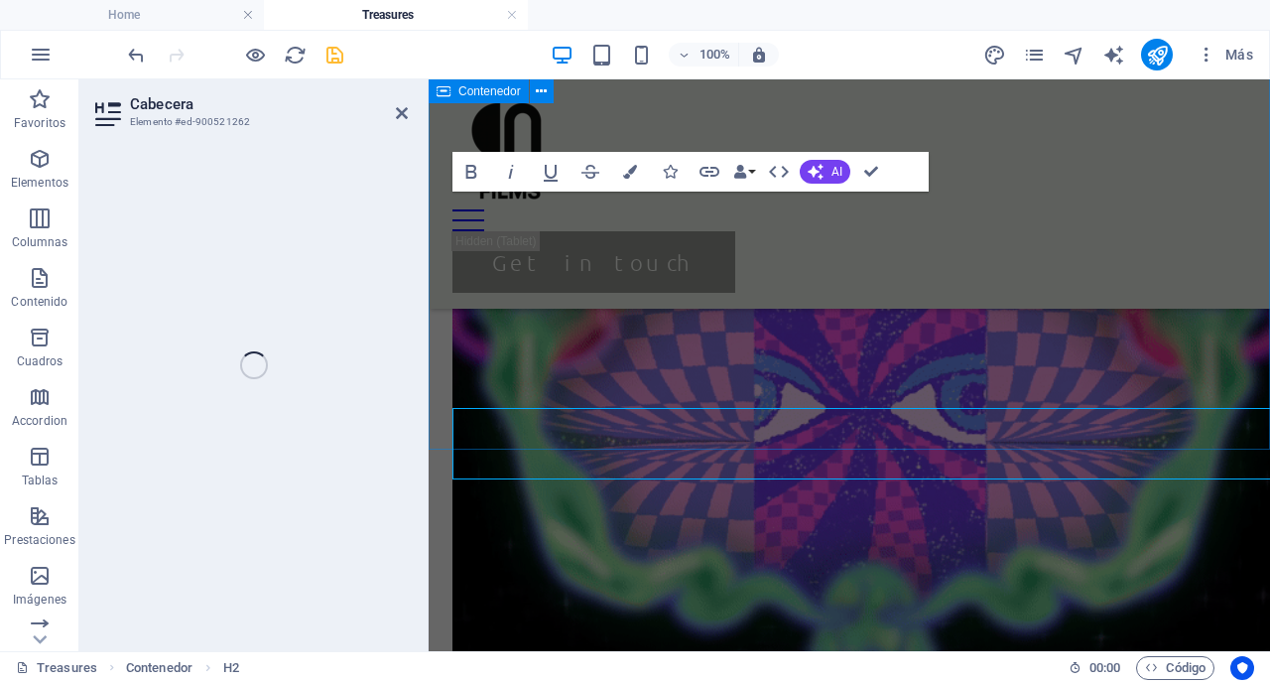
scroll to position [3117, 0]
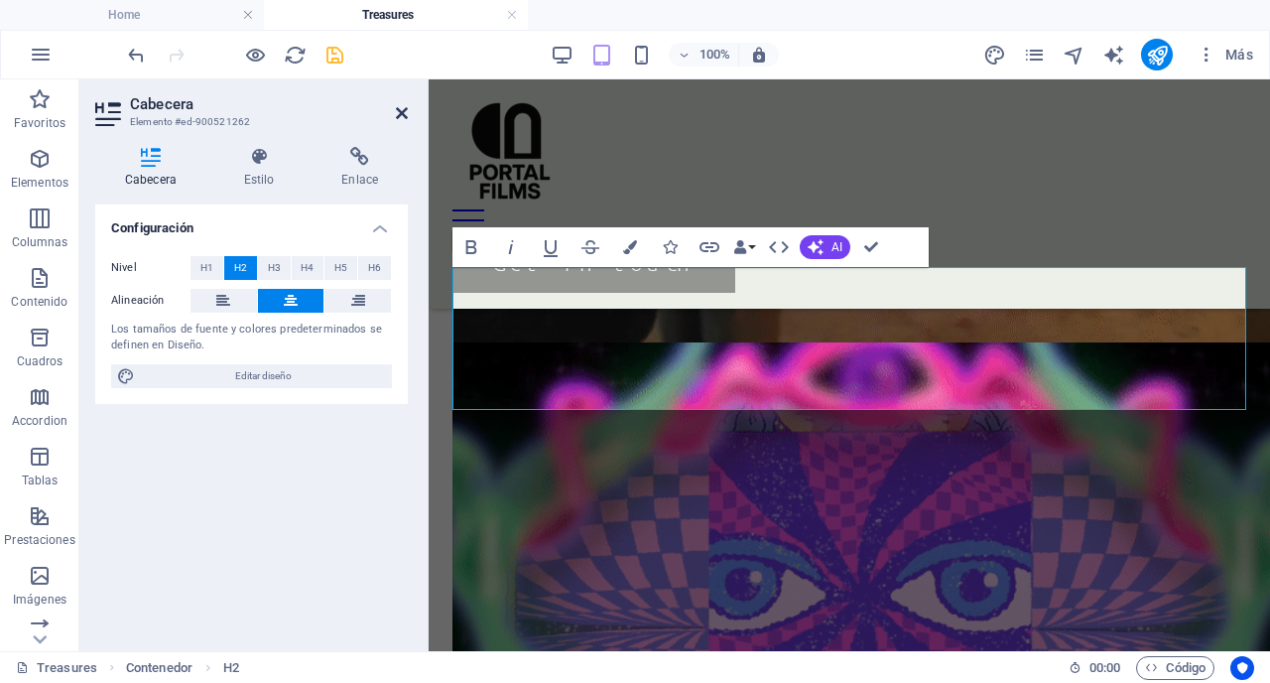
click at [405, 113] on icon at bounding box center [402, 113] width 12 height 16
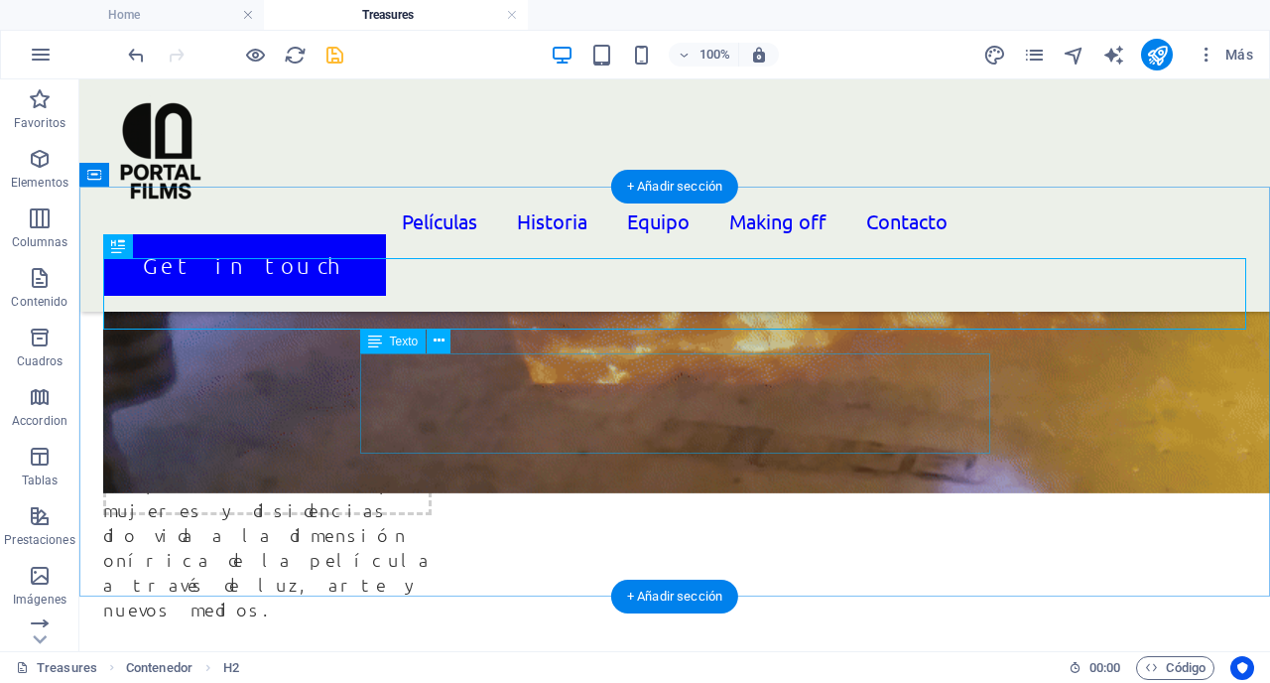
scroll to position [3495, 0]
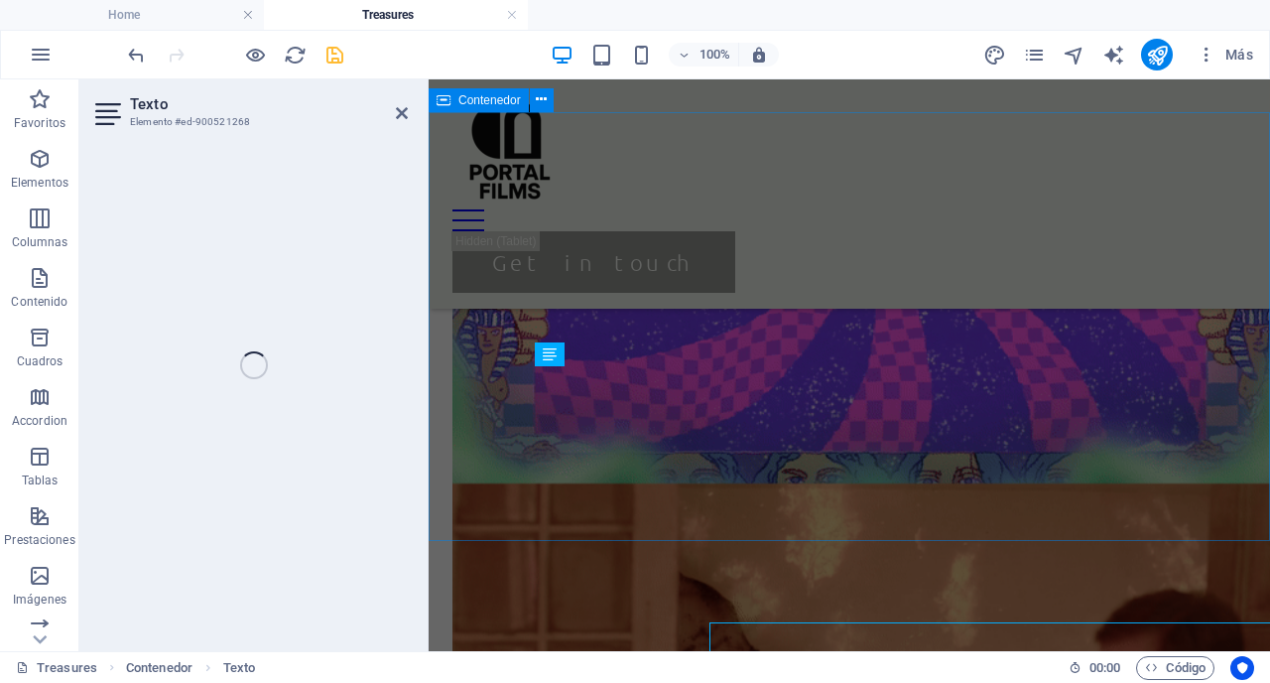
scroll to position [3185, 0]
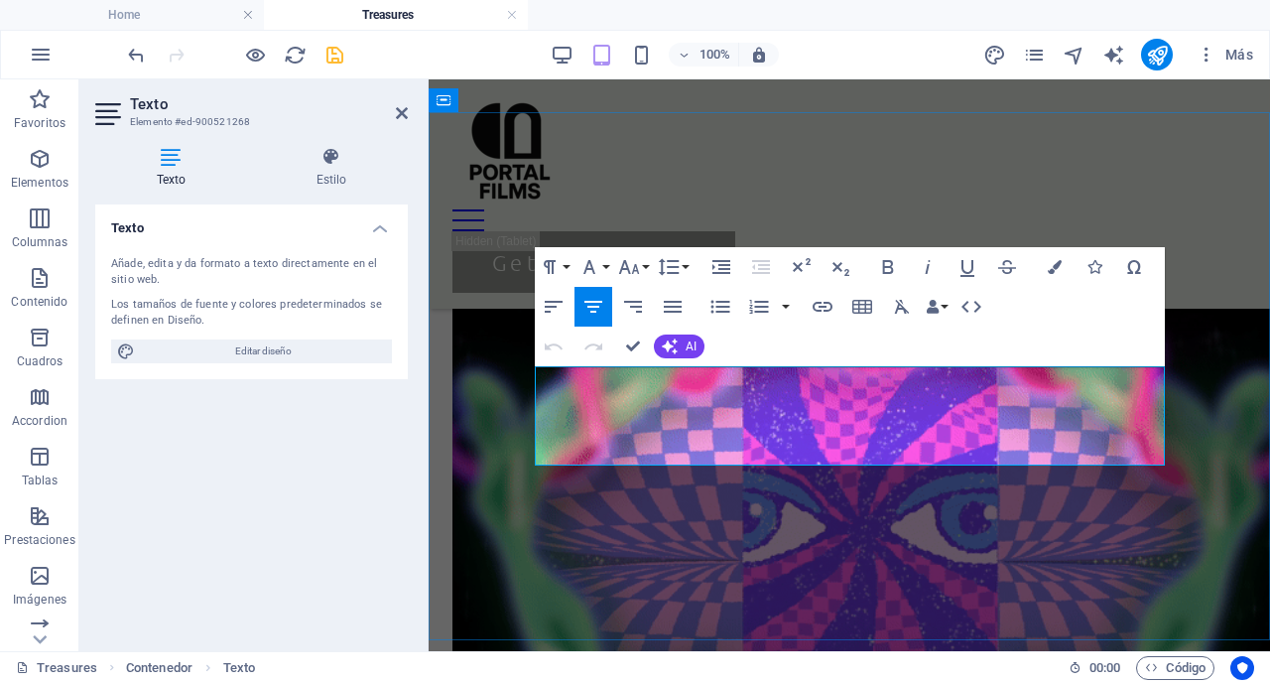
drag, startPoint x: 1138, startPoint y: 449, endPoint x: 554, endPoint y: 379, distance: 588.6
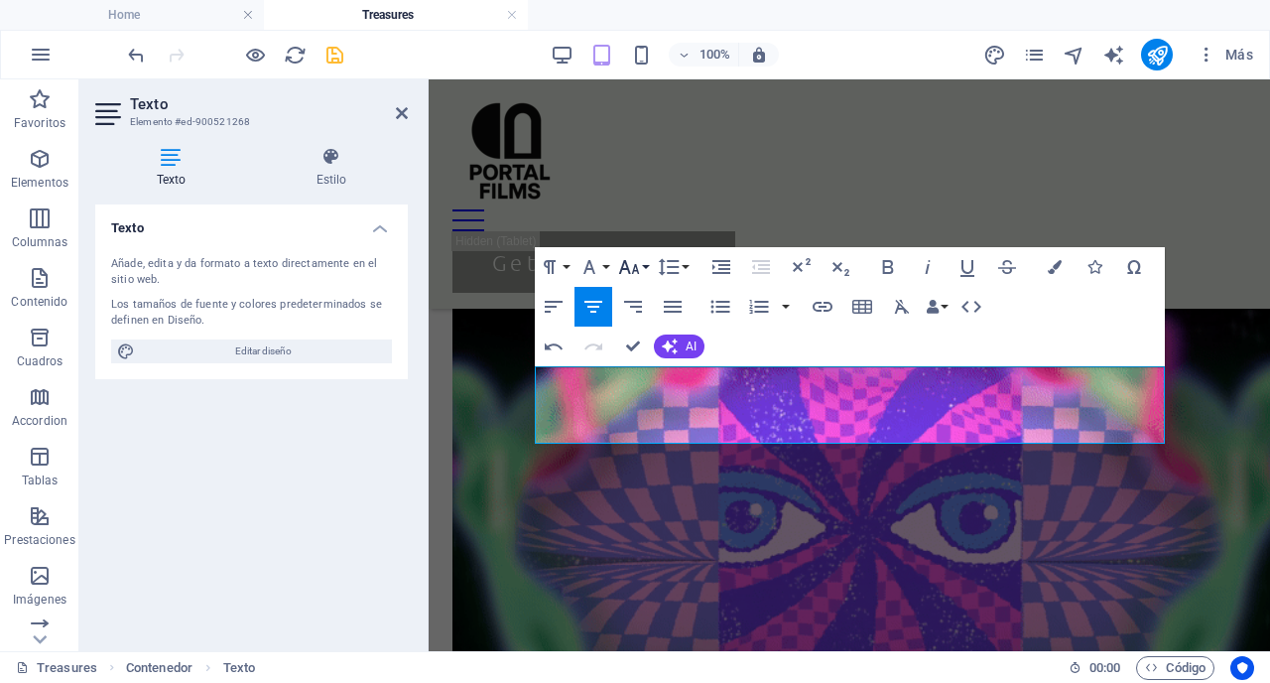
click at [637, 269] on icon "button" at bounding box center [628, 267] width 21 height 14
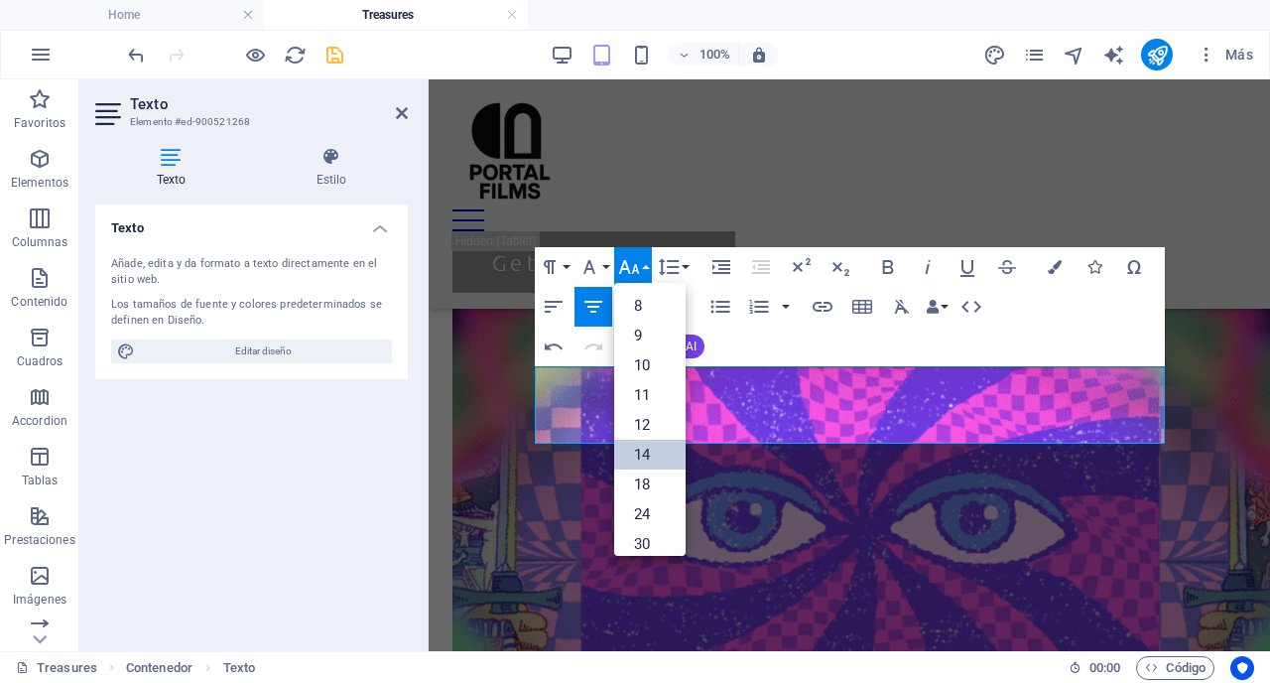
scroll to position [157, 0]
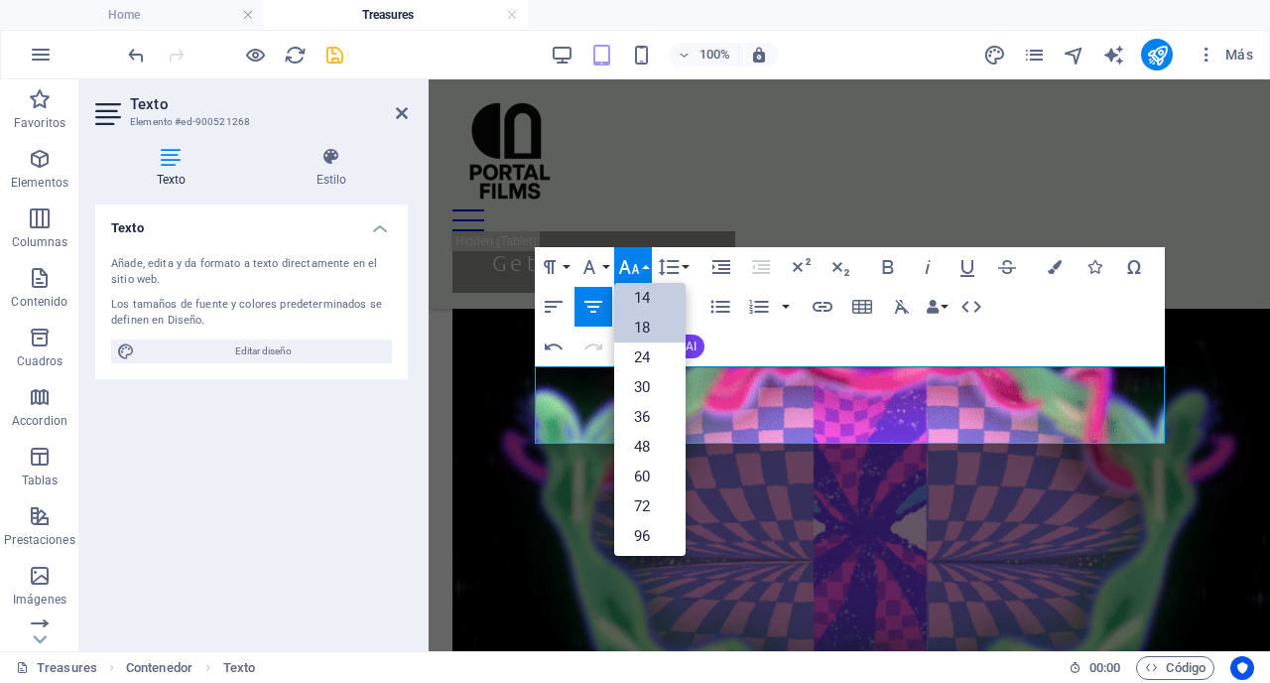
click at [650, 325] on link "18" at bounding box center [649, 328] width 71 height 30
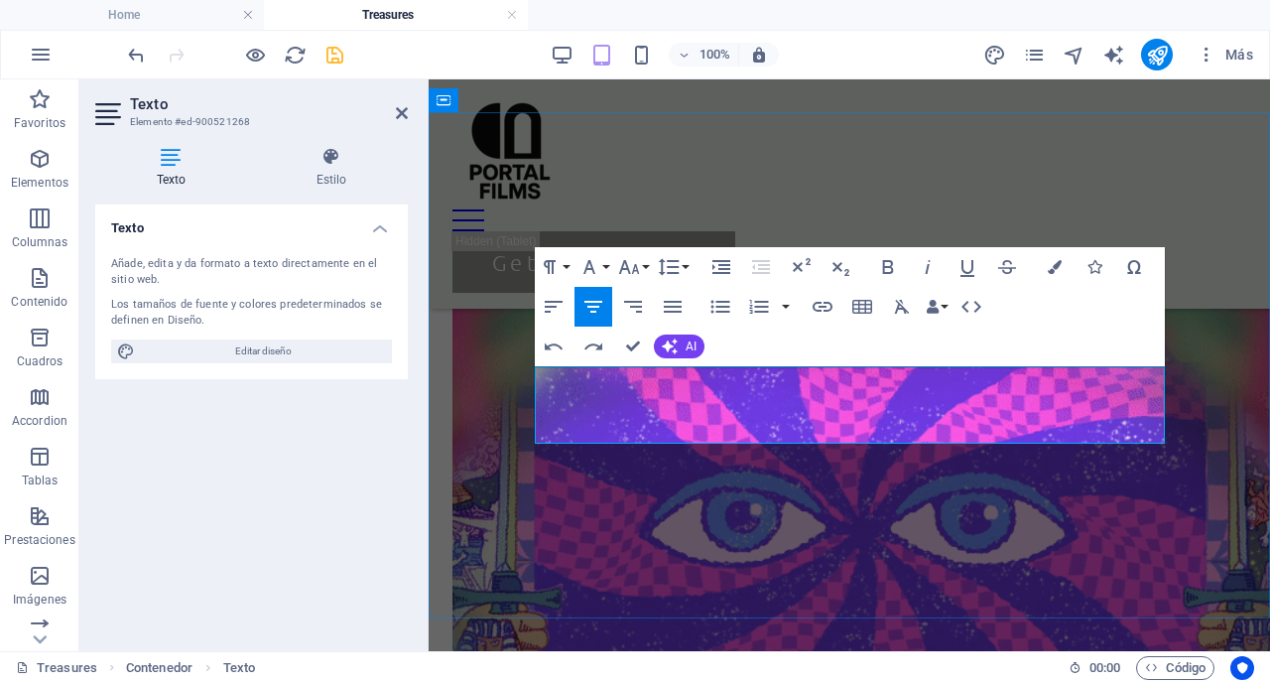
drag, startPoint x: 1073, startPoint y: 434, endPoint x: 536, endPoint y: 373, distance: 540.3
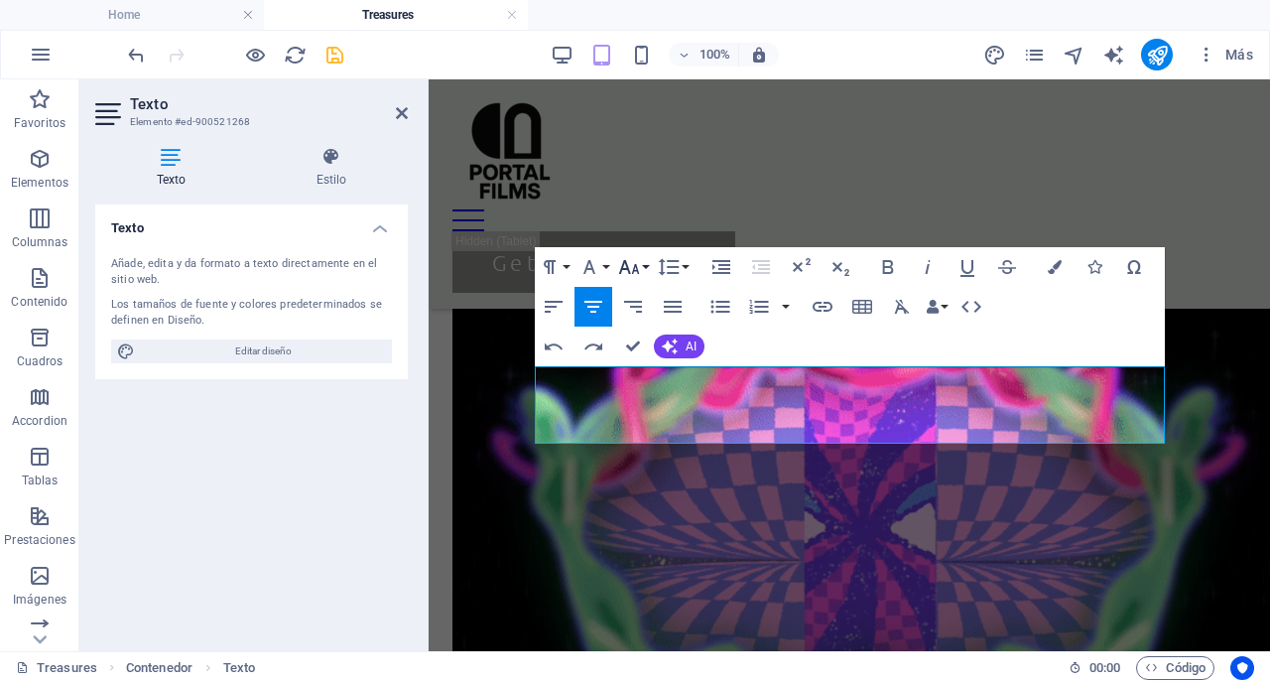
click at [640, 268] on icon "button" at bounding box center [629, 267] width 24 height 24
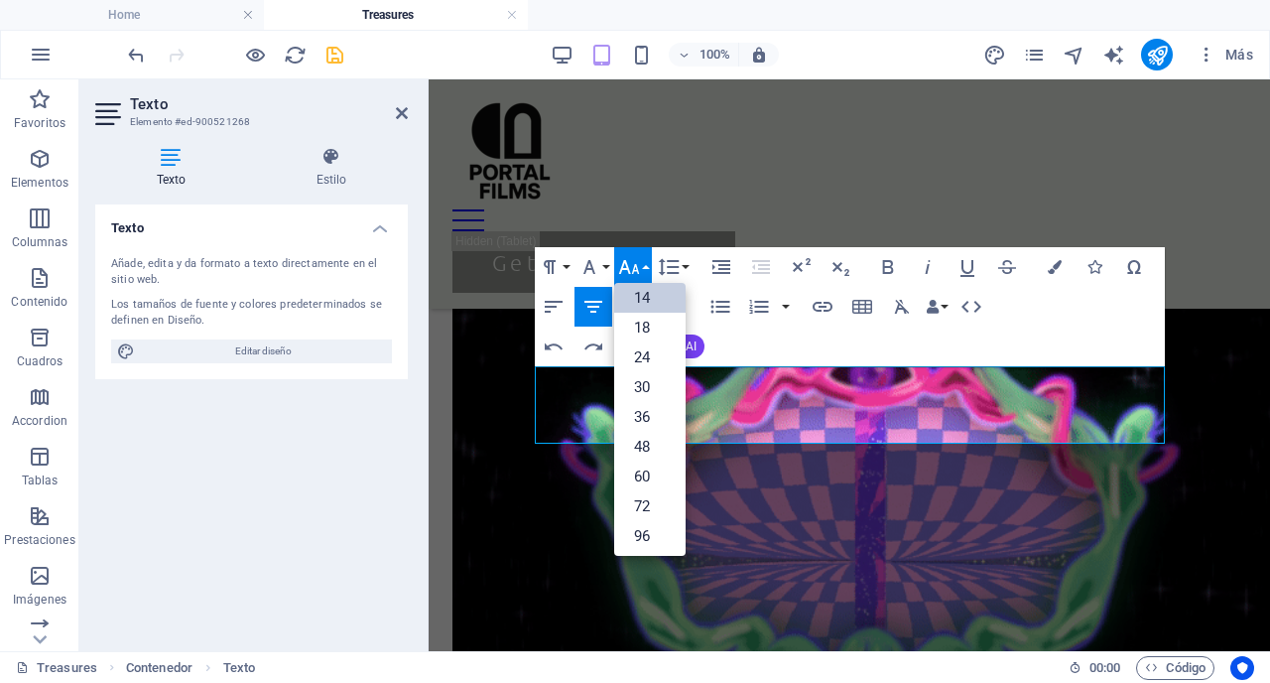
click at [653, 301] on link "14" at bounding box center [649, 298] width 71 height 30
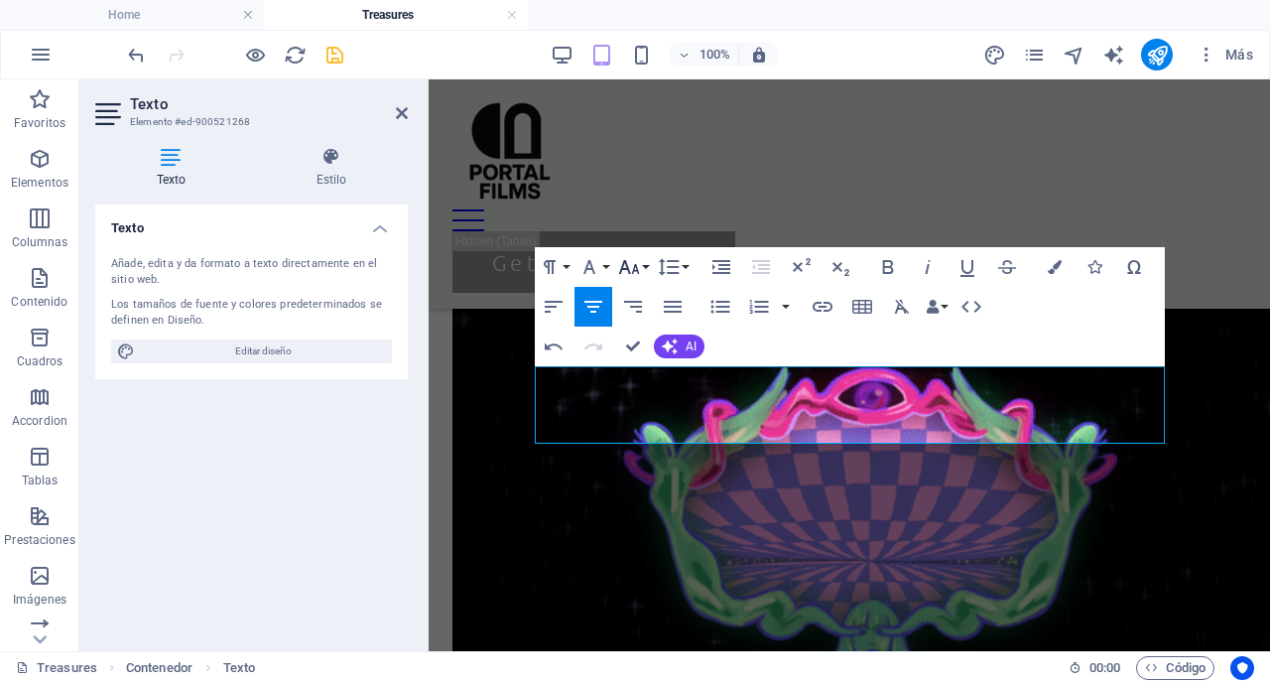
click at [647, 264] on button "Font Size" at bounding box center [633, 267] width 38 height 40
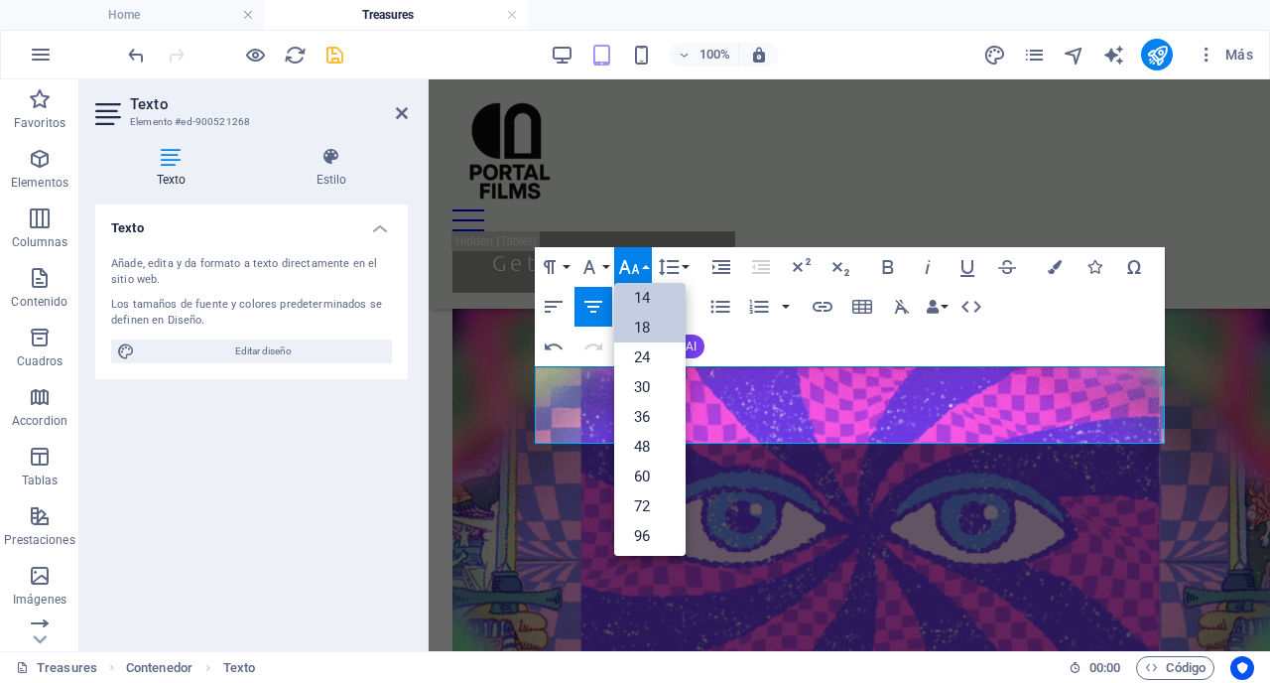
click at [650, 331] on link "18" at bounding box center [649, 328] width 71 height 30
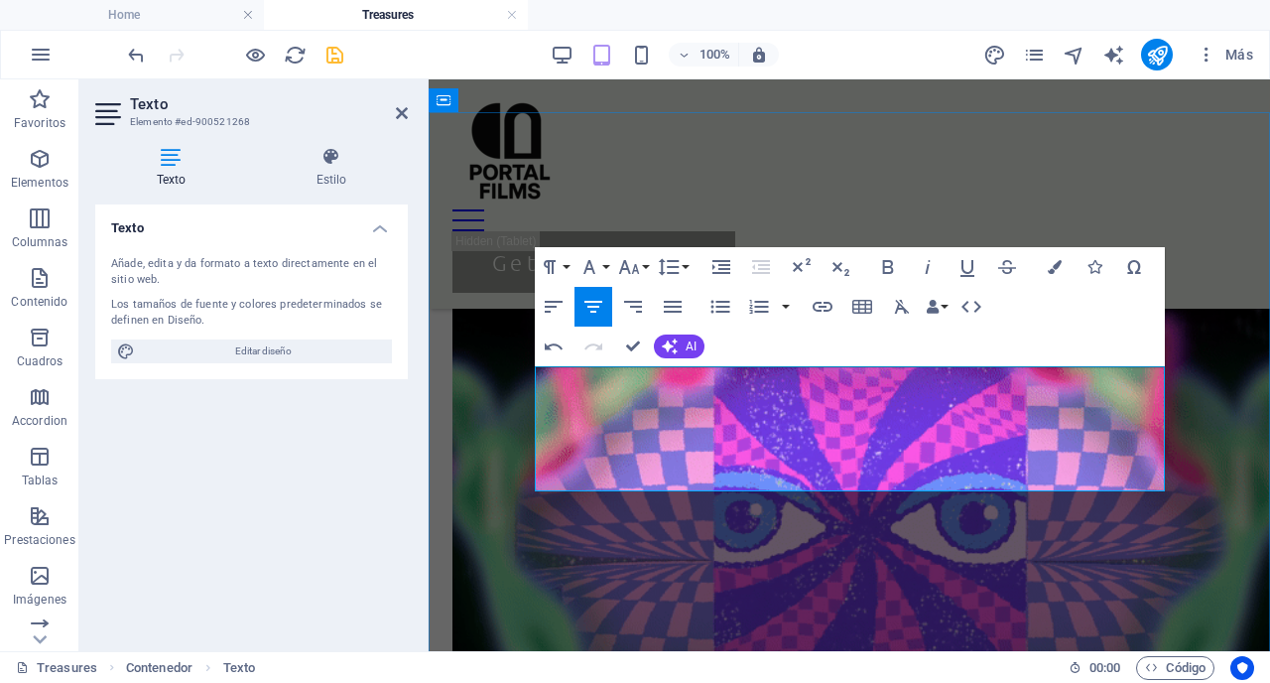
drag, startPoint x: 653, startPoint y: 404, endPoint x: 603, endPoint y: 407, distance: 49.7
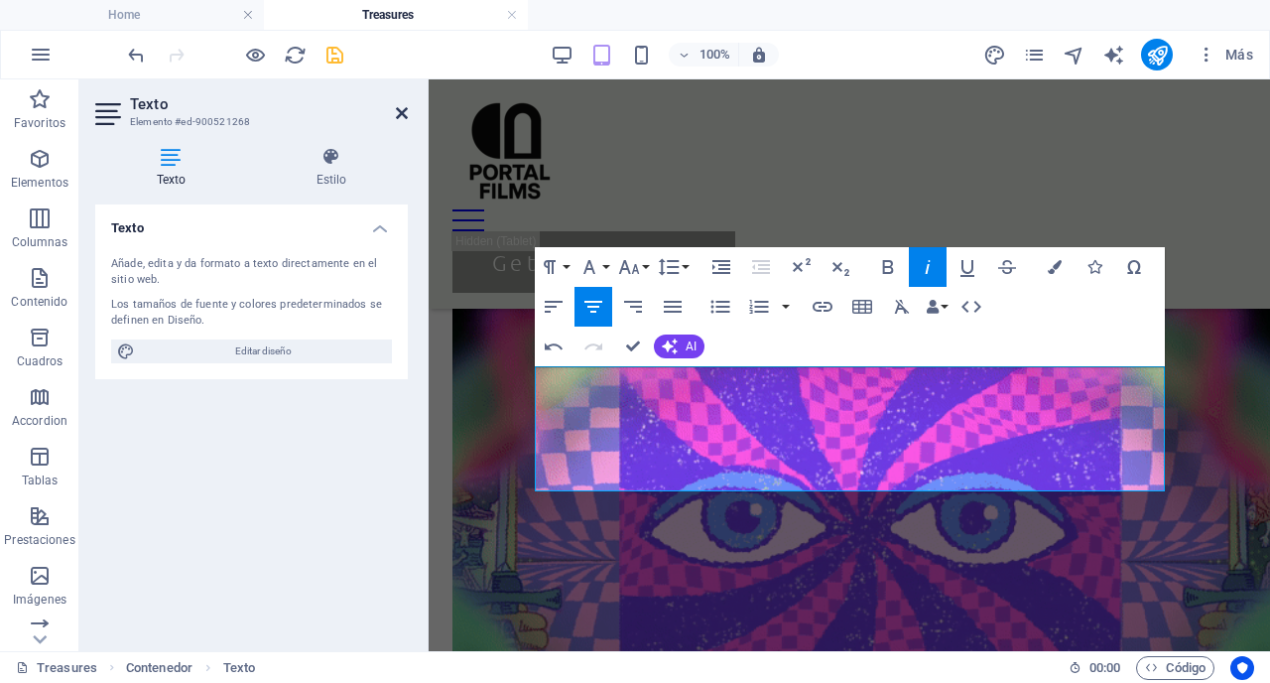
click at [401, 109] on icon at bounding box center [402, 113] width 12 height 16
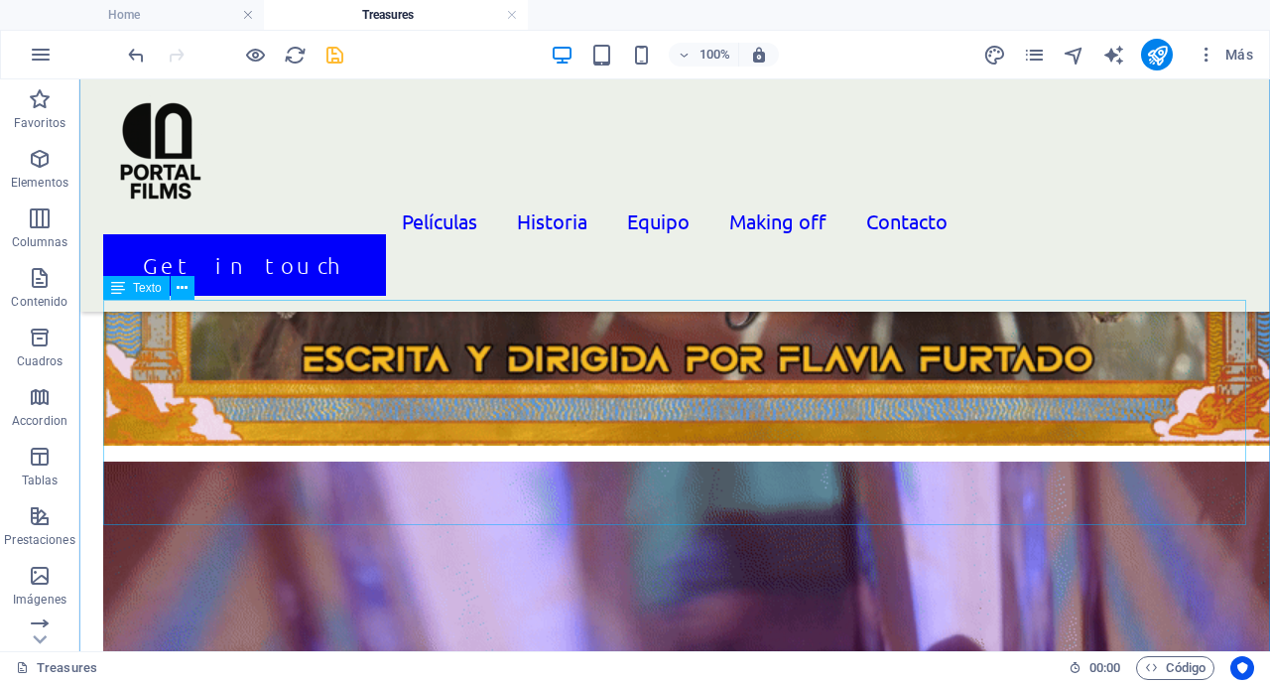
scroll to position [1442, 0]
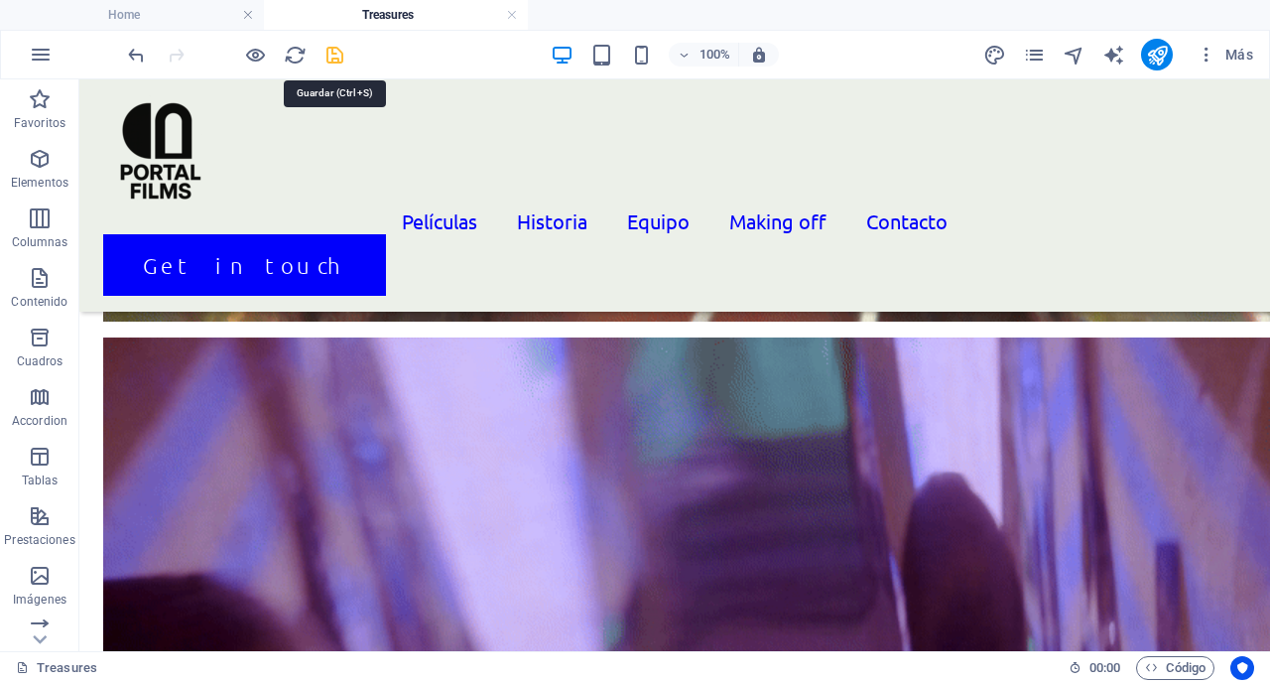
click at [336, 60] on icon "save" at bounding box center [335, 55] width 23 height 23
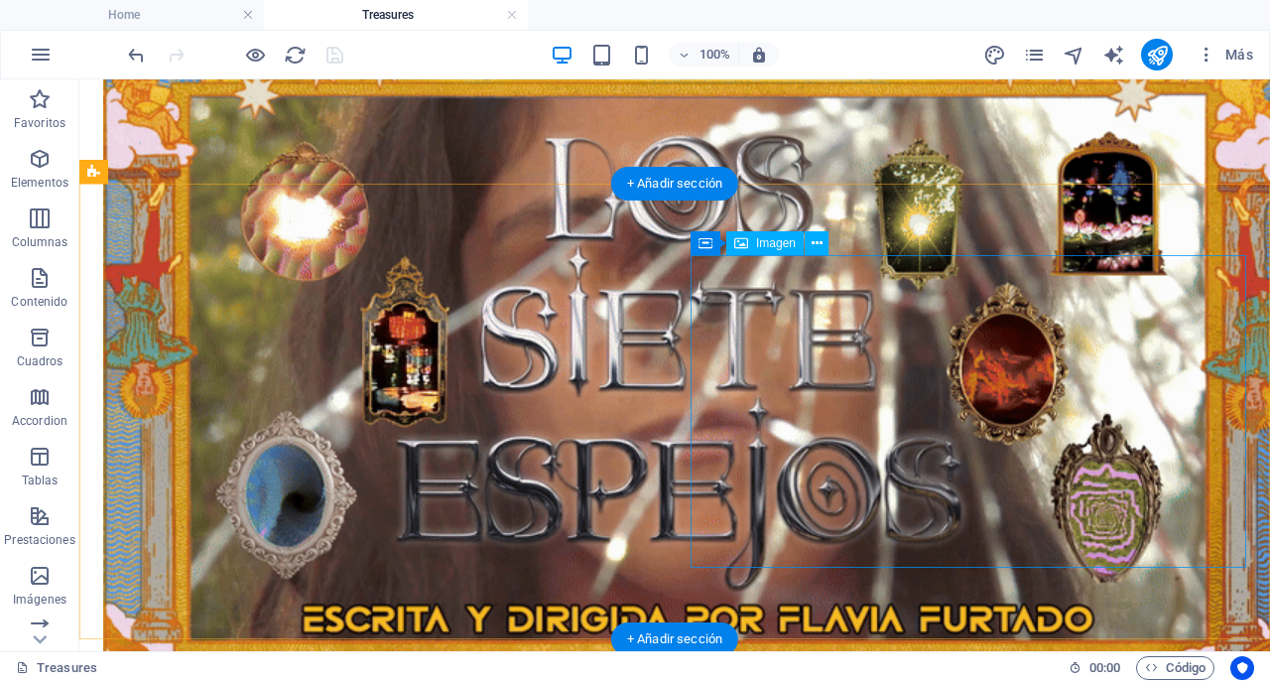
scroll to position [839, 0]
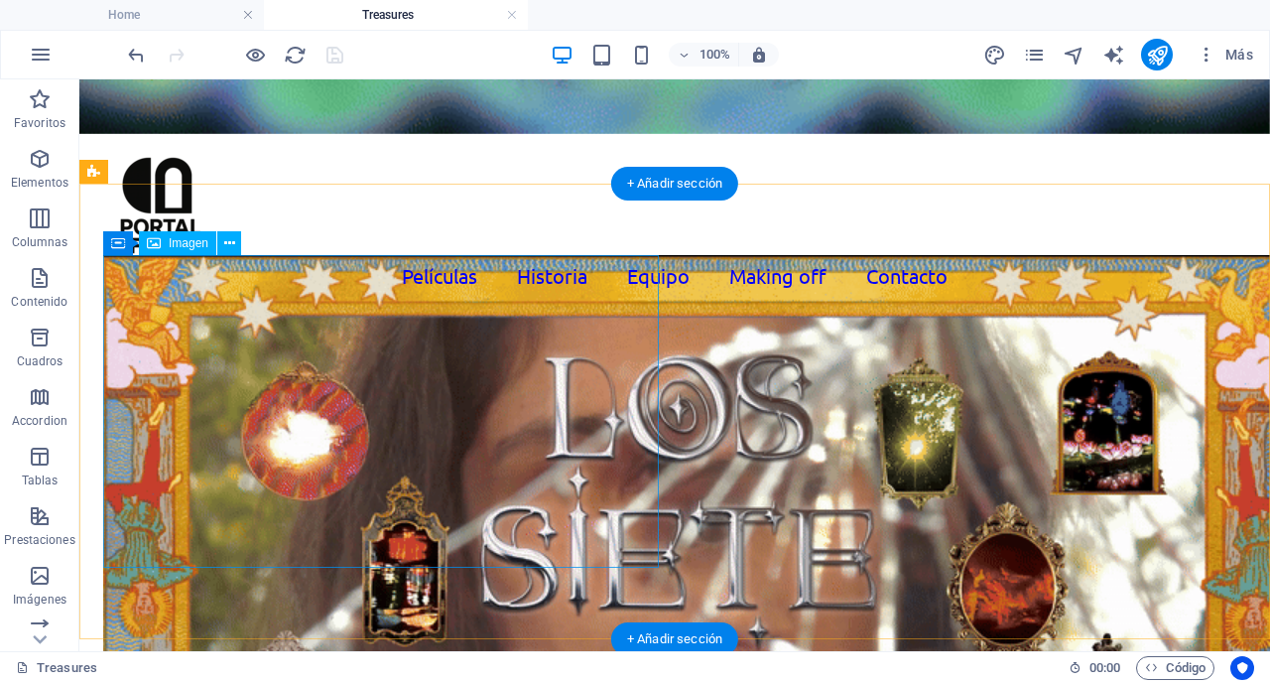
click at [490, 438] on figure at bounding box center [381, 590] width 556 height 670
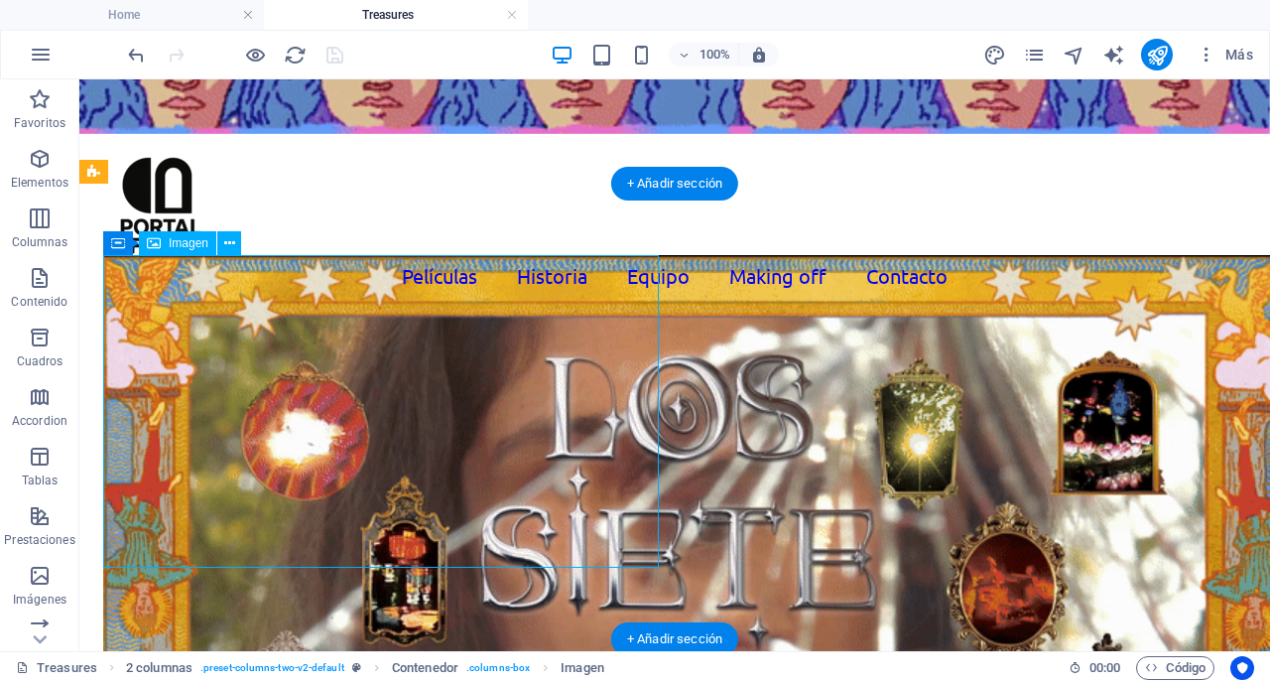
click at [490, 438] on figure at bounding box center [381, 590] width 556 height 670
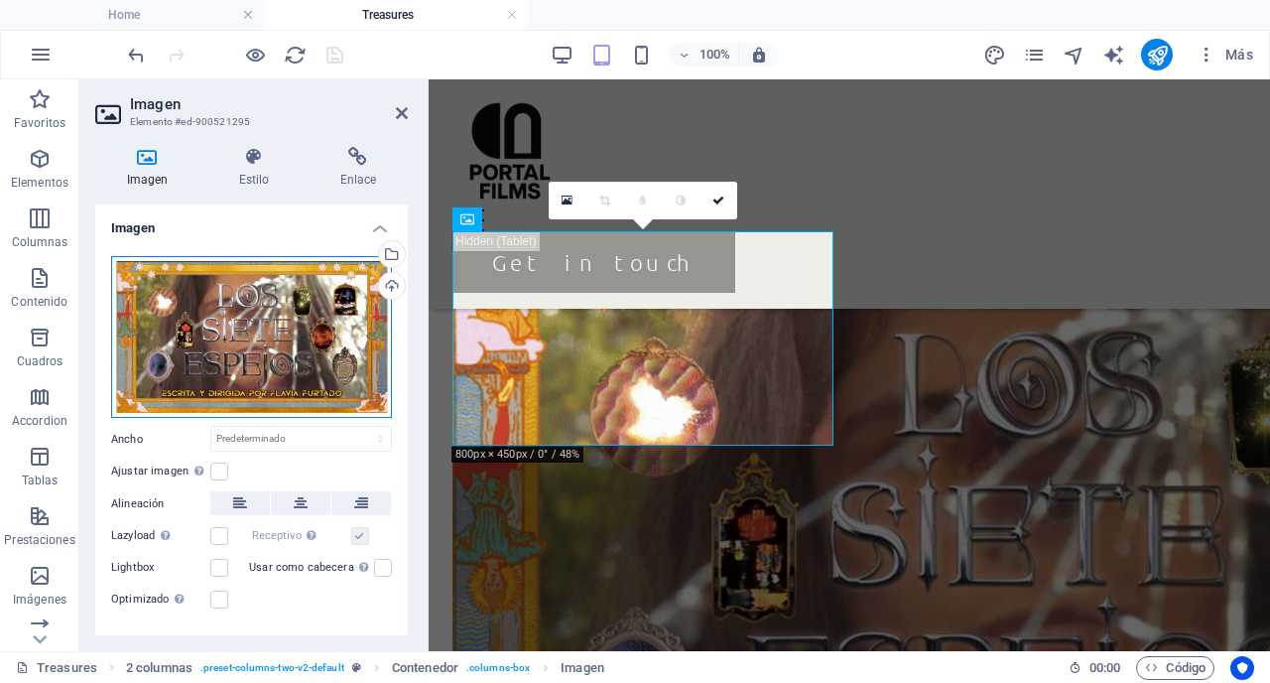
click at [336, 315] on div "Arrastra archivos aquí, haz clic para escoger archivos o selecciona archivos de…" at bounding box center [251, 337] width 281 height 163
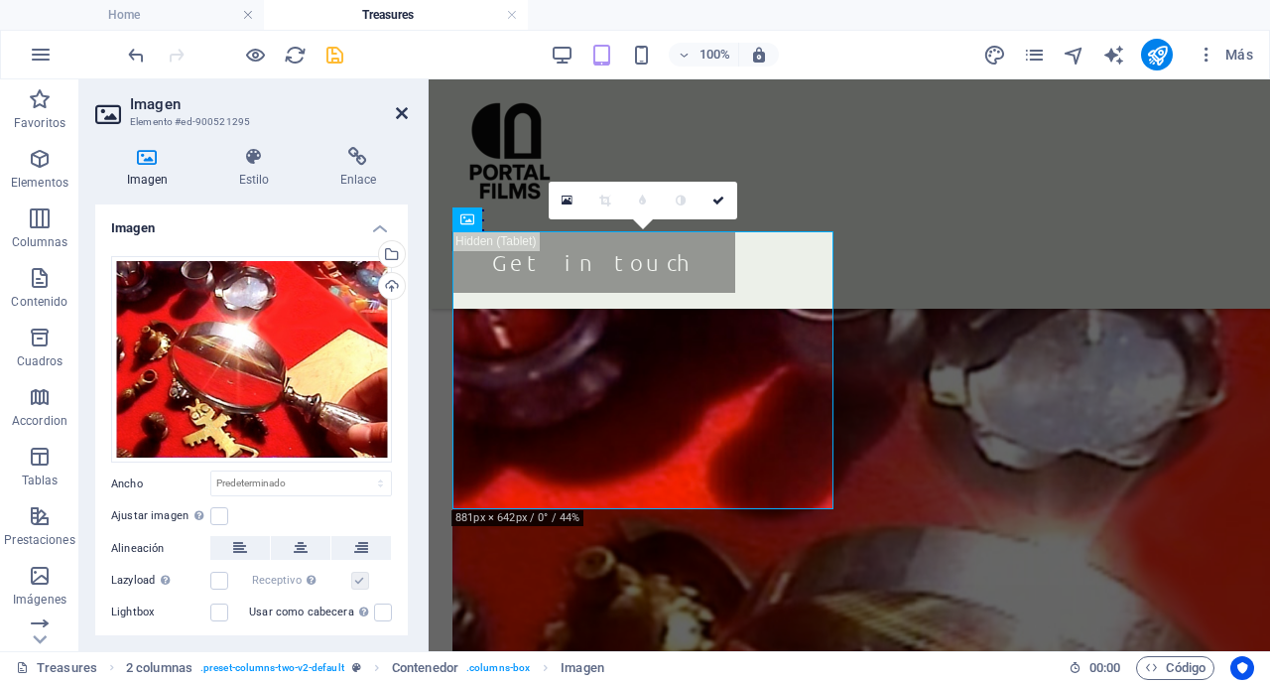
click at [401, 118] on icon at bounding box center [402, 113] width 12 height 16
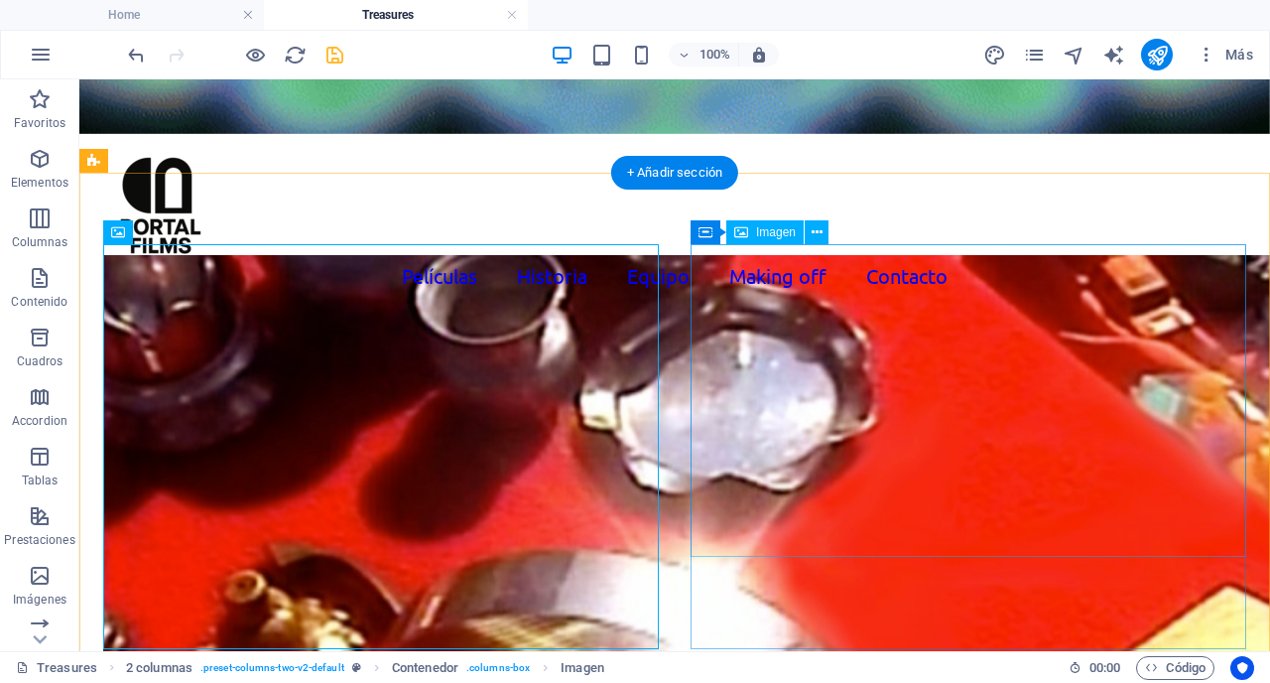
scroll to position [927, 0]
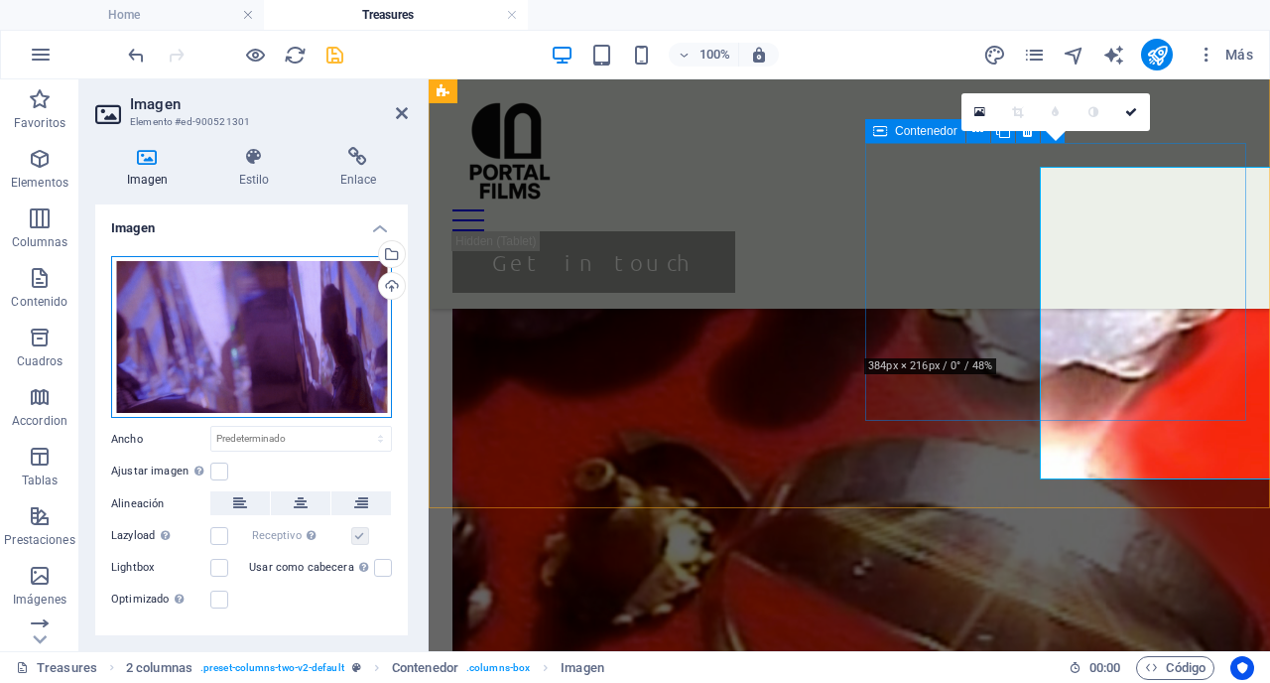
click at [237, 362] on div "Arrastra archivos aquí, haz clic para escoger archivos o selecciona archivos de…" at bounding box center [251, 337] width 281 height 163
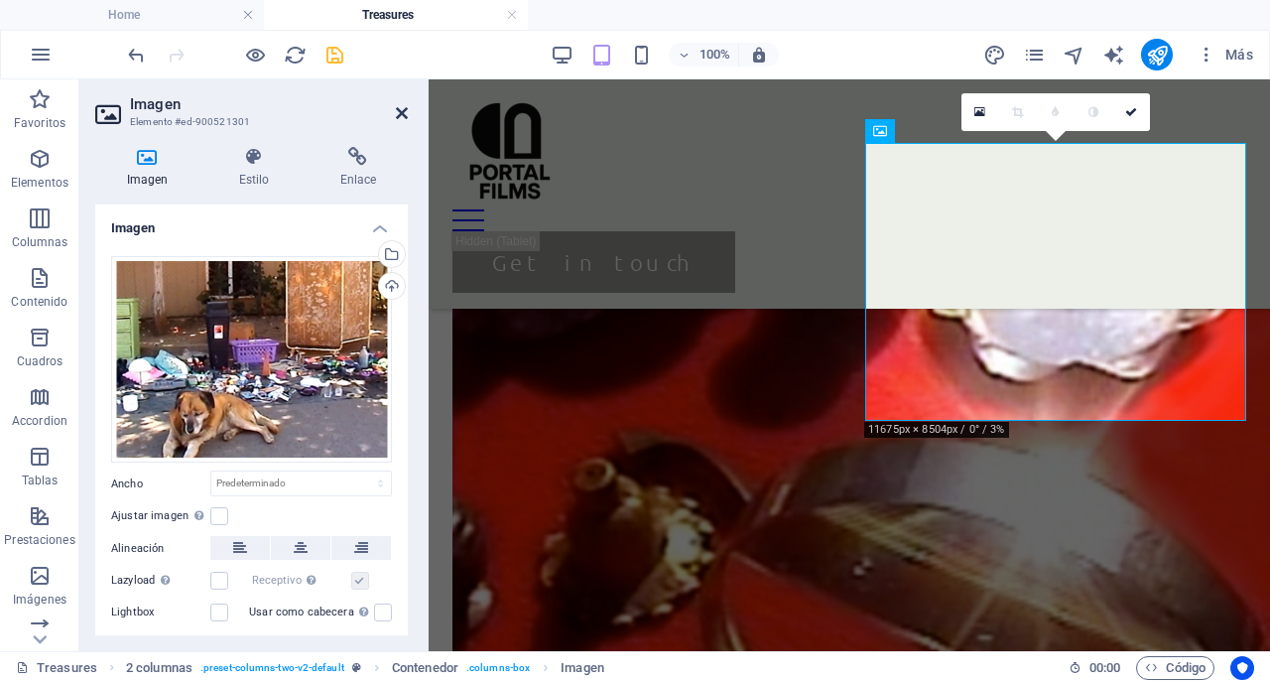
click at [401, 117] on icon at bounding box center [402, 113] width 12 height 16
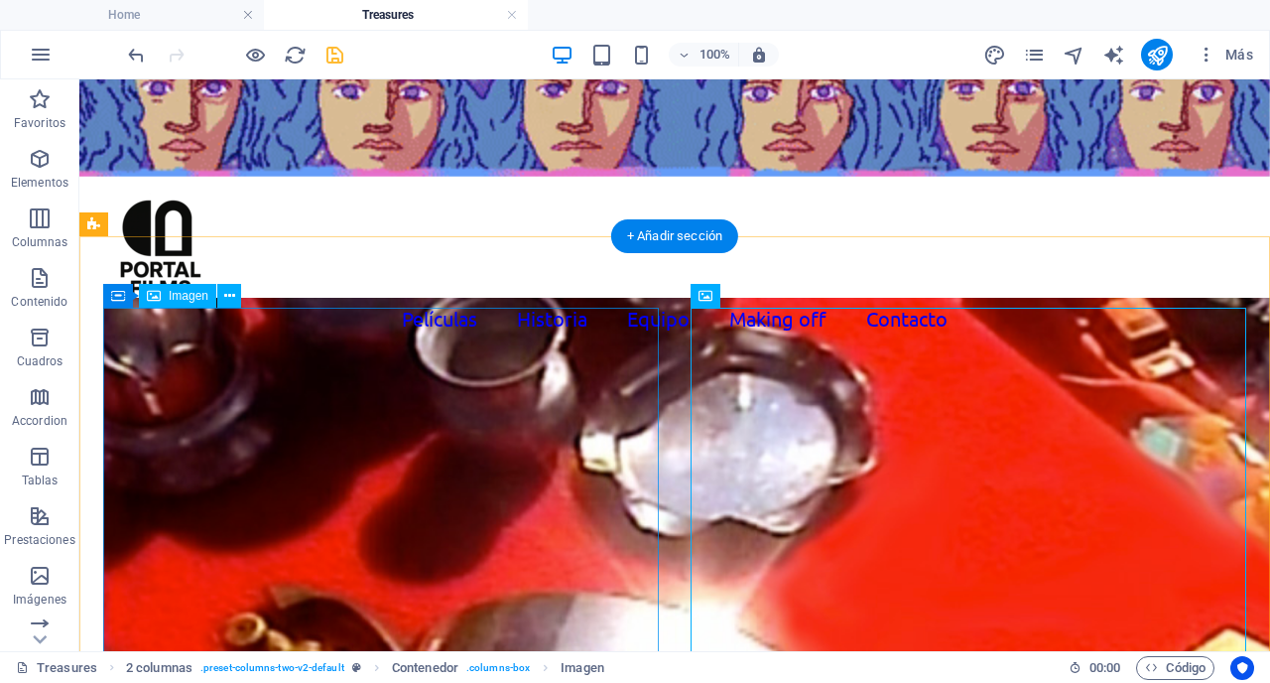
scroll to position [774, 0]
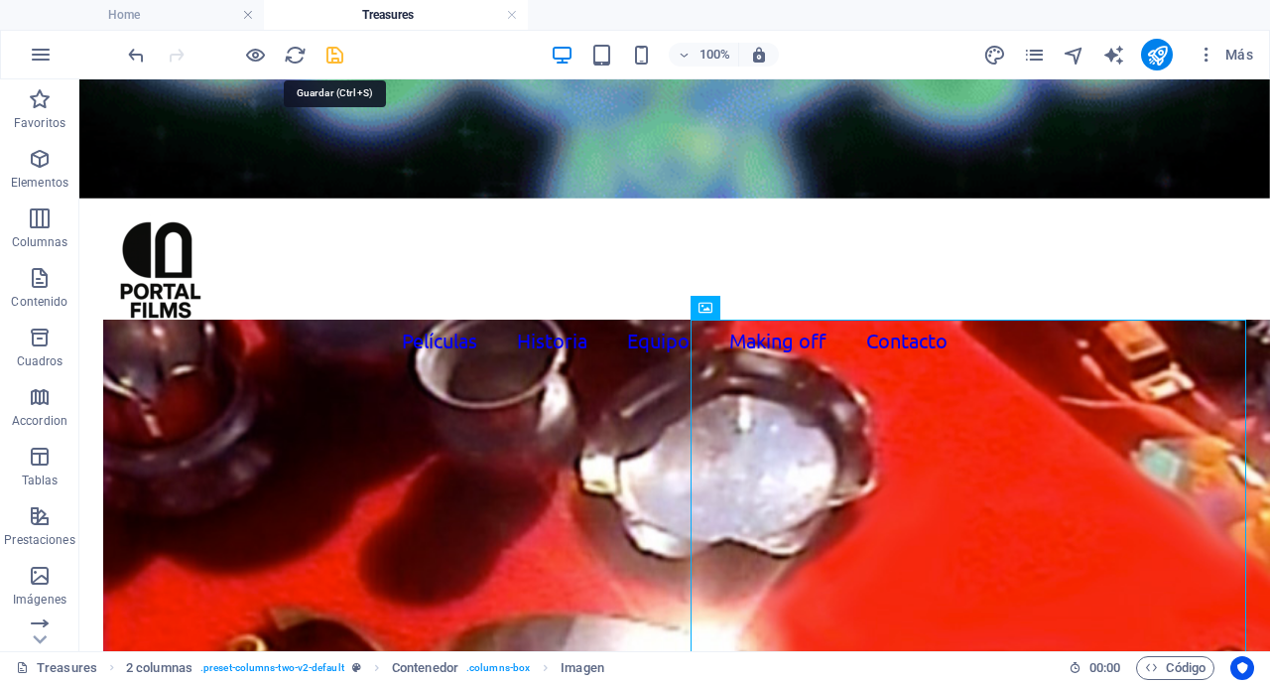
click at [336, 58] on icon "save" at bounding box center [335, 55] width 23 height 23
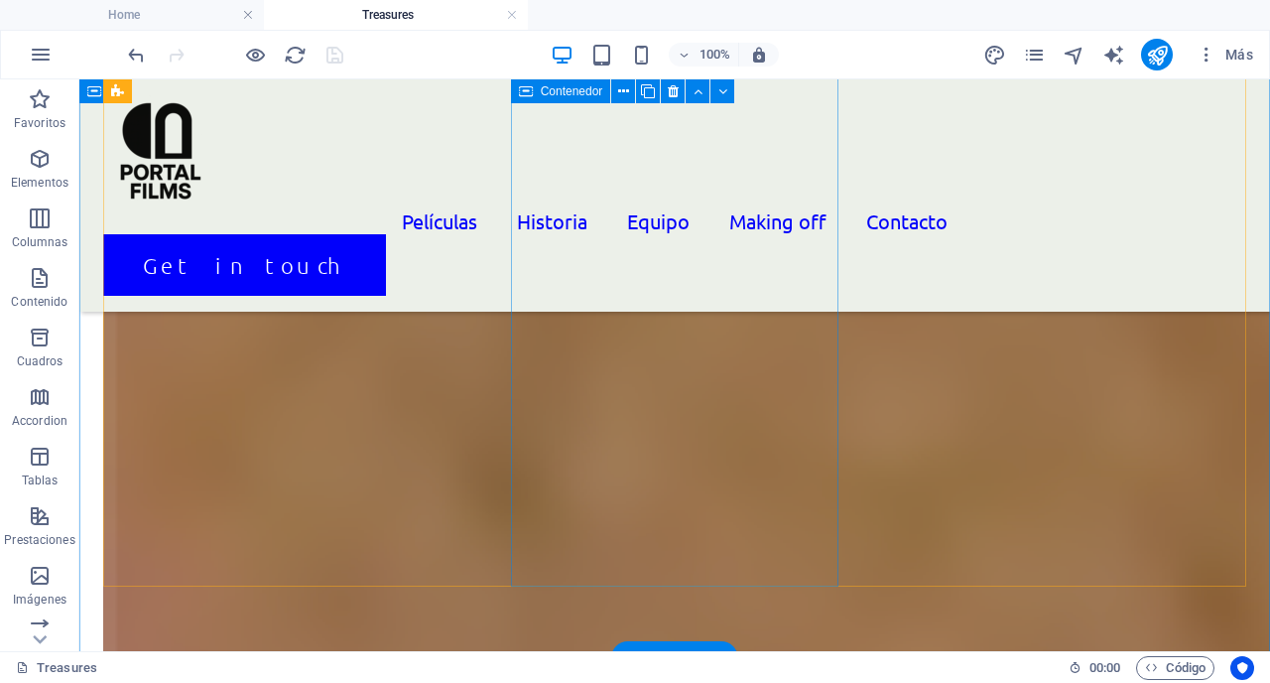
scroll to position [2147, 0]
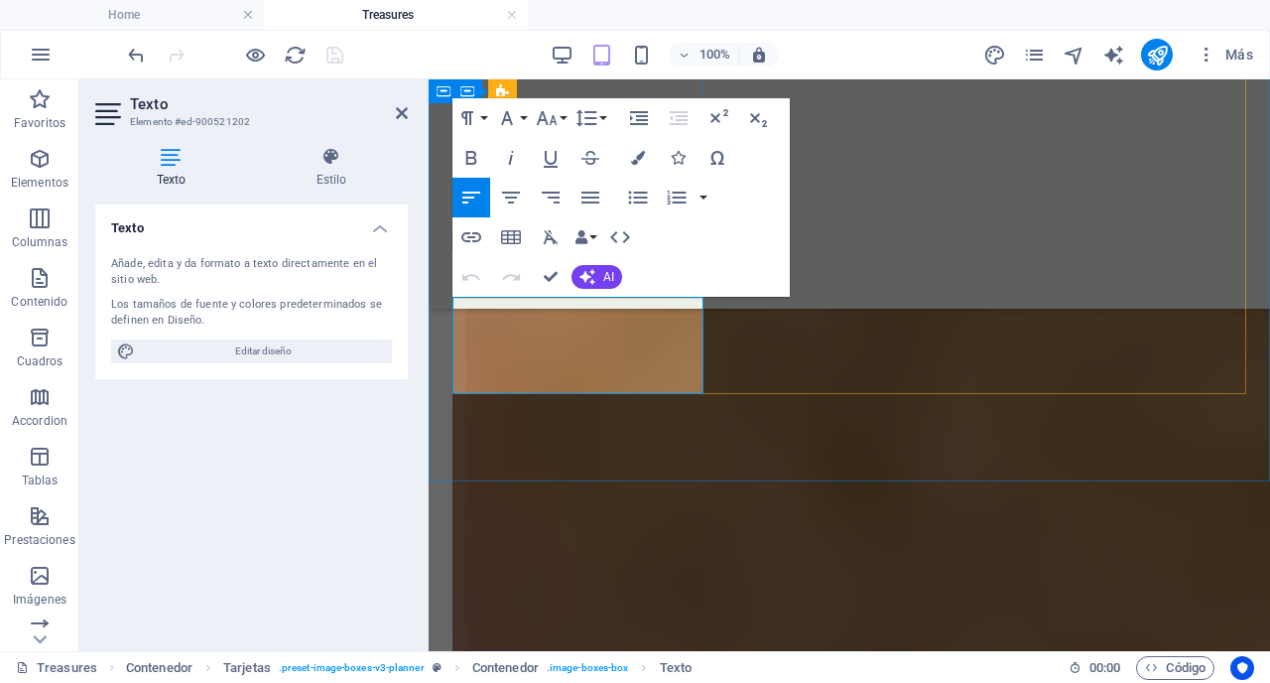
drag, startPoint x: 570, startPoint y: 383, endPoint x: 454, endPoint y: 305, distance: 140.1
copy p "El making of revela cómo un equipo compuesto en un 90% por mujeres y disidencia…"
click at [407, 115] on icon at bounding box center [402, 113] width 12 height 16
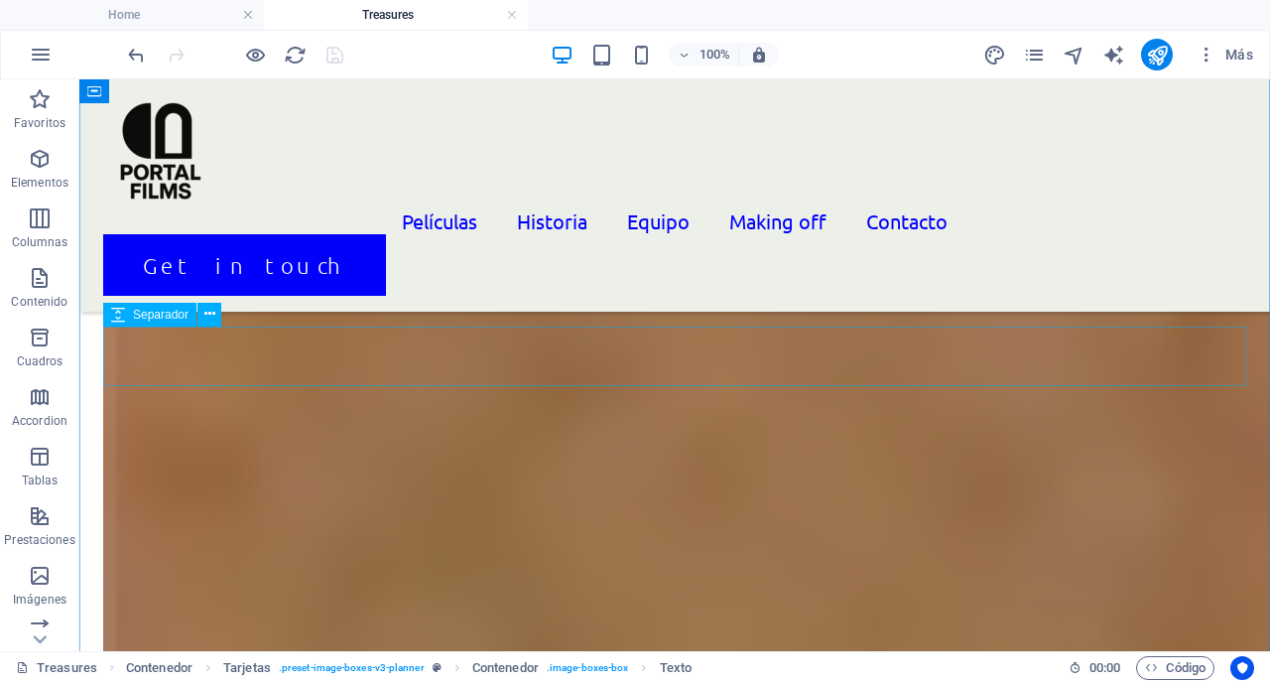
scroll to position [1731, 0]
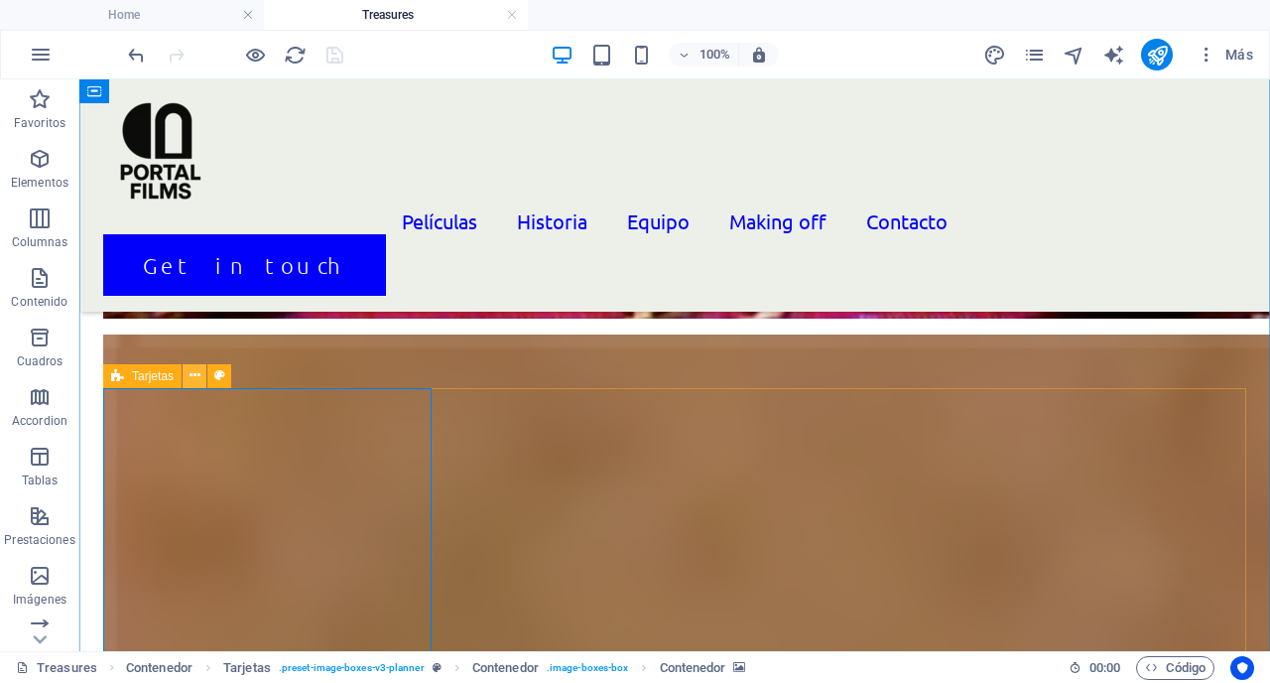
click at [195, 374] on icon at bounding box center [195, 375] width 11 height 21
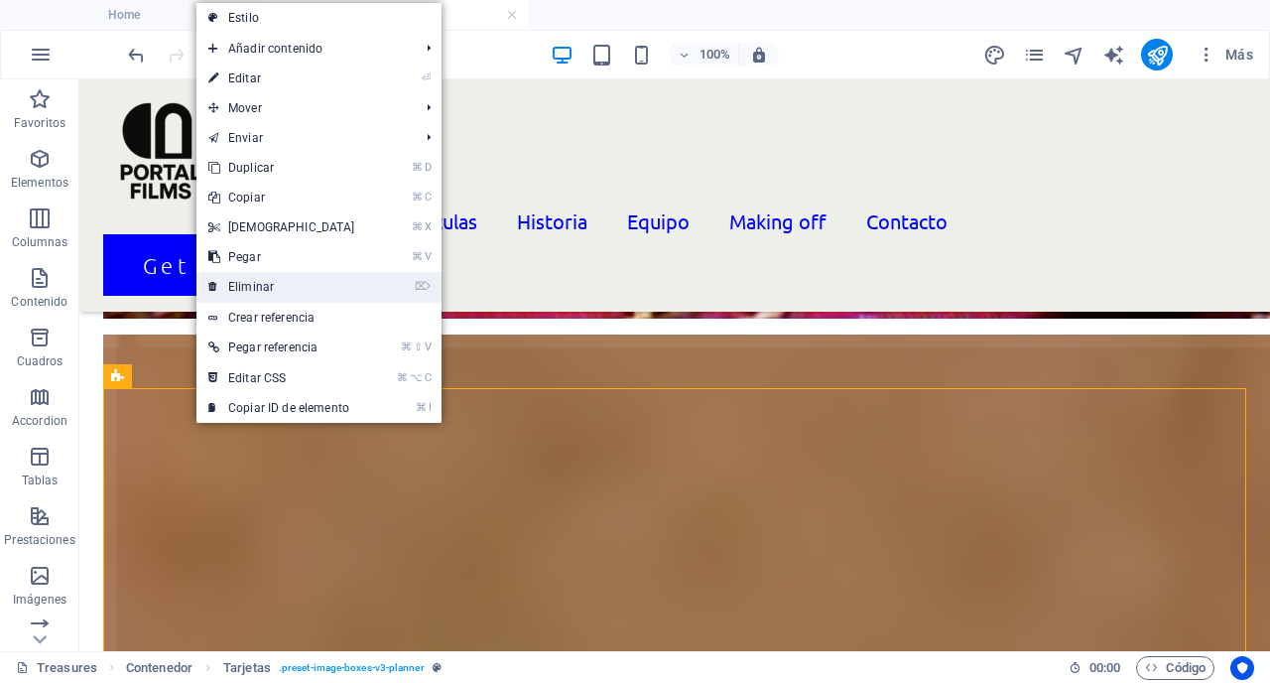
click at [269, 294] on link "⌦ Eliminar" at bounding box center [281, 287] width 171 height 30
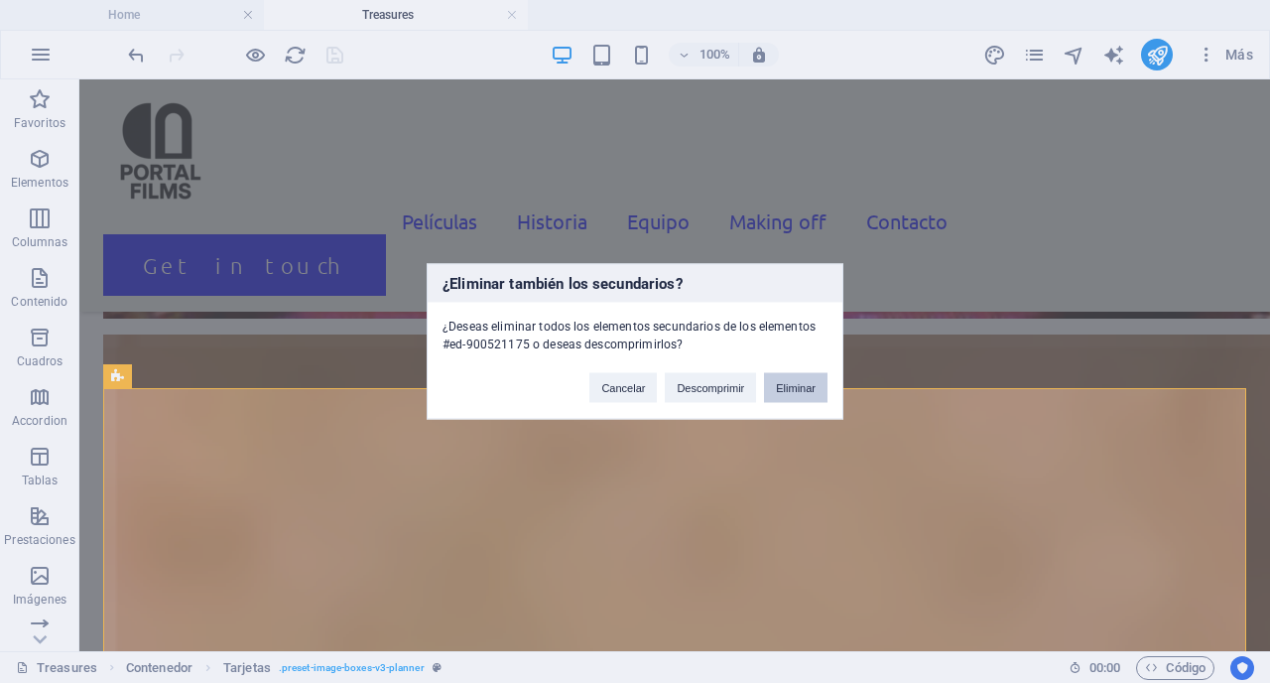
click at [785, 393] on button "Eliminar" at bounding box center [796, 388] width 64 height 30
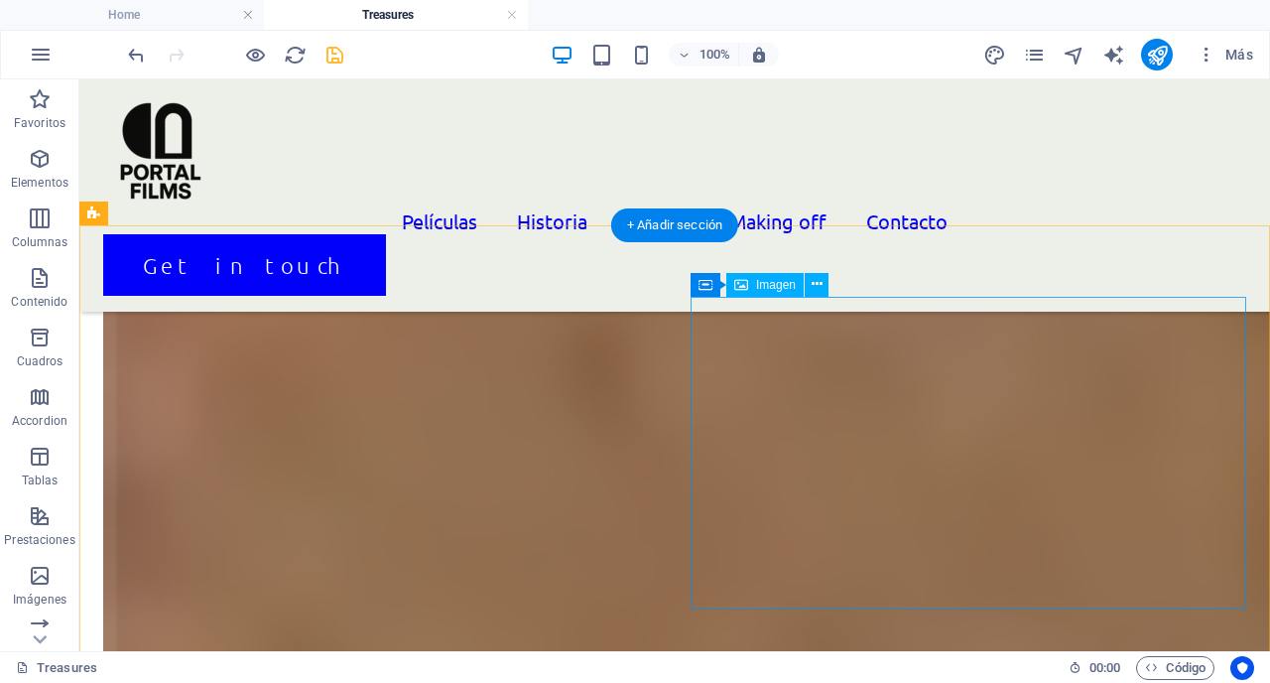
scroll to position [3414, 0]
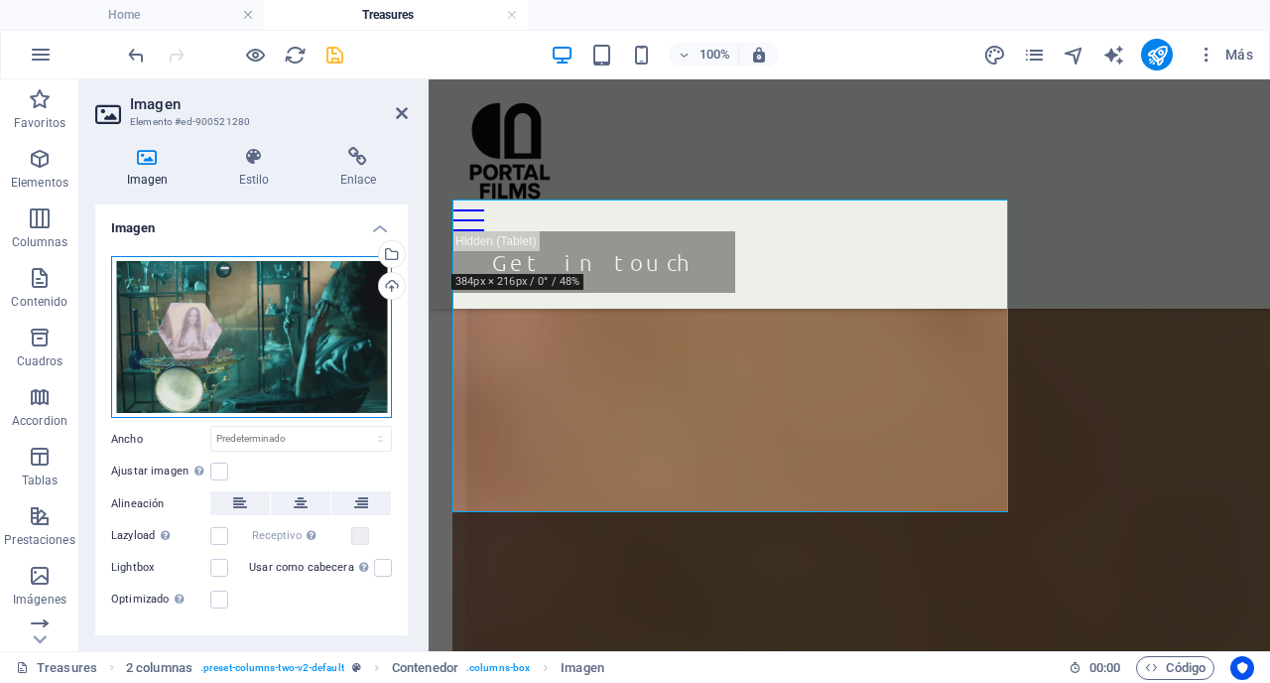
click at [282, 351] on div "Arrastra archivos aquí, haz clic para escoger archivos o selecciona archivos de…" at bounding box center [251, 337] width 281 height 163
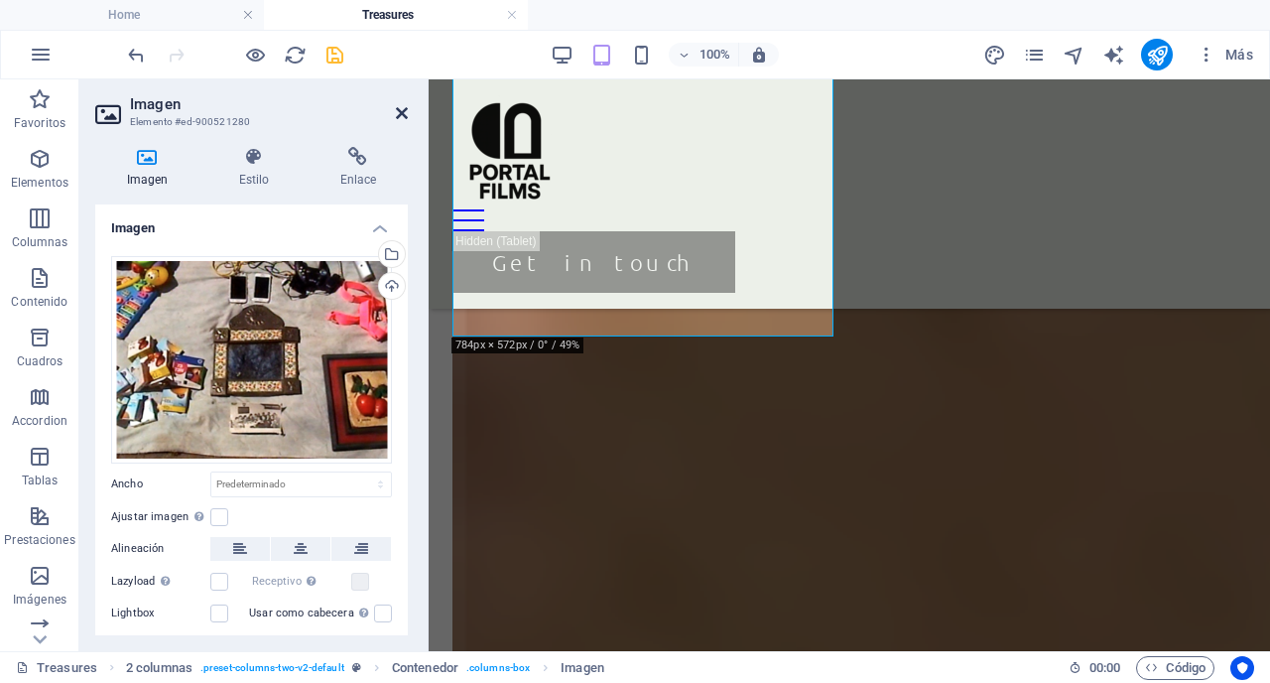
click at [397, 108] on icon at bounding box center [402, 113] width 12 height 16
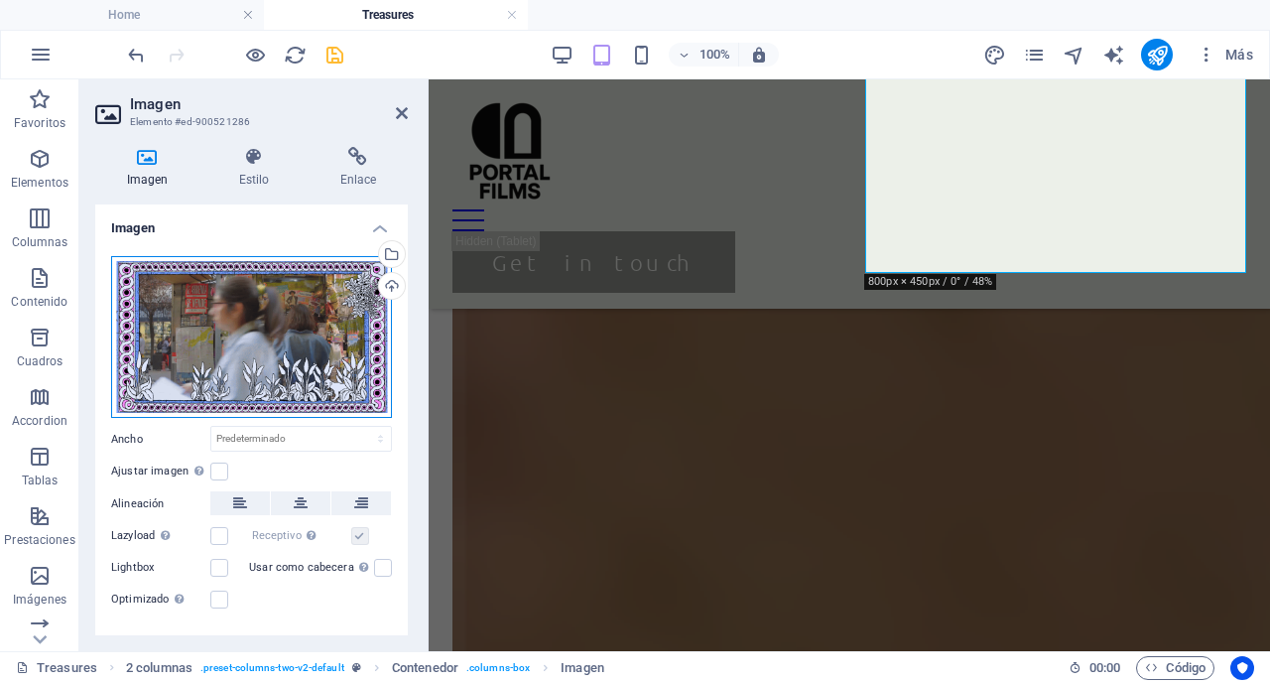
click at [301, 339] on div "Arrastra archivos aquí, haz clic para escoger archivos o selecciona archivos de…" at bounding box center [251, 337] width 281 height 163
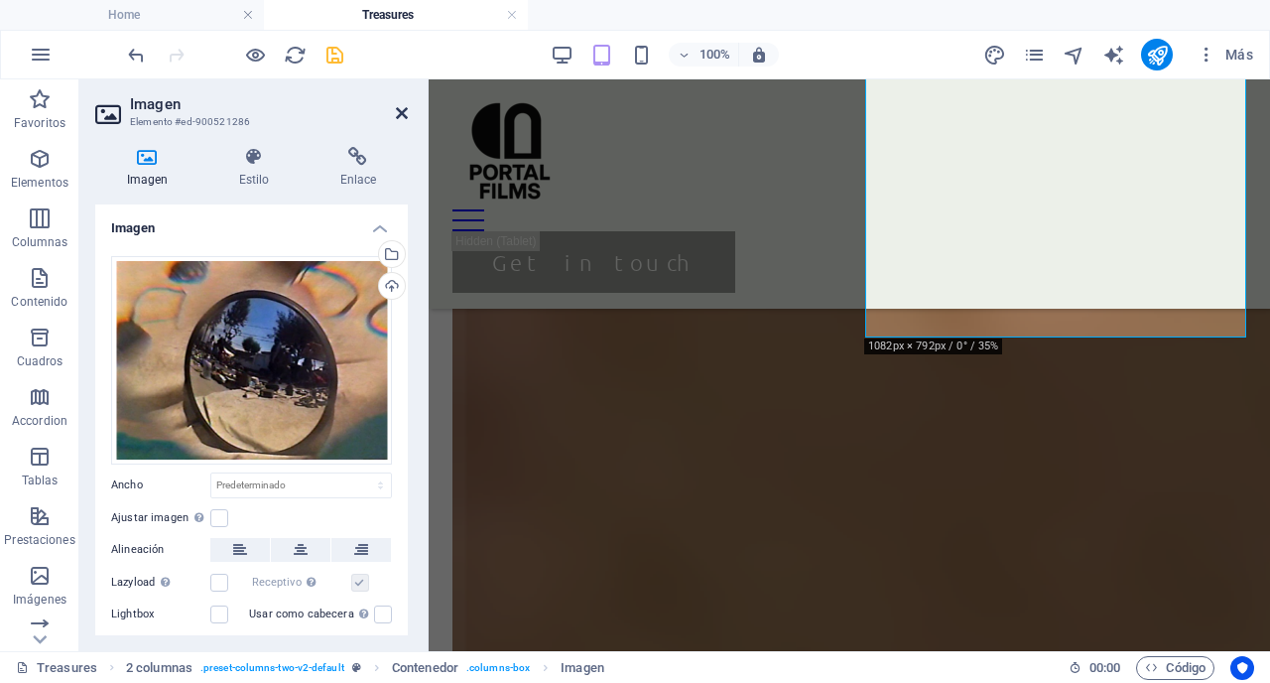
click at [407, 115] on icon at bounding box center [402, 113] width 12 height 16
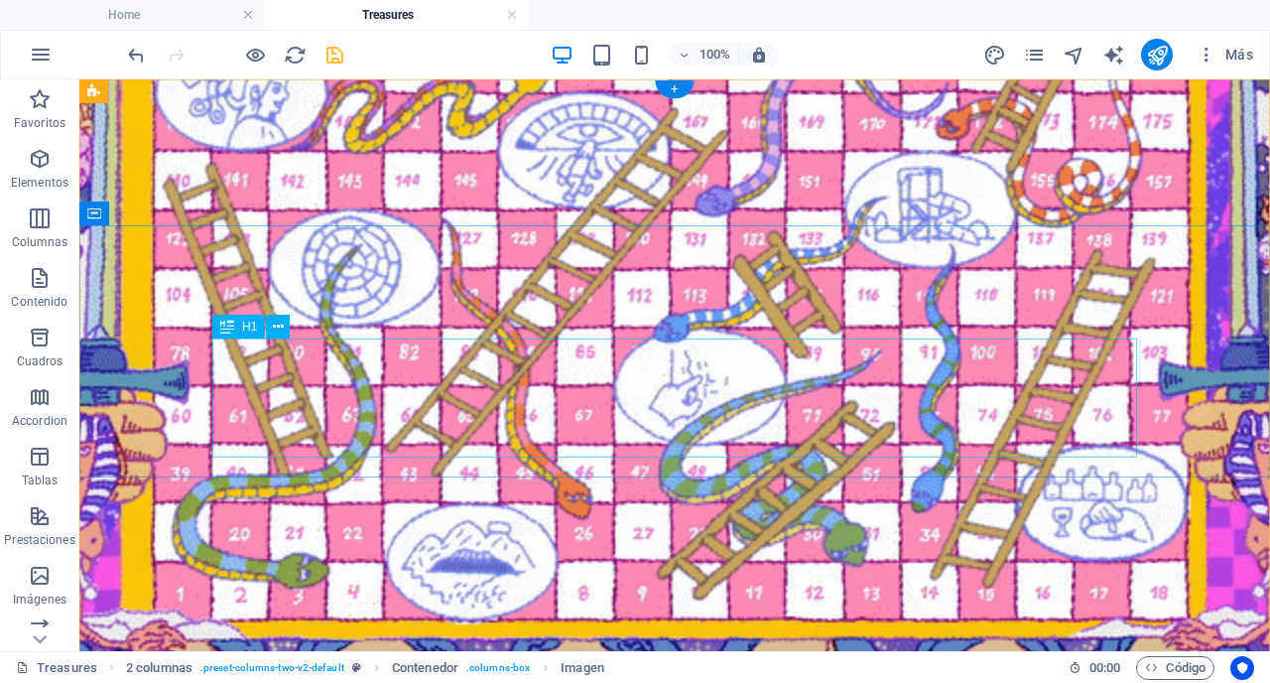
scroll to position [0, 0]
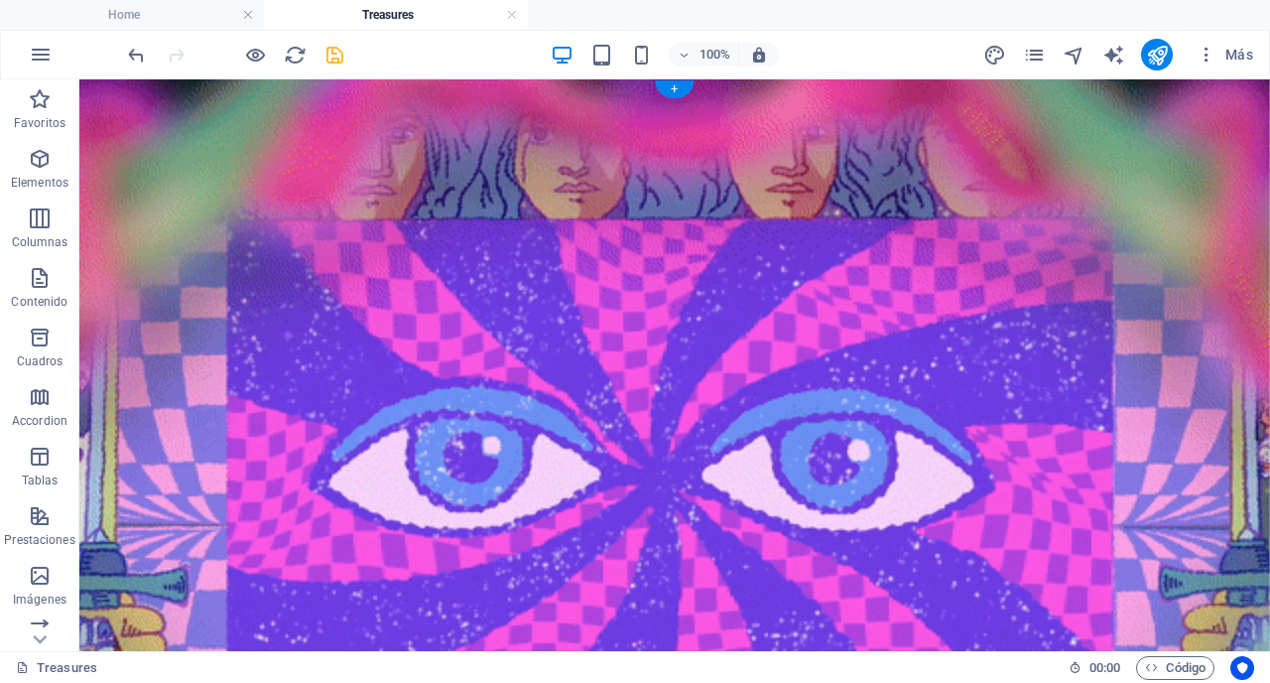
click at [720, 553] on figure at bounding box center [674, 525] width 1191 height 893
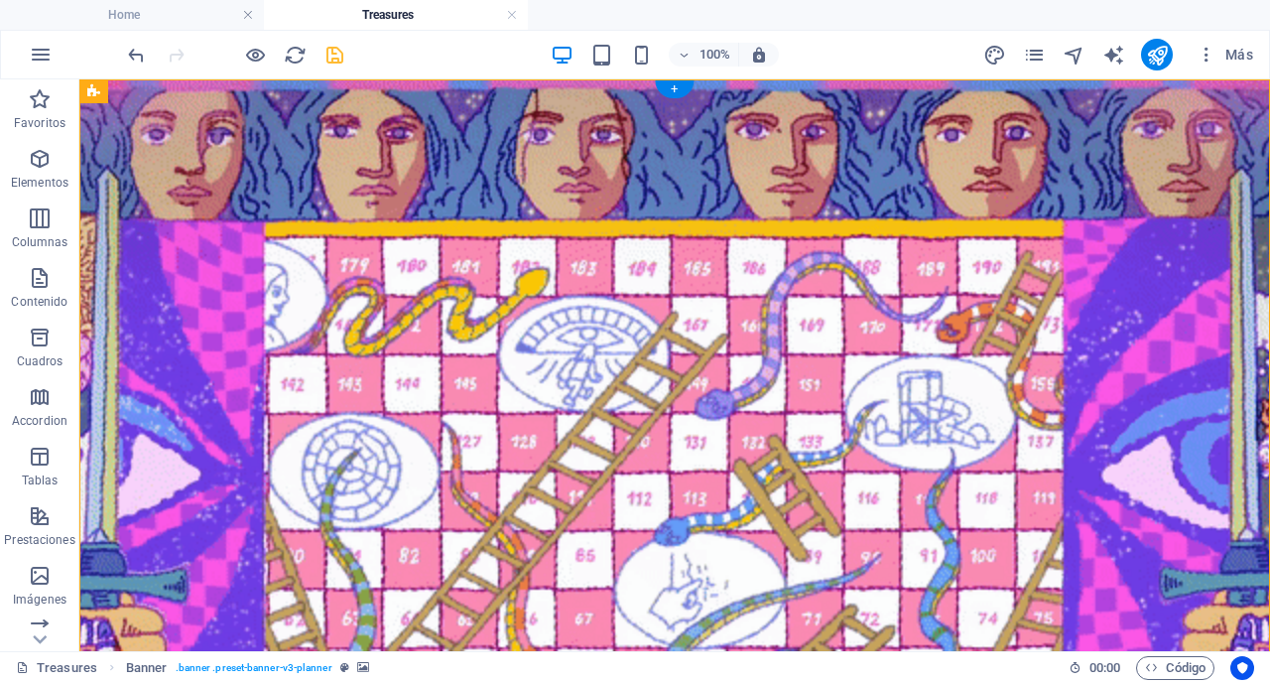
click at [720, 553] on figure at bounding box center [674, 525] width 1191 height 893
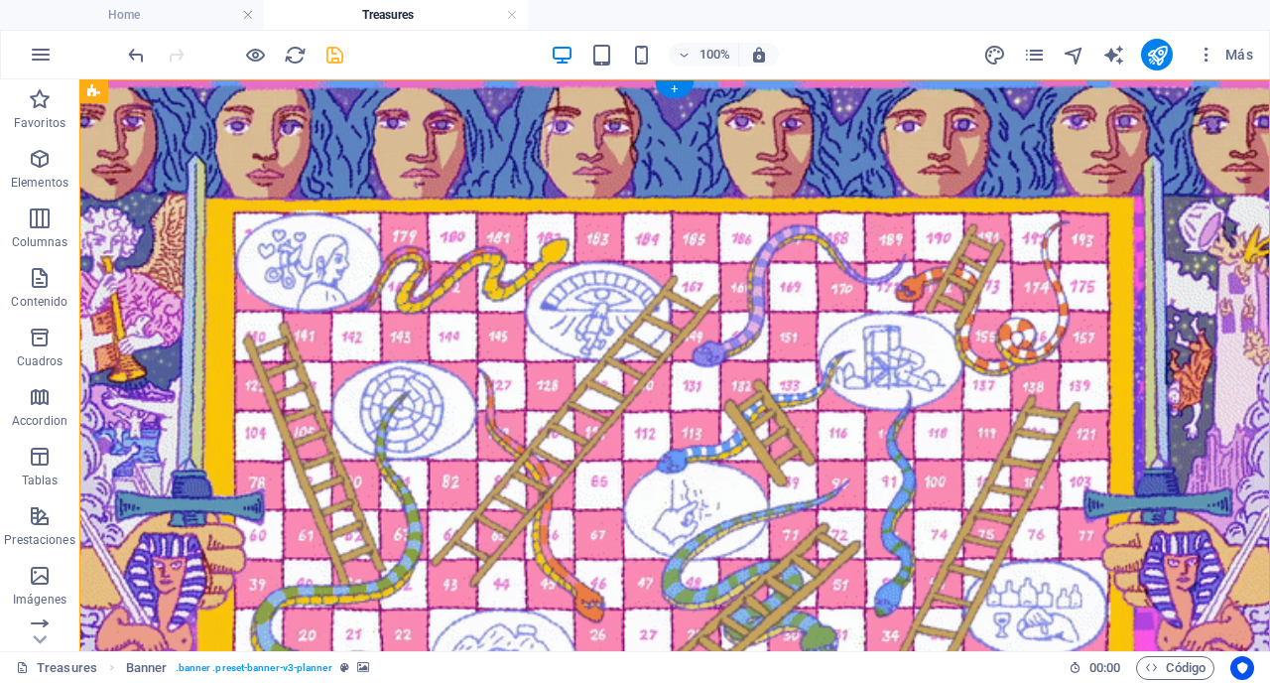
select select "px"
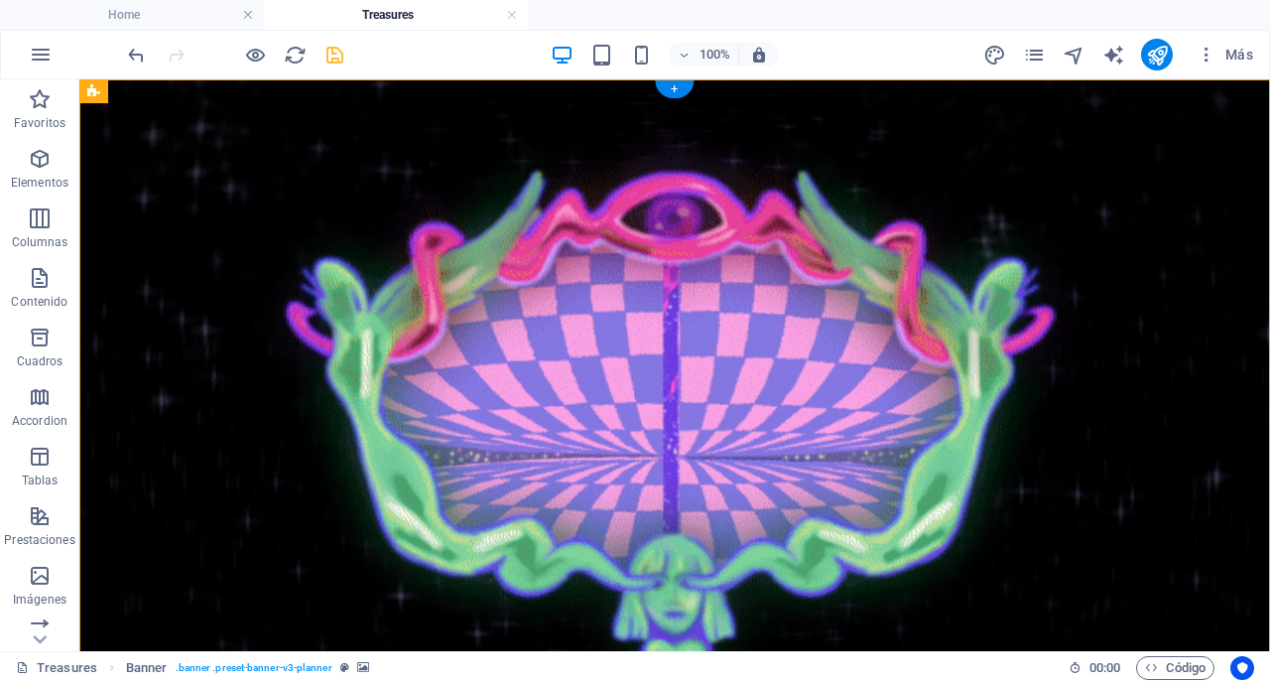
select select "px"
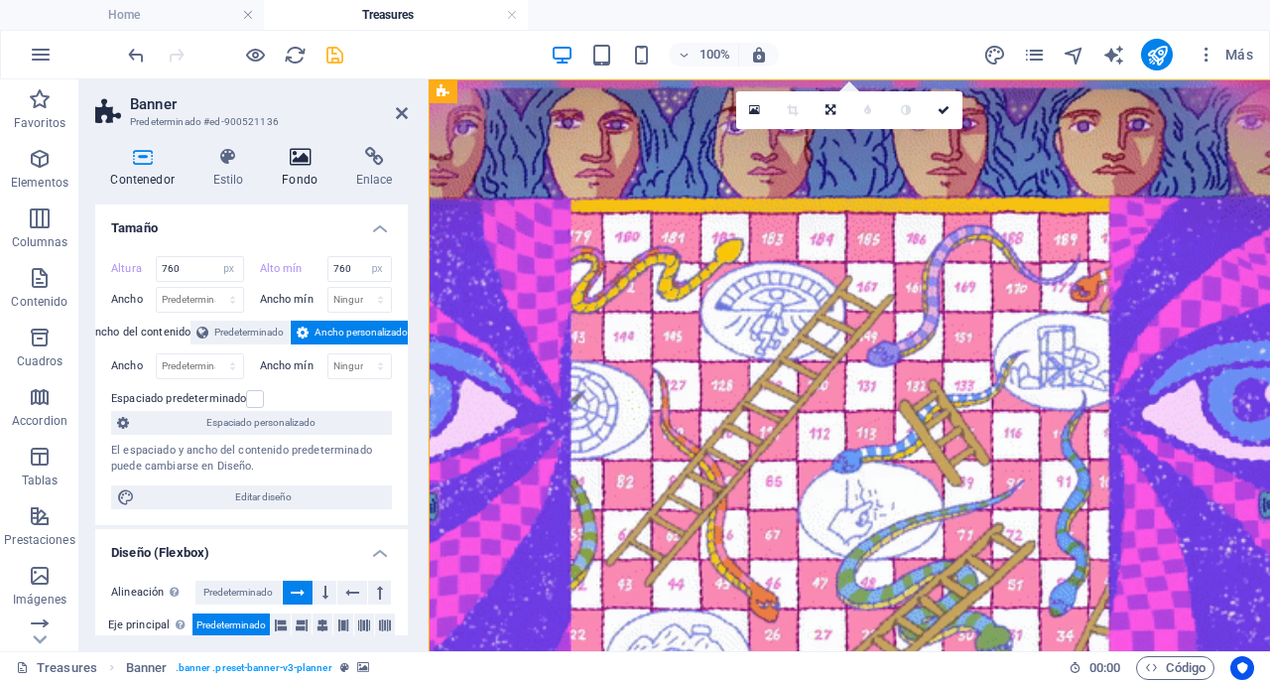
click at [291, 167] on icon at bounding box center [300, 157] width 66 height 20
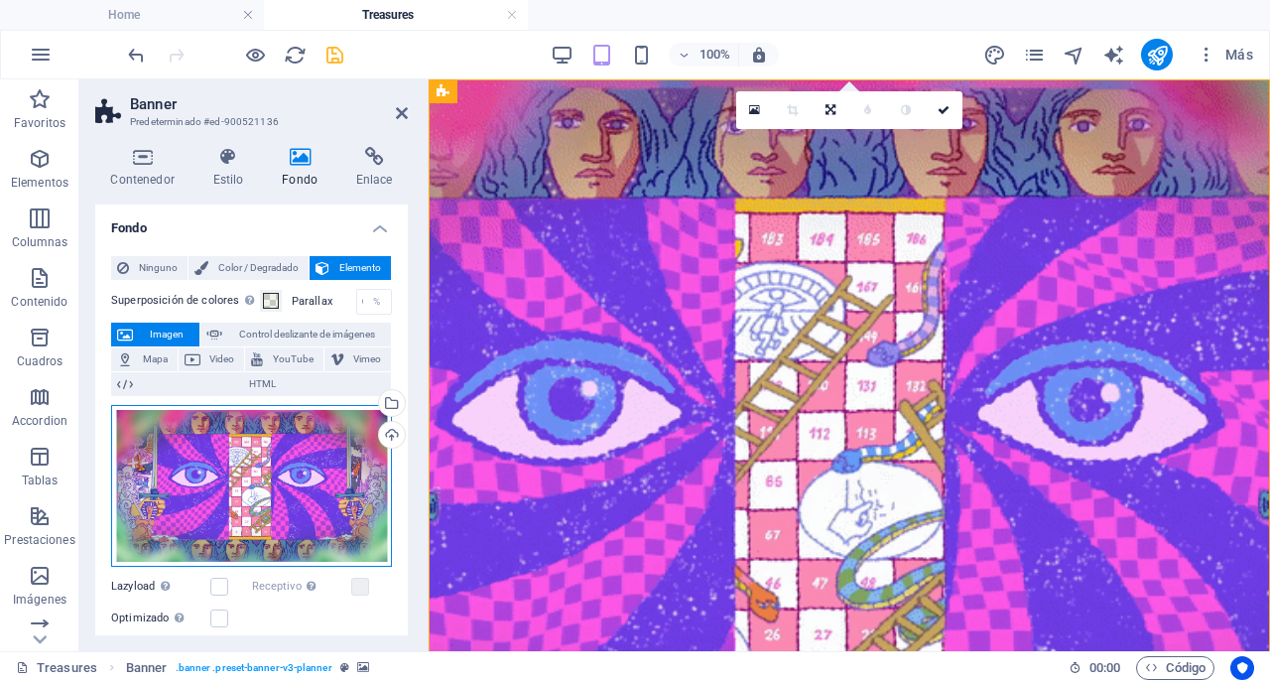
click at [251, 464] on div "Arrastra archivos aquí, haz clic para escoger archivos o selecciona archivos de…" at bounding box center [251, 486] width 281 height 163
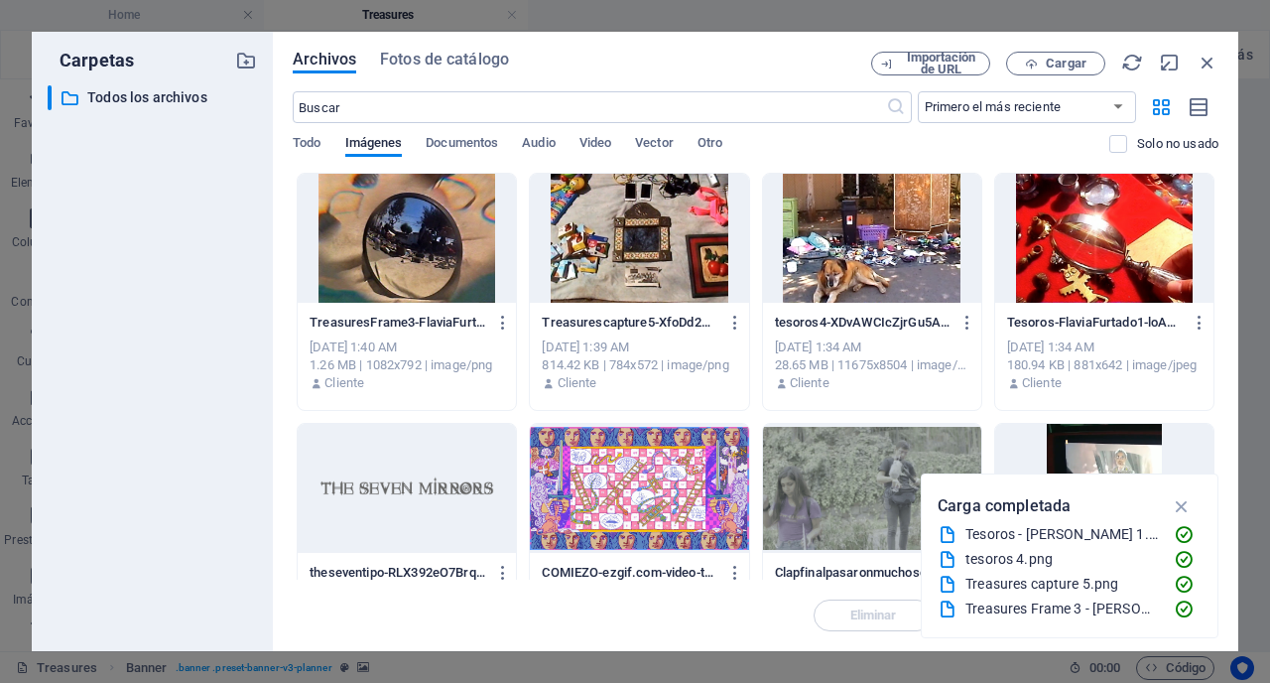
type input "20"
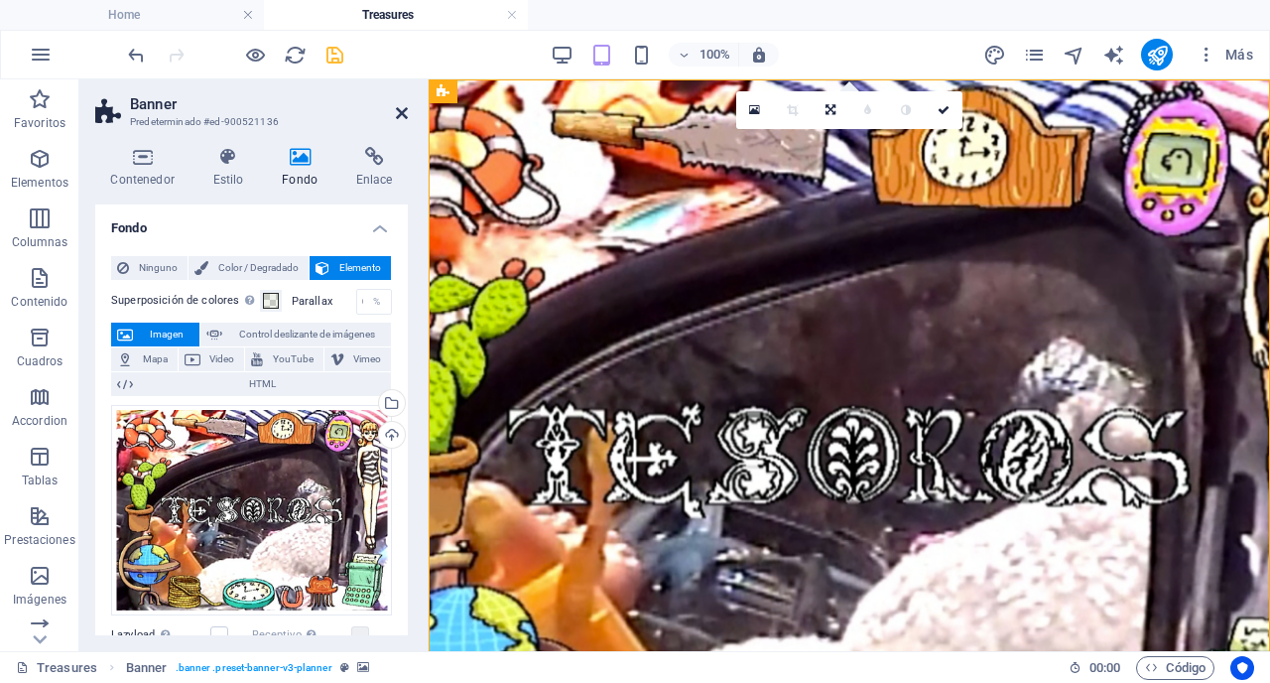
click at [404, 111] on icon at bounding box center [402, 113] width 12 height 16
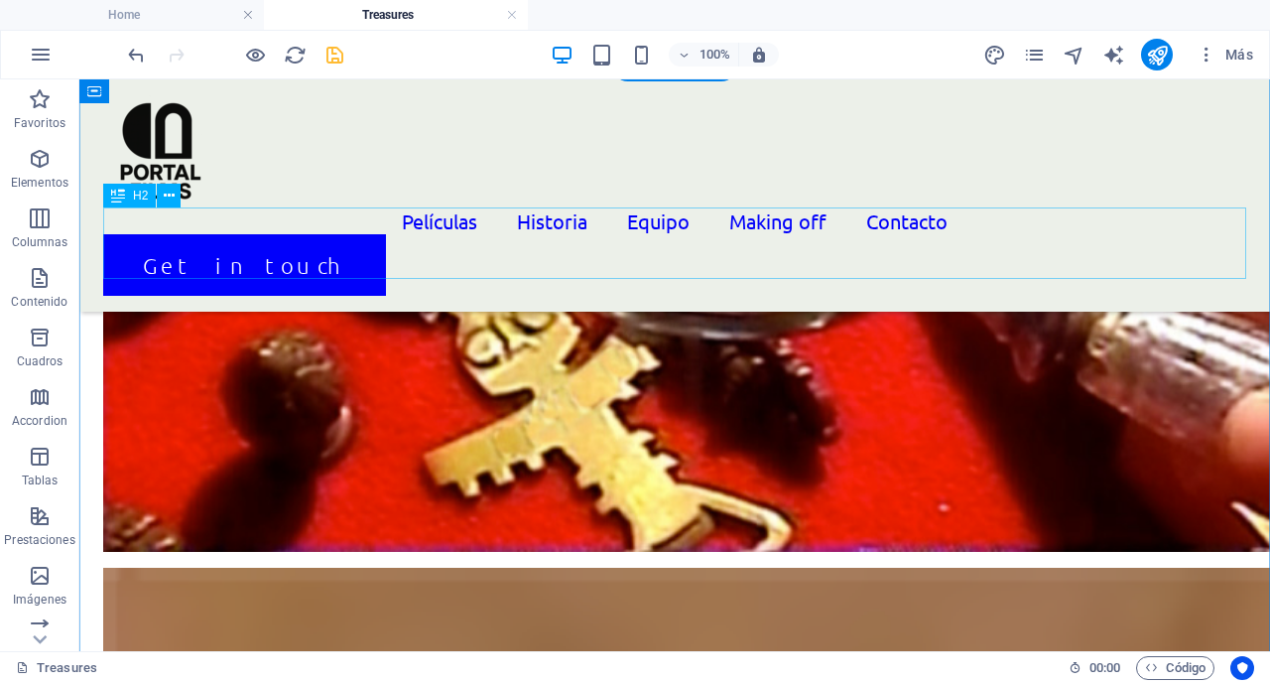
scroll to position [1493, 0]
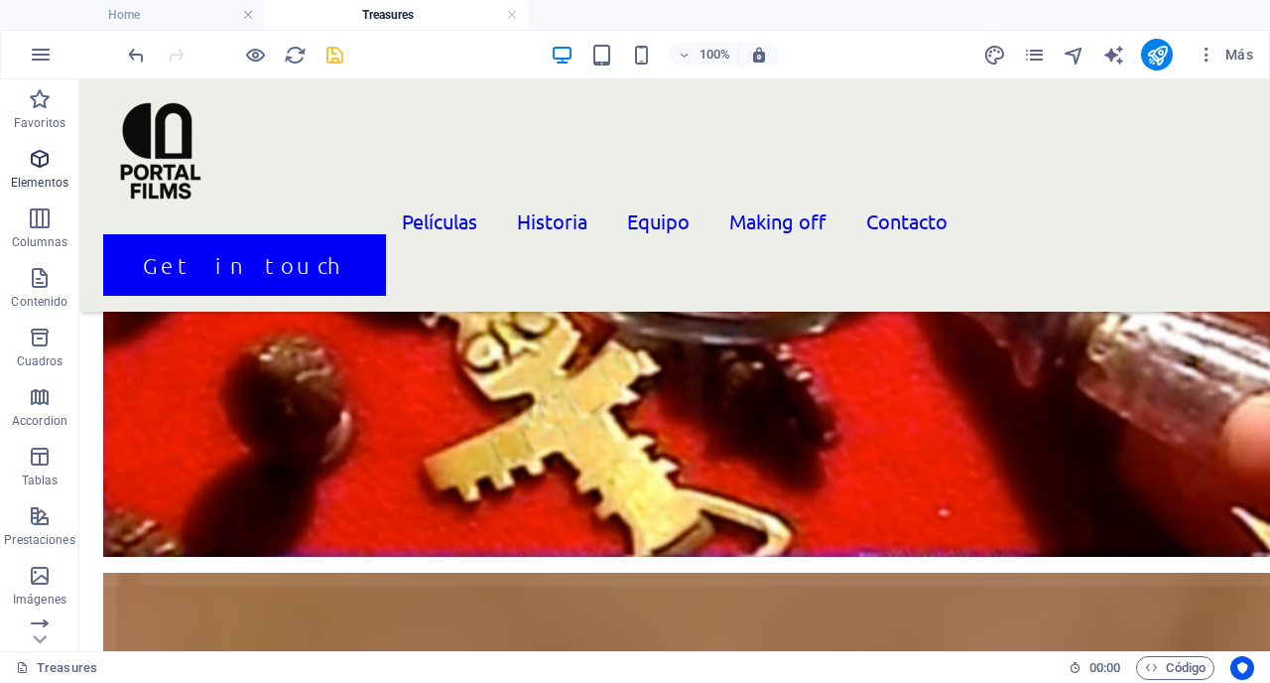
click at [47, 184] on p "Elementos" at bounding box center [40, 183] width 58 height 16
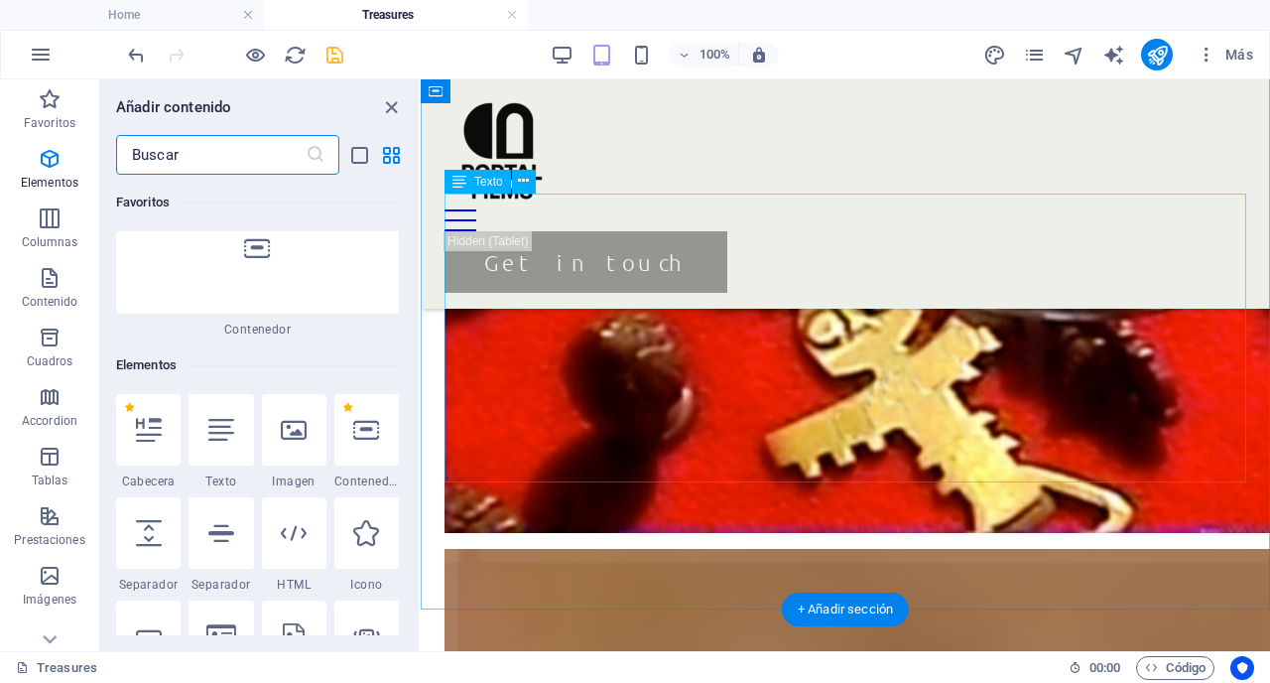
scroll to position [1236, 0]
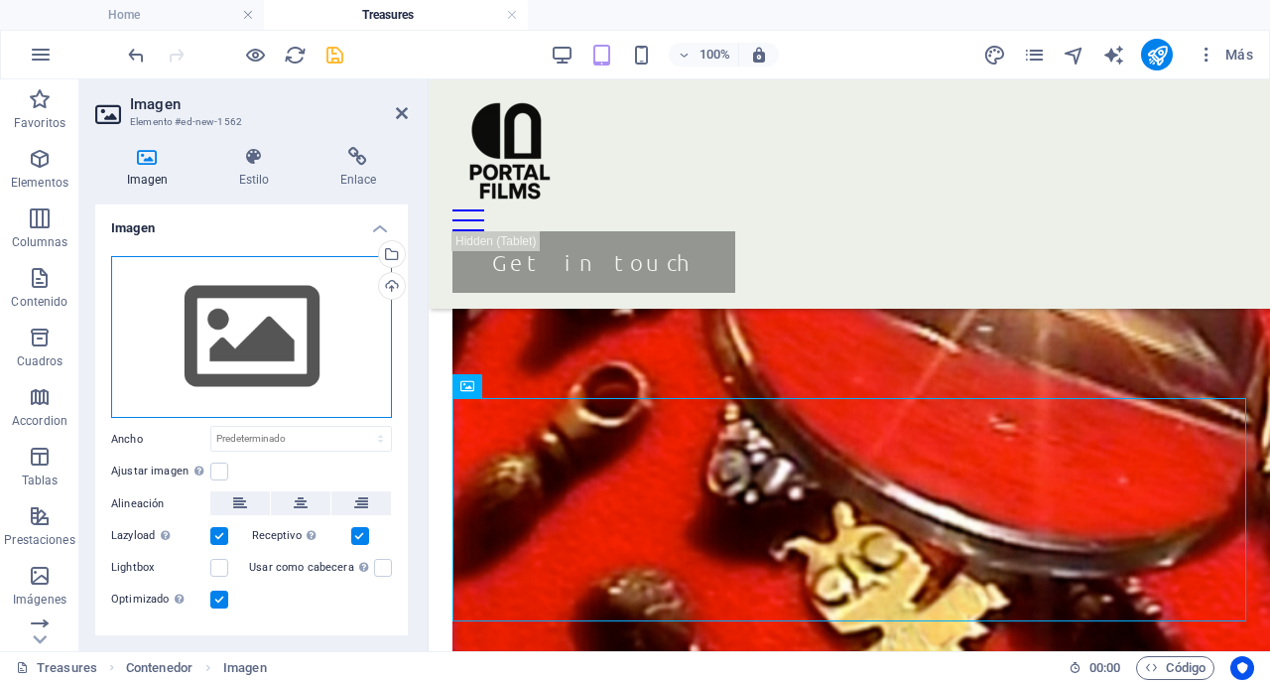
click at [284, 306] on div "Arrastra archivos aquí, haz clic para escoger archivos o selecciona archivos de…" at bounding box center [251, 337] width 281 height 163
